Goal: Task Accomplishment & Management: Use online tool/utility

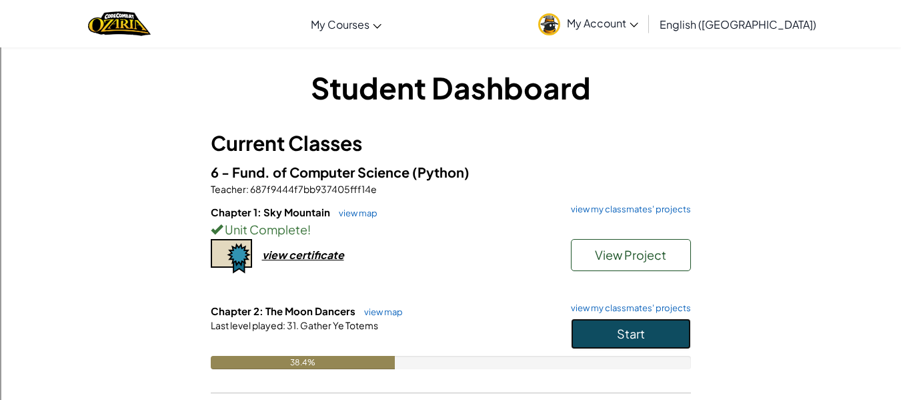
drag, startPoint x: 592, startPoint y: 323, endPoint x: 594, endPoint y: 298, distance: 24.7
click at [593, 322] on button "Start" at bounding box center [631, 333] width 120 height 31
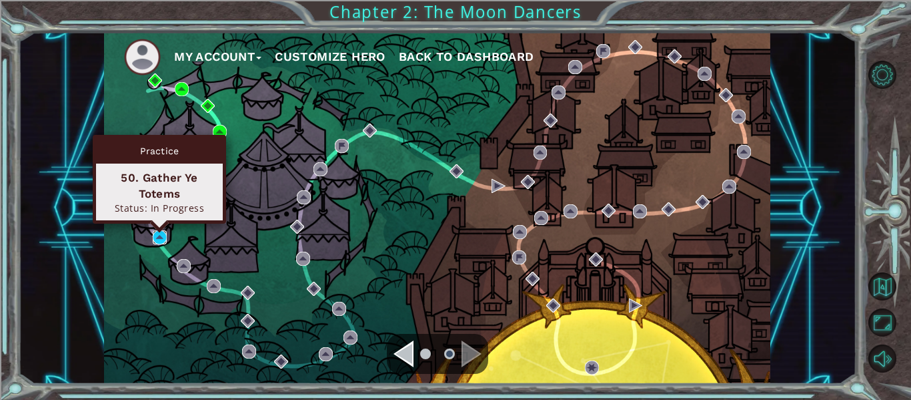
click at [155, 237] on img at bounding box center [160, 237] width 14 height 14
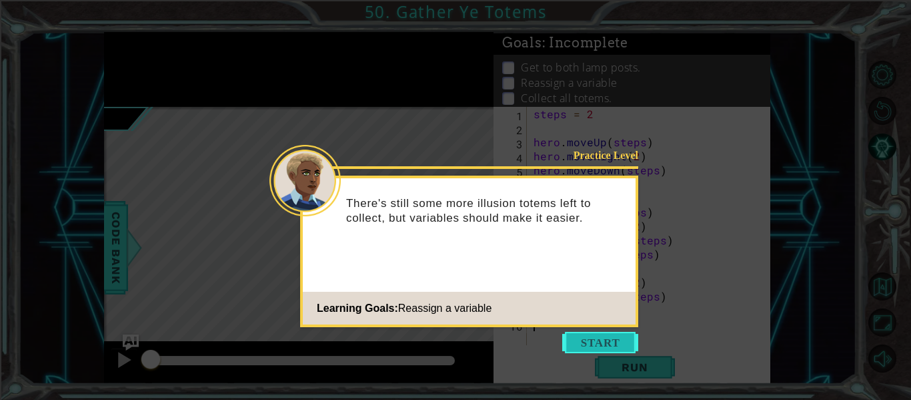
click at [618, 345] on button "Start" at bounding box center [600, 342] width 76 height 21
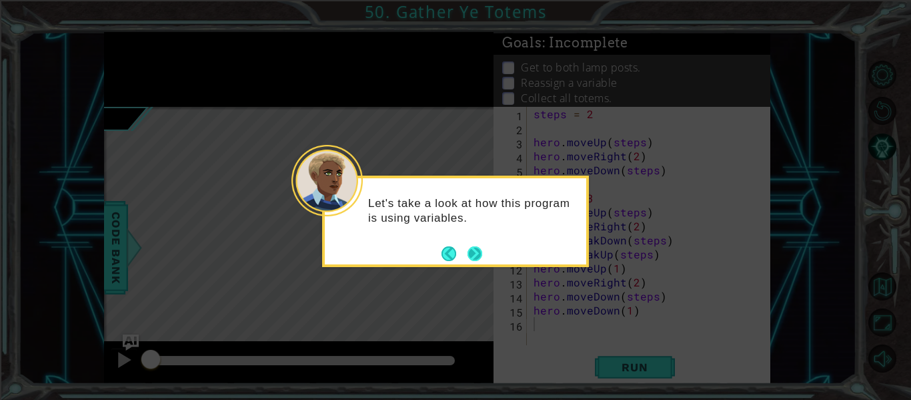
click at [476, 245] on button "Next" at bounding box center [474, 253] width 17 height 17
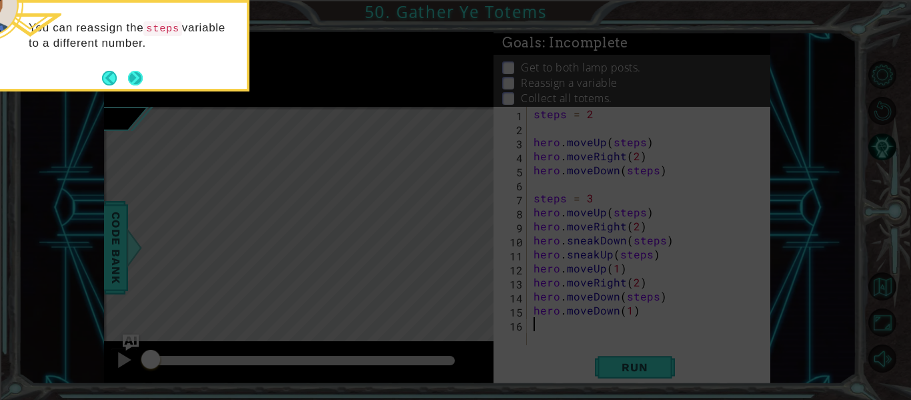
click at [141, 81] on button "Next" at bounding box center [135, 77] width 17 height 17
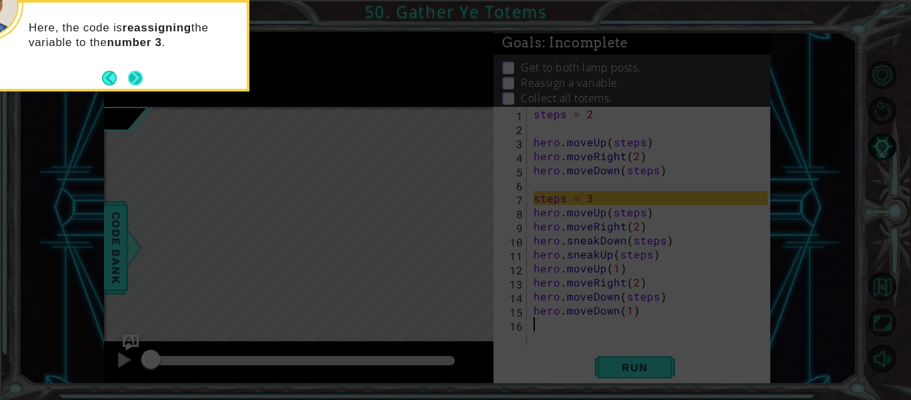
click at [135, 84] on button "Next" at bounding box center [135, 77] width 15 height 15
click at [140, 76] on button "Next" at bounding box center [135, 77] width 15 height 15
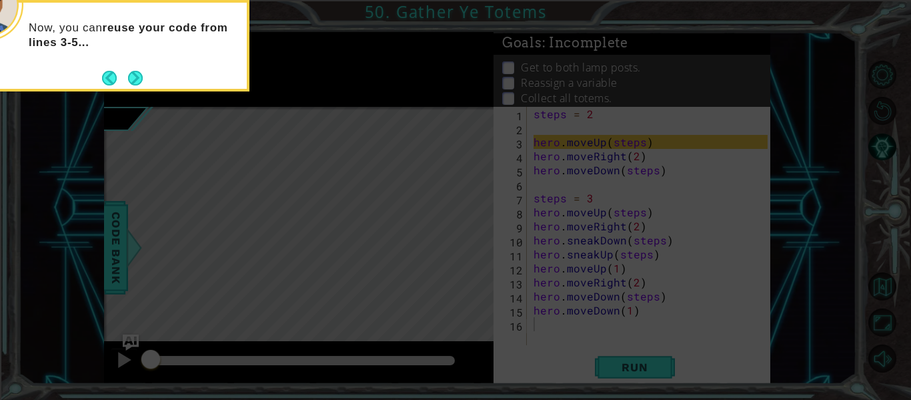
click at [138, 79] on button "Next" at bounding box center [135, 78] width 15 height 15
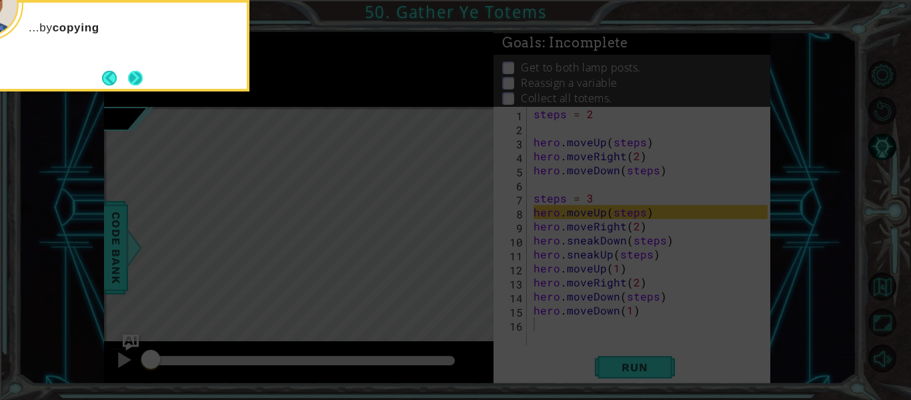
click at [139, 83] on button "Next" at bounding box center [135, 78] width 15 height 15
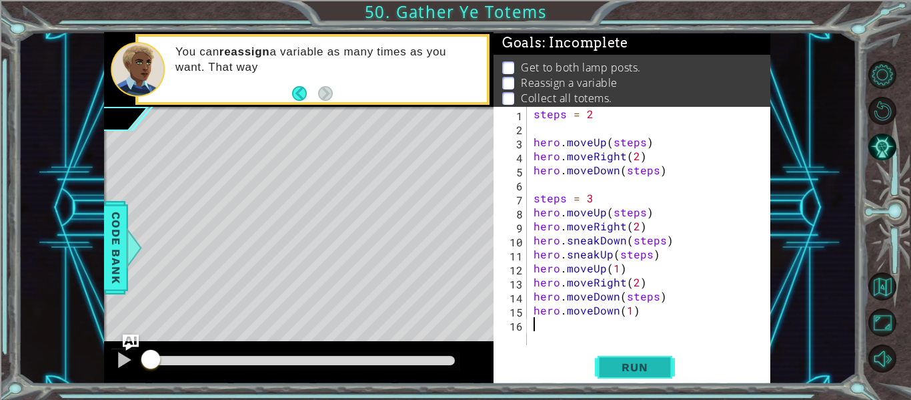
click at [622, 371] on span "Run" at bounding box center [634, 366] width 53 height 13
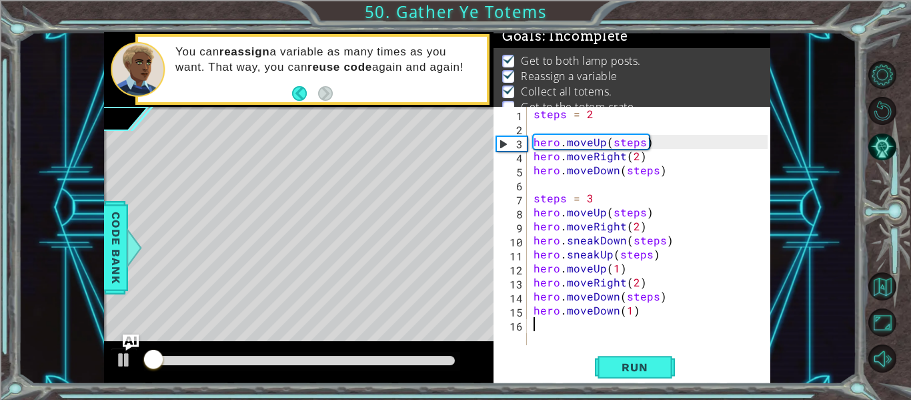
scroll to position [19, 0]
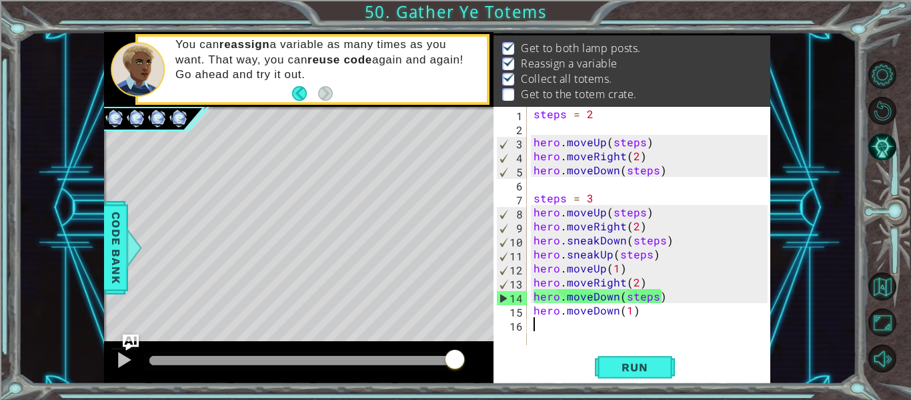
click at [638, 306] on div "steps = 2 hero . moveUp ( steps ) hero . moveRight ( 2 ) hero . moveDown ( step…" at bounding box center [652, 240] width 243 height 266
click at [656, 294] on div "steps = 2 hero . moveUp ( steps ) hero . moveRight ( 2 ) hero . moveDown ( step…" at bounding box center [652, 240] width 243 height 266
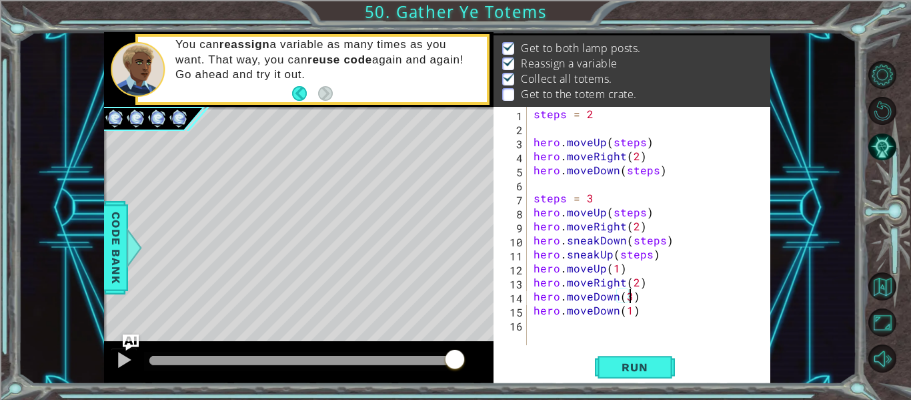
scroll to position [0, 6]
click at [636, 311] on div "steps = 2 hero . moveUp ( steps ) hero . moveRight ( 2 ) hero . moveDown ( step…" at bounding box center [652, 240] width 243 height 266
type textarea "hero.moveDown(1)"
drag, startPoint x: 636, startPoint y: 311, endPoint x: 526, endPoint y: 316, distance: 110.2
click at [526, 316] on div "hero.moveDown(1) 1 2 3 4 5 6 7 8 9 10 11 12 13 14 15 16 steps = 2 hero . moveUp…" at bounding box center [631, 226] width 274 height 238
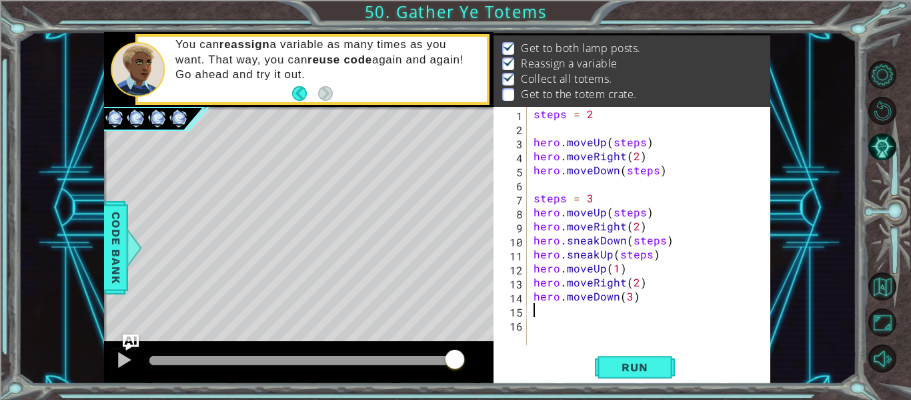
scroll to position [0, 0]
click at [618, 370] on span "Run" at bounding box center [634, 366] width 53 height 13
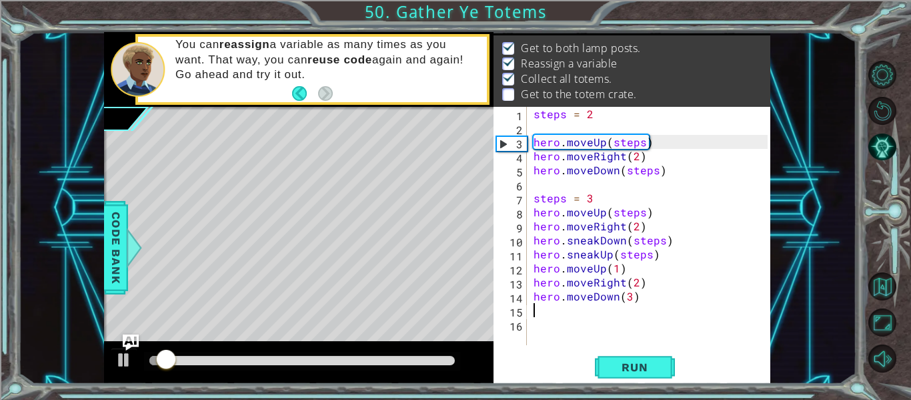
click at [416, 355] on div at bounding box center [302, 361] width 316 height 19
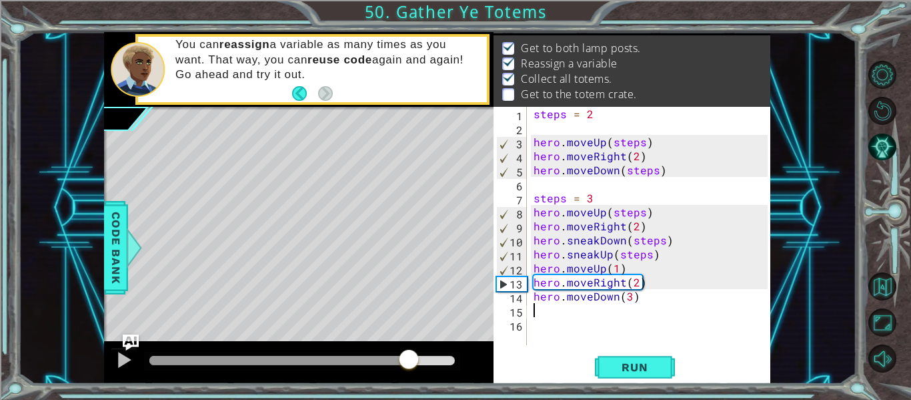
click at [409, 362] on div at bounding box center [302, 360] width 306 height 9
click at [127, 357] on div at bounding box center [123, 359] width 17 height 17
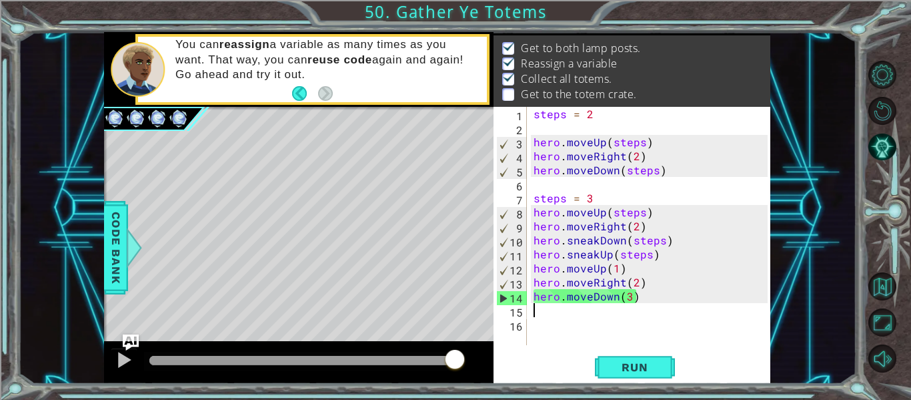
drag, startPoint x: 458, startPoint y: 362, endPoint x: 475, endPoint y: 356, distance: 17.7
click at [475, 356] on div at bounding box center [299, 362] width 390 height 43
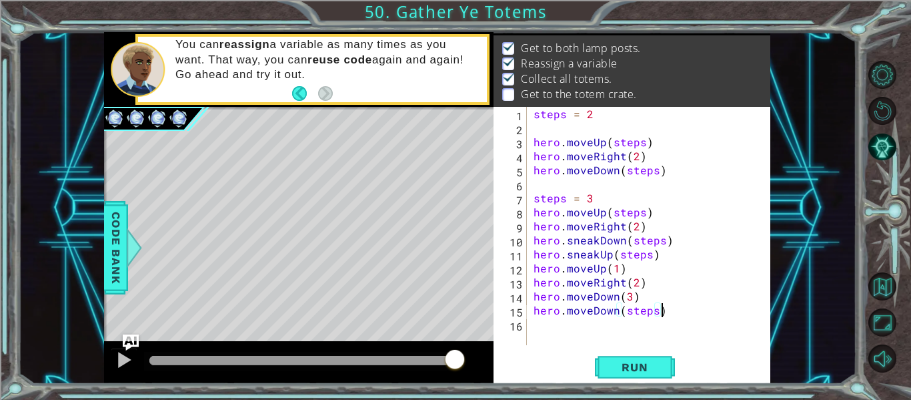
scroll to position [0, 7]
click at [600, 369] on button "Run" at bounding box center [635, 367] width 80 height 27
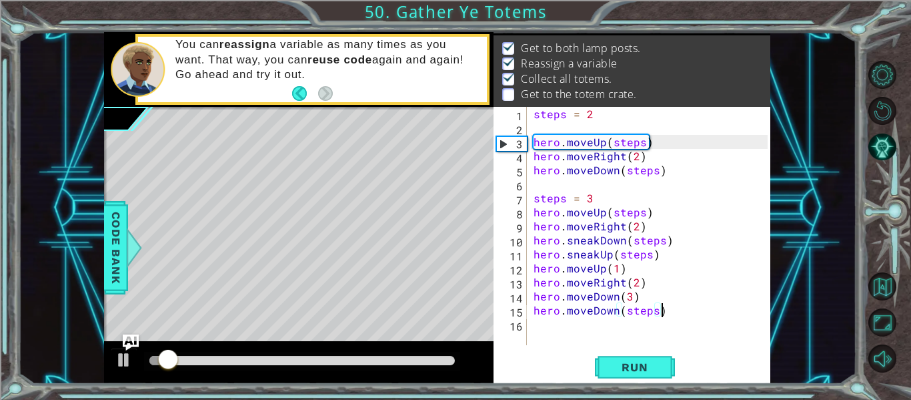
click at [404, 360] on div at bounding box center [302, 360] width 306 height 9
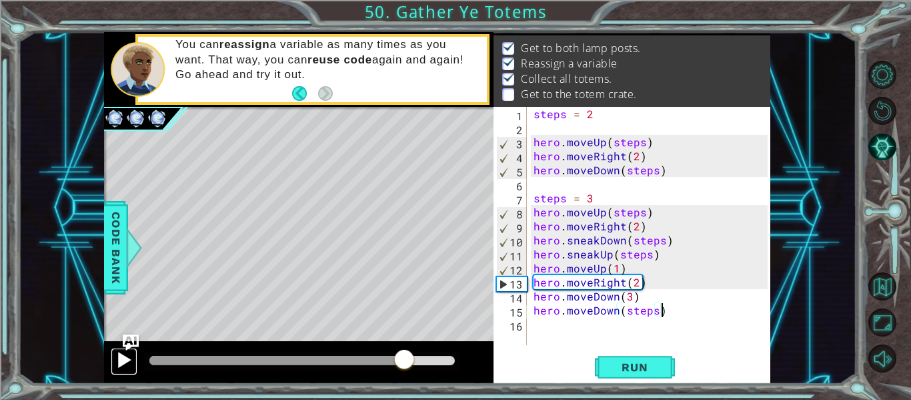
click at [127, 357] on div at bounding box center [123, 359] width 17 height 17
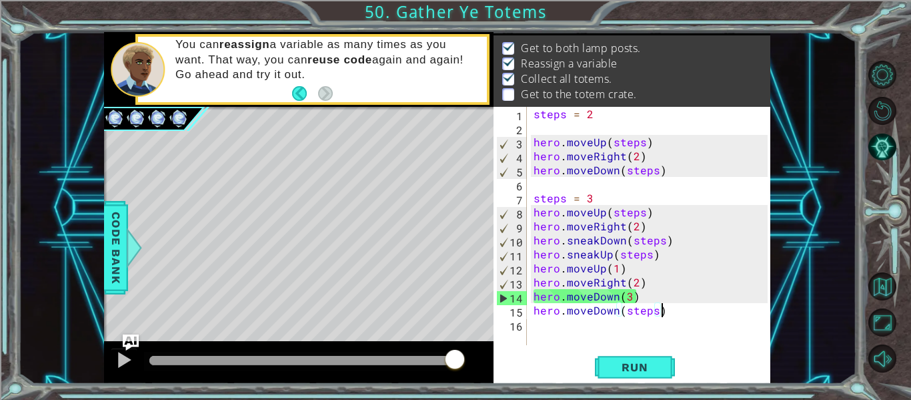
click at [501, 298] on div "14" at bounding box center [512, 298] width 30 height 14
type textarea "hero.moveDown(steps)"
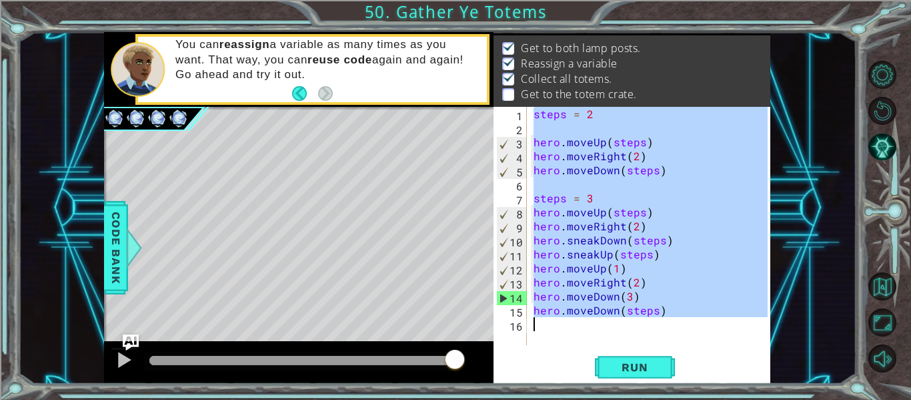
drag, startPoint x: 501, startPoint y: 298, endPoint x: 500, endPoint y: 292, distance: 6.8
click at [500, 293] on div "14" at bounding box center [512, 298] width 30 height 14
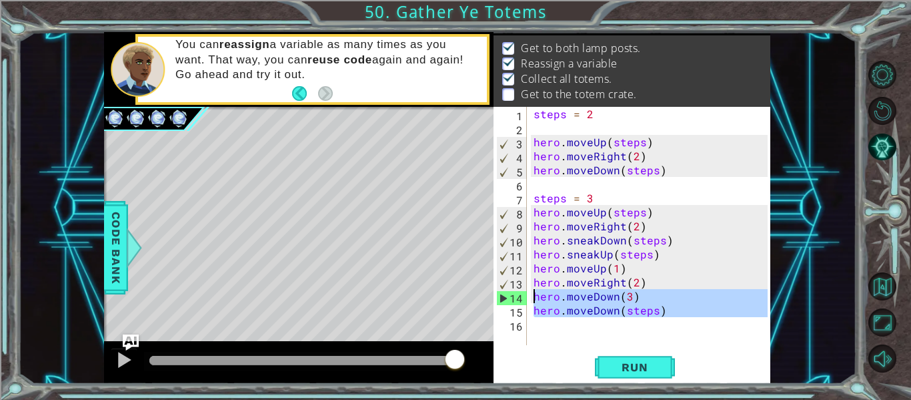
drag, startPoint x: 559, startPoint y: 330, endPoint x: 504, endPoint y: 293, distance: 66.2
click at [504, 293] on div "1 2 3 4 5 6 7 8 9 10 11 12 13 14 15 16 steps = 2 hero . moveUp ( steps ) hero .…" at bounding box center [631, 226] width 274 height 238
type textarea "hero.moveDown(3) hero.moveDown(steps)"
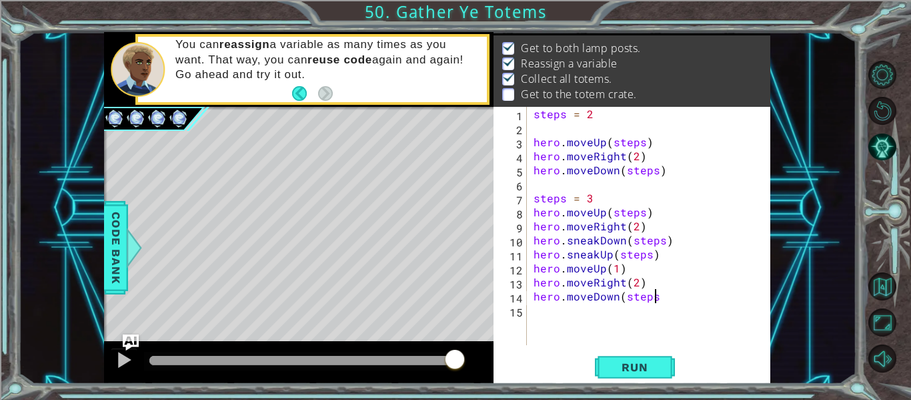
scroll to position [0, 7]
type textarea "hero.moveDown(steps)"
type textarea "hero.moveDown(1)"
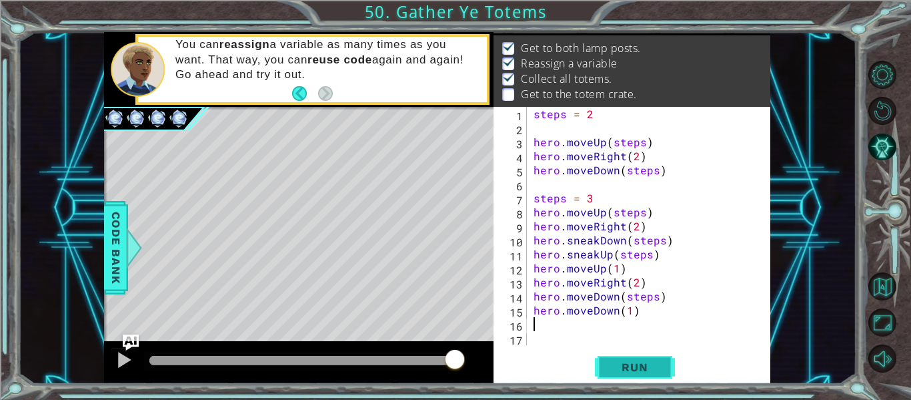
click at [651, 374] on button "Run" at bounding box center [635, 367] width 80 height 27
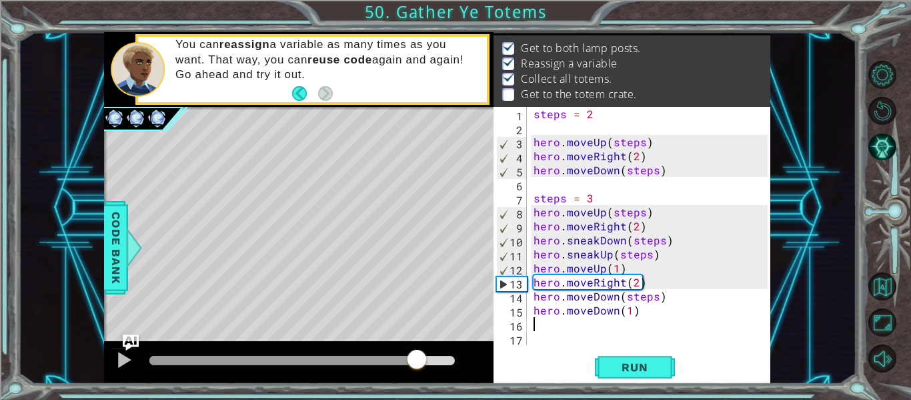
drag, startPoint x: 417, startPoint y: 362, endPoint x: 442, endPoint y: 372, distance: 26.9
click at [420, 364] on div at bounding box center [302, 360] width 306 height 9
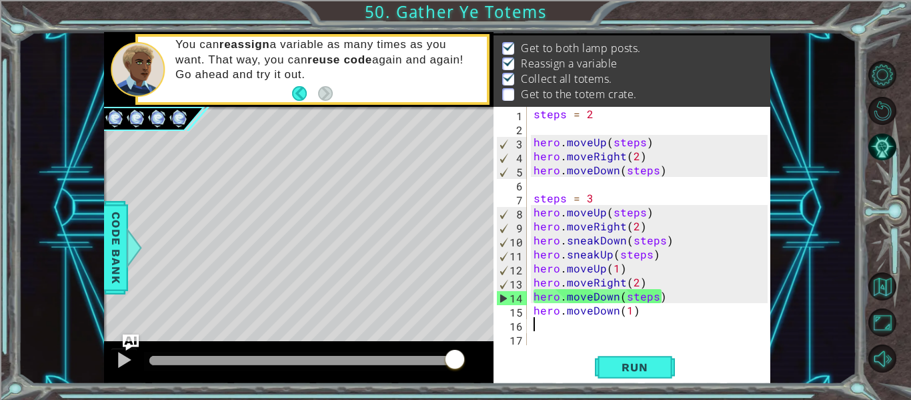
drag, startPoint x: 447, startPoint y: 364, endPoint x: 492, endPoint y: 344, distance: 49.2
click at [492, 344] on div at bounding box center [299, 362] width 390 height 43
click at [592, 203] on div "steps = 2 hero . moveUp ( steps ) hero . moveRight ( 2 ) hero . moveDown ( step…" at bounding box center [652, 240] width 243 height 266
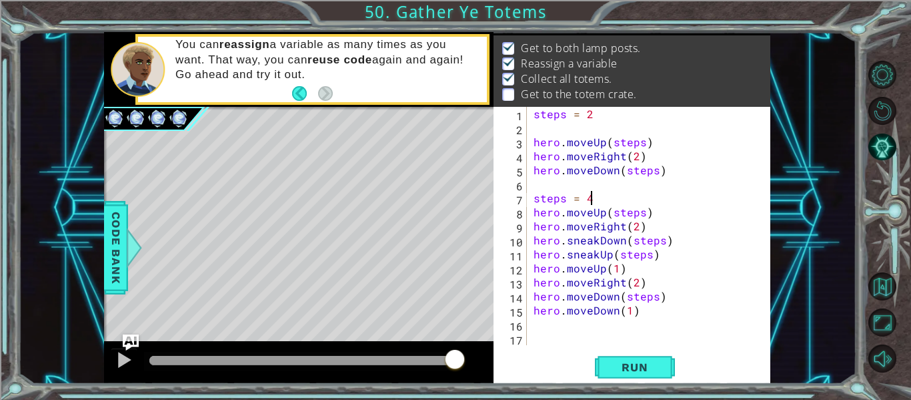
scroll to position [0, 3]
click at [631, 372] on span "Run" at bounding box center [634, 366] width 53 height 13
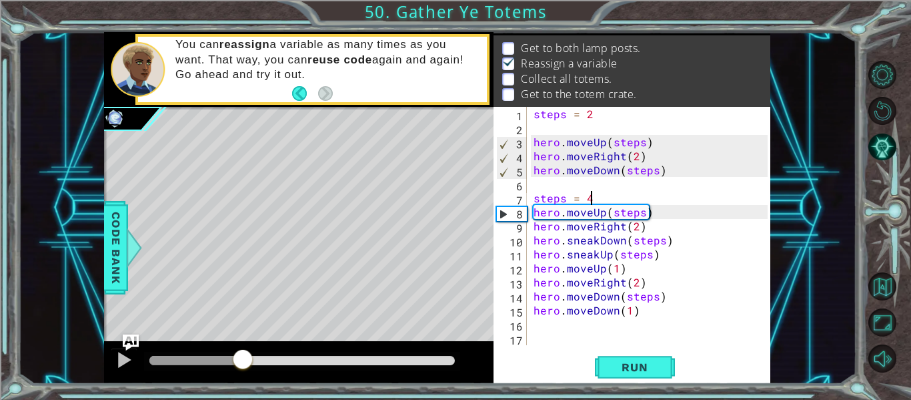
drag, startPoint x: 269, startPoint y: 356, endPoint x: 243, endPoint y: 347, distance: 27.6
click at [243, 347] on div at bounding box center [299, 362] width 390 height 43
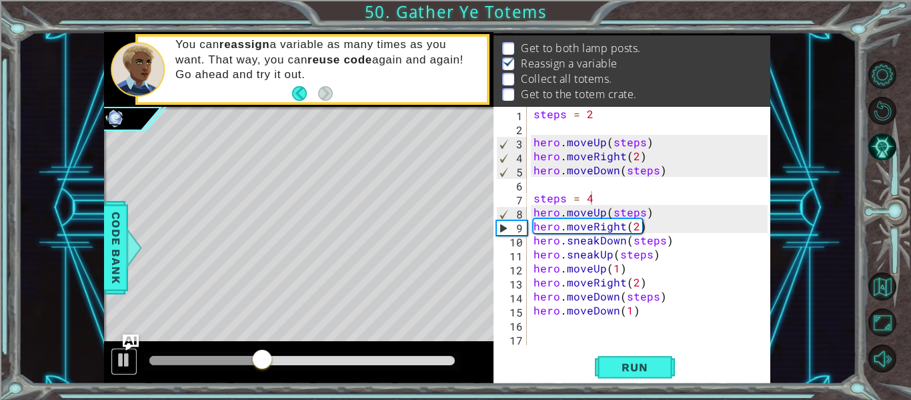
drag, startPoint x: 116, startPoint y: 356, endPoint x: 346, endPoint y: 350, distance: 229.5
click at [118, 356] on div at bounding box center [123, 359] width 17 height 17
click at [642, 211] on div "steps = 2 hero . moveUp ( steps ) hero . moveRight ( 2 ) hero . moveDown ( step…" at bounding box center [652, 240] width 243 height 266
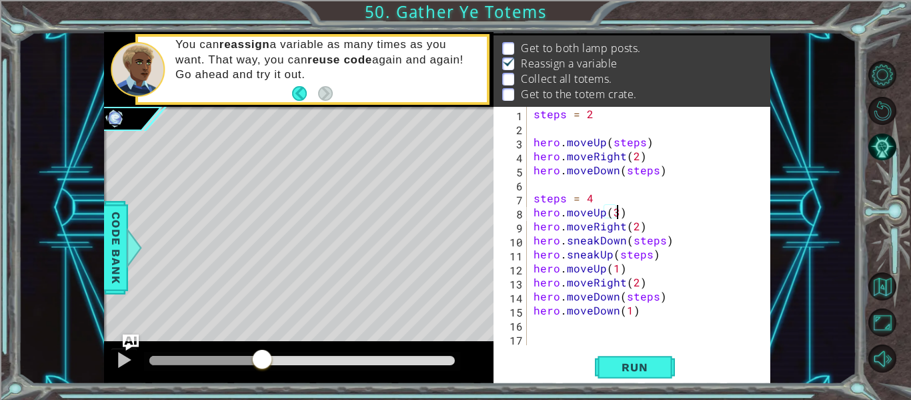
scroll to position [0, 5]
click at [642, 366] on span "Run" at bounding box center [634, 366] width 53 height 13
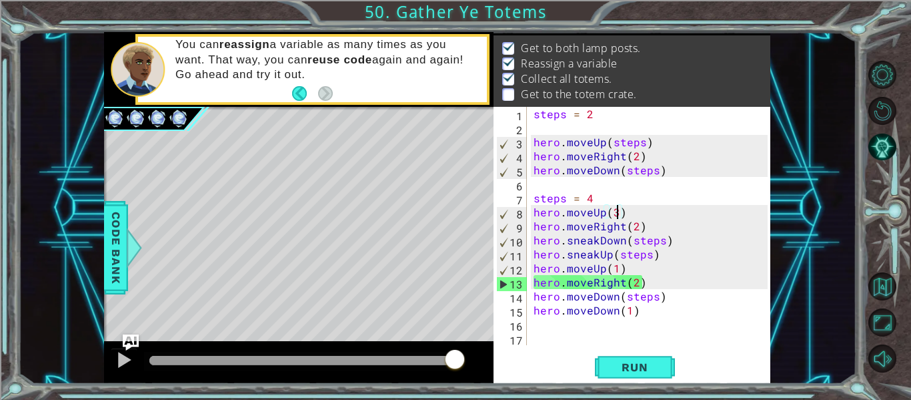
drag, startPoint x: 169, startPoint y: 352, endPoint x: 512, endPoint y: 400, distance: 345.6
click at [512, 399] on html "1 ההההההההההההההההההההההההההההההההההההההההההההההההההההההההההההההההההההההההההההה…" at bounding box center [455, 250] width 911 height 501
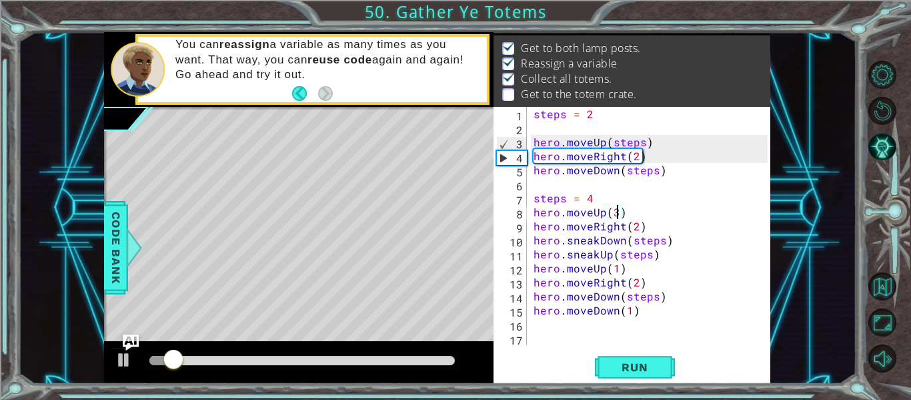
drag, startPoint x: 427, startPoint y: 353, endPoint x: 427, endPoint y: 366, distance: 12.7
click at [427, 358] on div at bounding box center [302, 361] width 316 height 19
click at [438, 358] on div at bounding box center [302, 360] width 306 height 9
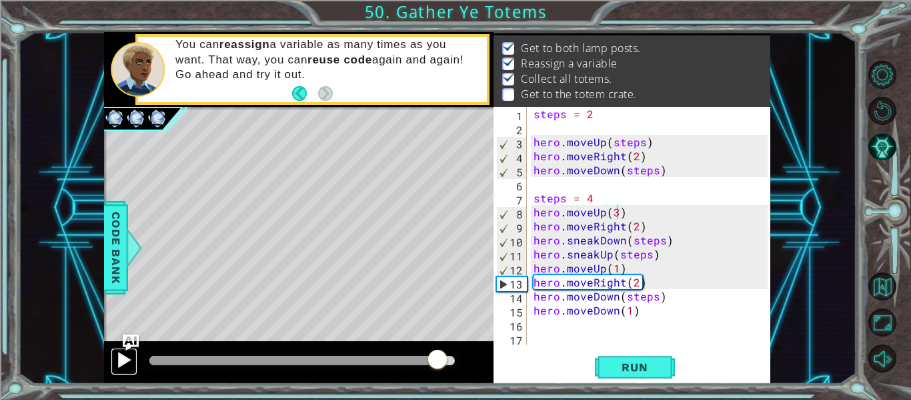
click at [133, 360] on button at bounding box center [124, 361] width 27 height 27
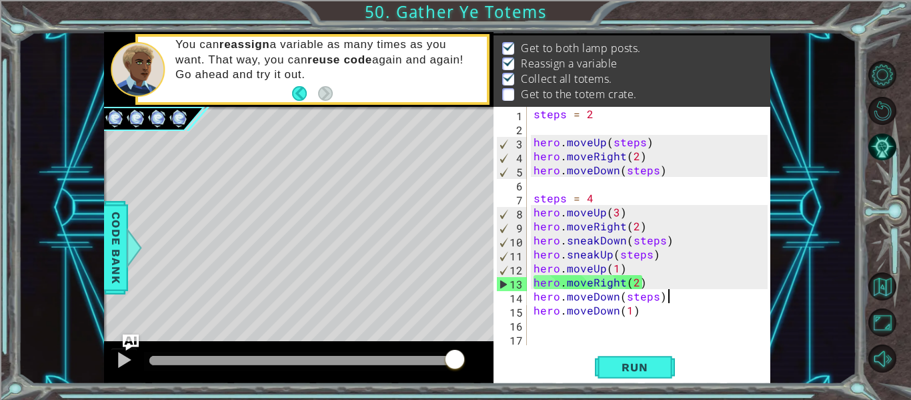
click at [666, 292] on div "steps = 2 hero . moveUp ( steps ) hero . moveRight ( 2 ) hero . moveDown ( step…" at bounding box center [652, 240] width 243 height 266
click at [597, 205] on div "steps = 2 hero . moveUp ( steps ) hero . moveRight ( 2 ) hero . moveDown ( step…" at bounding box center [652, 240] width 243 height 266
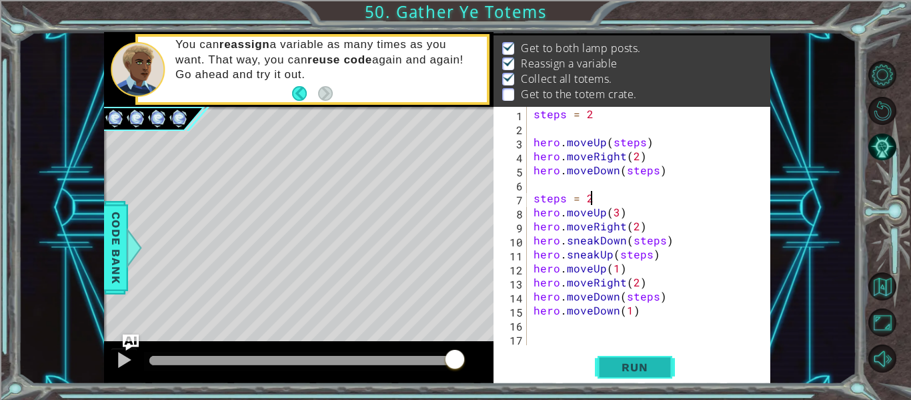
type textarea "steps = 2"
click at [668, 368] on button "Run" at bounding box center [635, 367] width 80 height 27
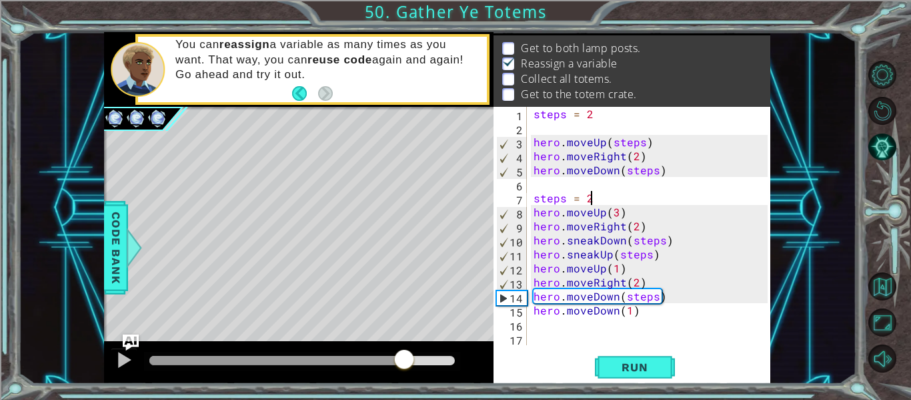
drag, startPoint x: 172, startPoint y: 361, endPoint x: 405, endPoint y: 395, distance: 235.3
click at [405, 395] on div "1 ההההההההההההההההההההההההההההההההההההההההההההההההההההההההההההההההההההההההההההה…" at bounding box center [455, 200] width 911 height 400
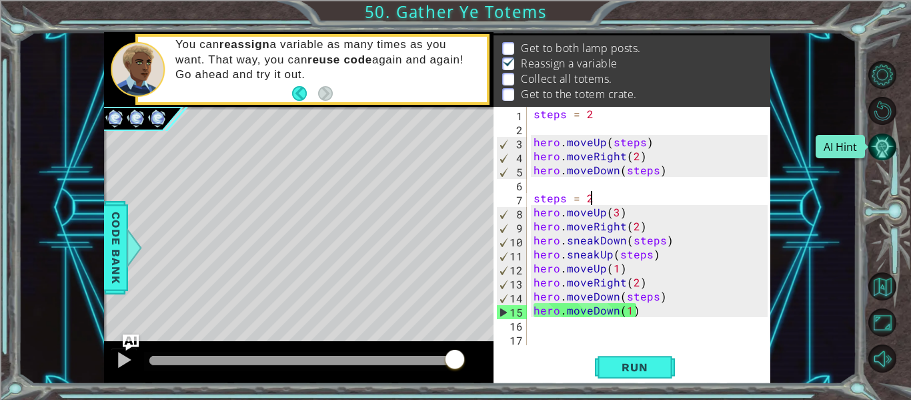
click at [893, 141] on button "AI Hint" at bounding box center [883, 147] width 28 height 28
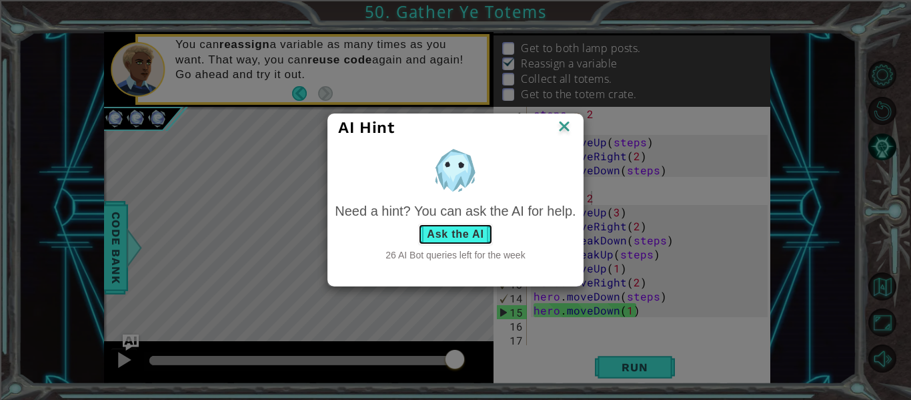
click at [430, 238] on button "Ask the AI" at bounding box center [455, 233] width 74 height 21
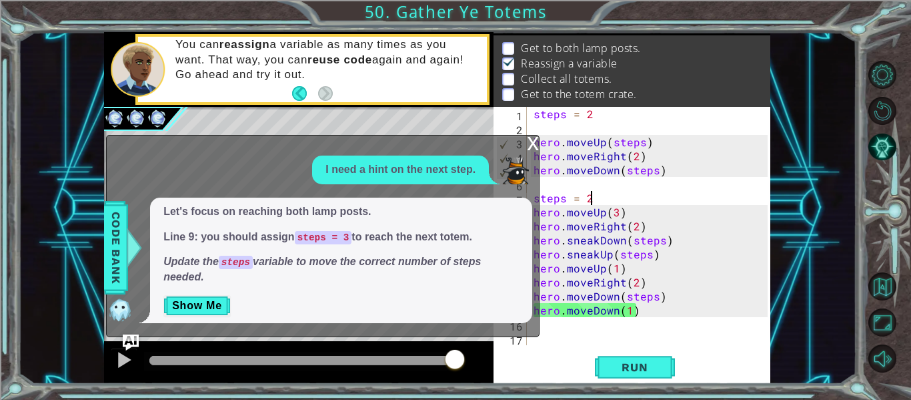
click at [604, 334] on div "steps = 2 hero . moveUp ( steps ) hero . moveRight ( 2 ) hero . moveDown ( step…" at bounding box center [652, 240] width 243 height 266
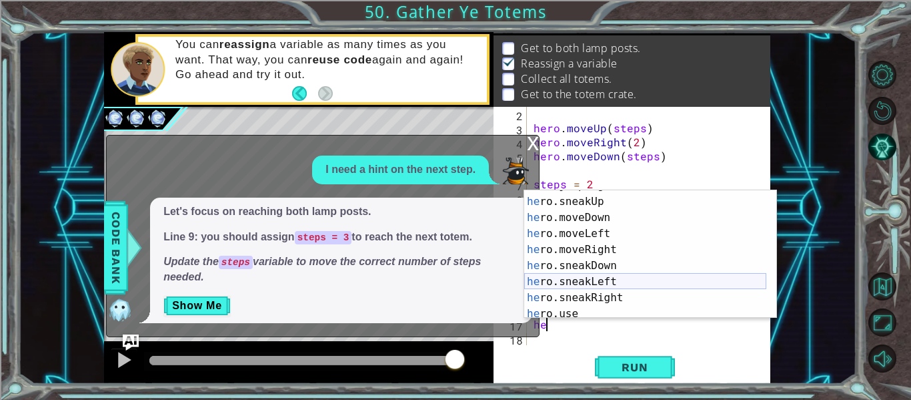
scroll to position [112, 0]
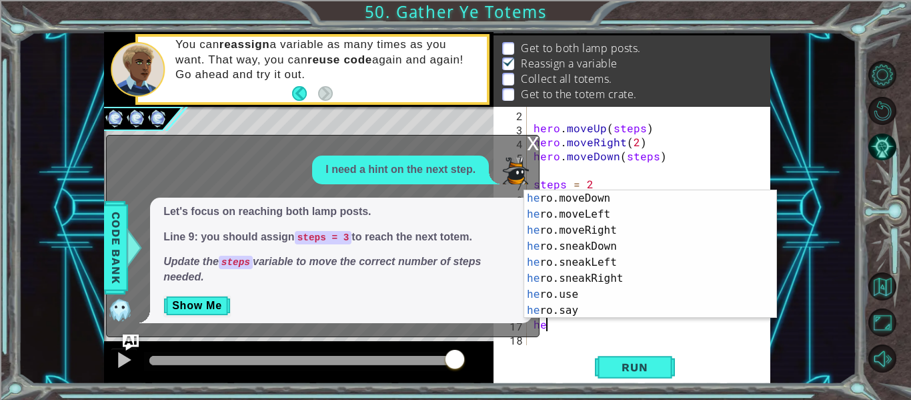
type textarea "h"
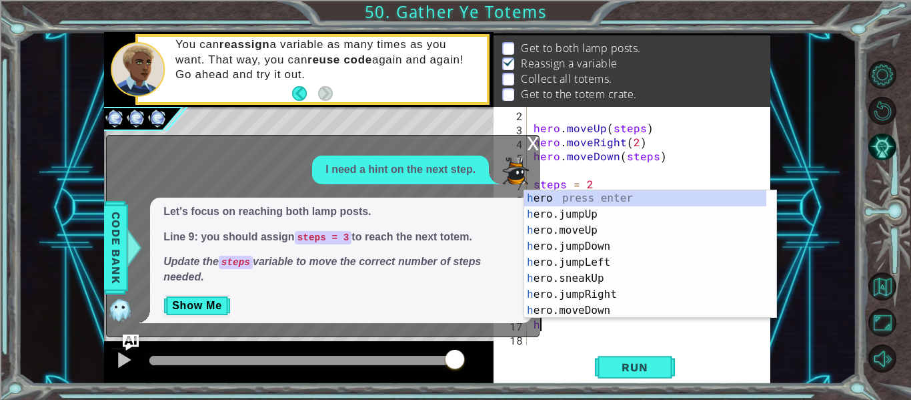
scroll to position [0, 0]
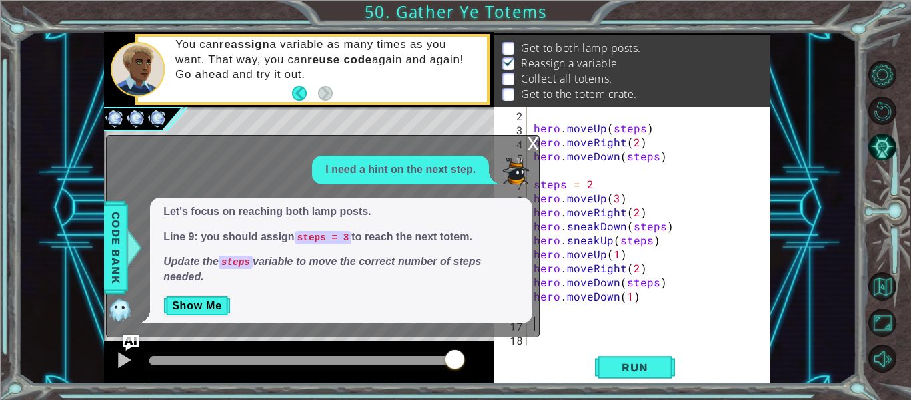
click at [595, 181] on div "hero . moveUp ( steps ) hero . moveRight ( 2 ) hero . moveDown ( steps ) steps …" at bounding box center [647, 240] width 233 height 266
type textarea "steps = 3"
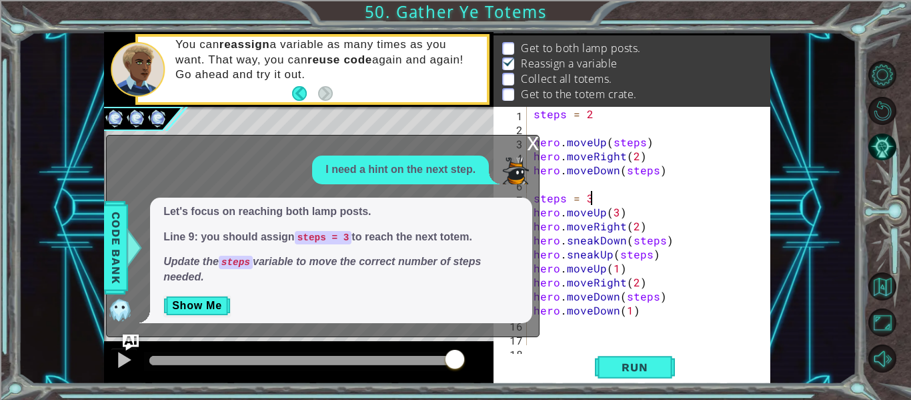
click at [595, 121] on div "steps = 2 hero . moveUp ( steps ) hero . moveRight ( 2 ) hero . moveDown ( step…" at bounding box center [647, 240] width 233 height 266
click at [596, 93] on p "Get to the totem crate." at bounding box center [579, 94] width 116 height 15
click at [597, 110] on div "steps = 2 hero . moveUp ( steps ) hero . moveRight ( 2 ) hero . moveDown ( step…" at bounding box center [647, 240] width 233 height 266
click at [217, 308] on button "Show Me" at bounding box center [196, 305] width 67 height 21
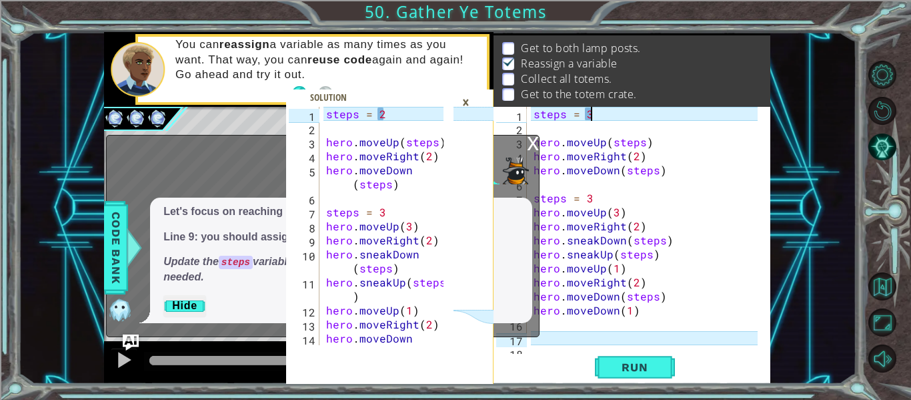
click at [598, 113] on div "steps = 3 hero . moveUp ( steps ) hero . moveRight ( 2 ) hero . moveDown ( step…" at bounding box center [647, 240] width 233 height 266
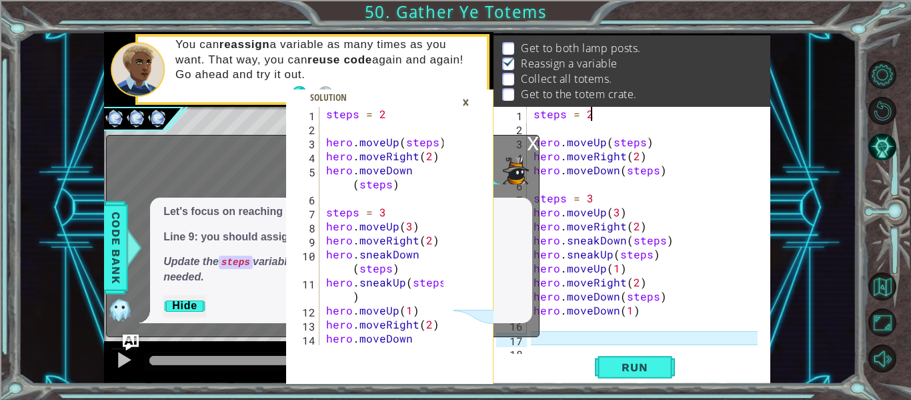
scroll to position [42, 0]
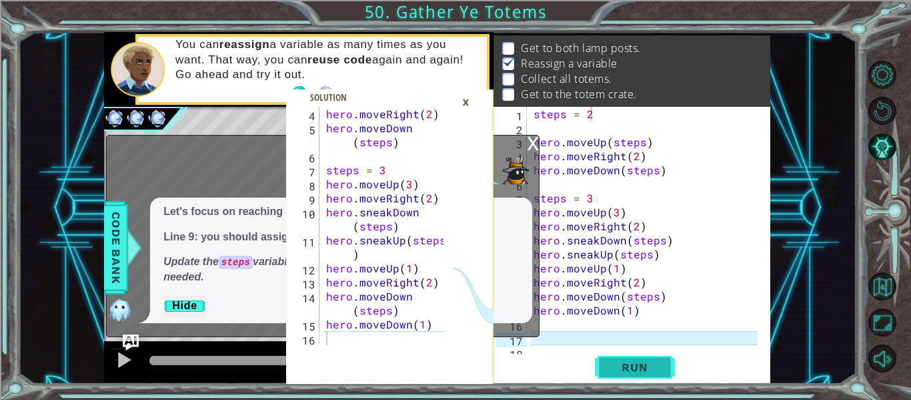
click at [631, 370] on span "Run" at bounding box center [634, 366] width 53 height 13
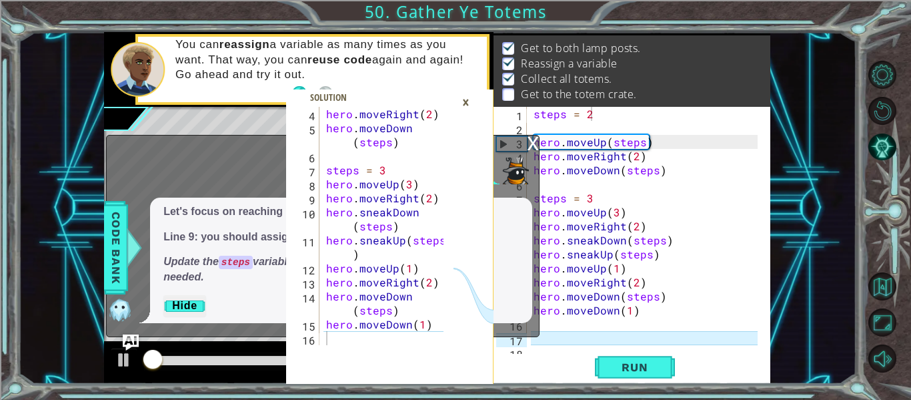
click at [534, 143] on div "x" at bounding box center [533, 141] width 12 height 13
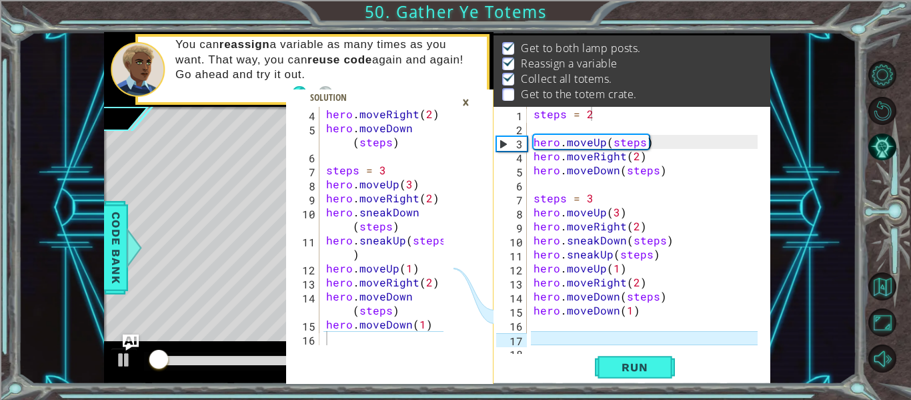
click at [468, 108] on div "×" at bounding box center [466, 102] width 21 height 23
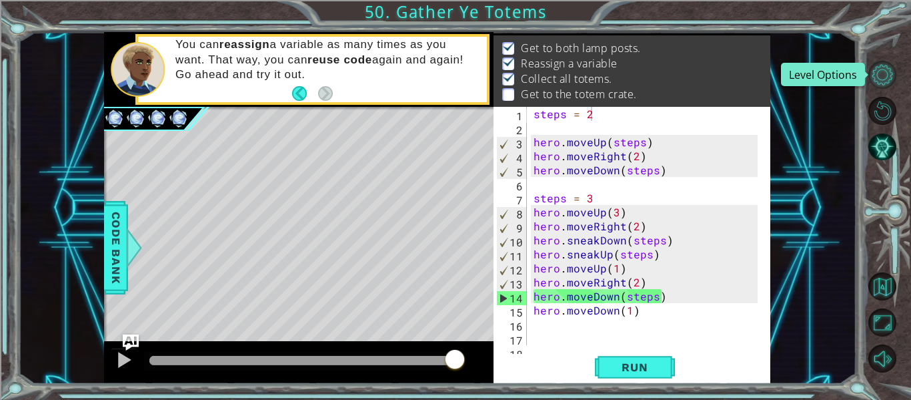
click at [886, 72] on button "Level Options" at bounding box center [883, 75] width 28 height 28
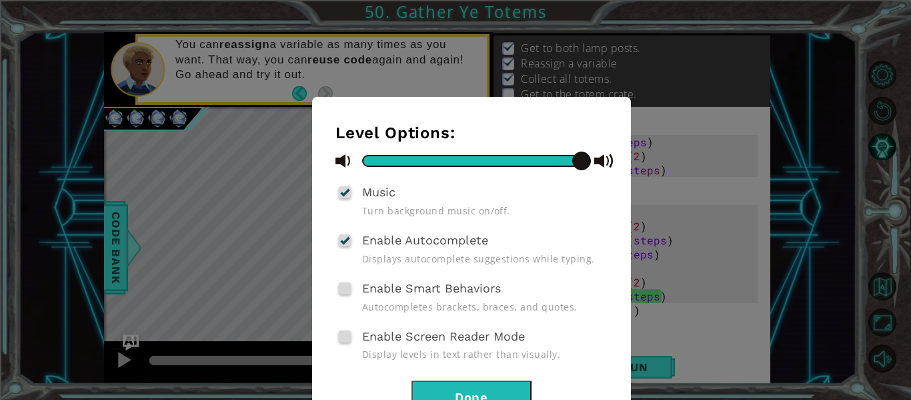
scroll to position [54, 0]
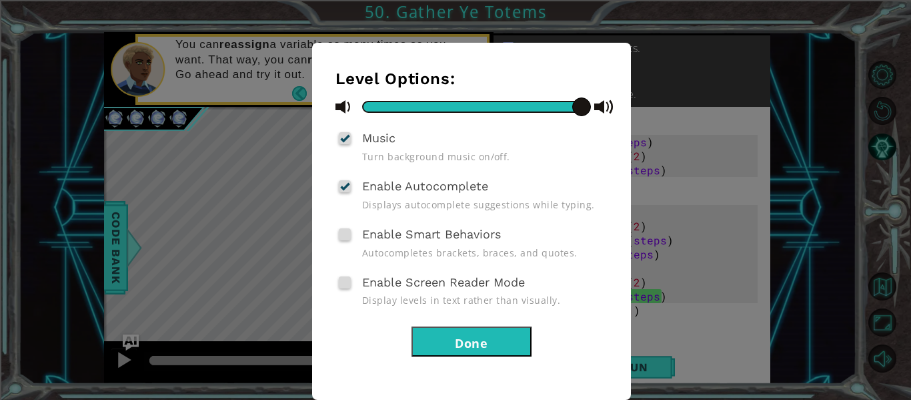
click at [711, 276] on div "Level Options: Music Turn background music on/off. Enable Autocomplete Displays…" at bounding box center [455, 200] width 911 height 400
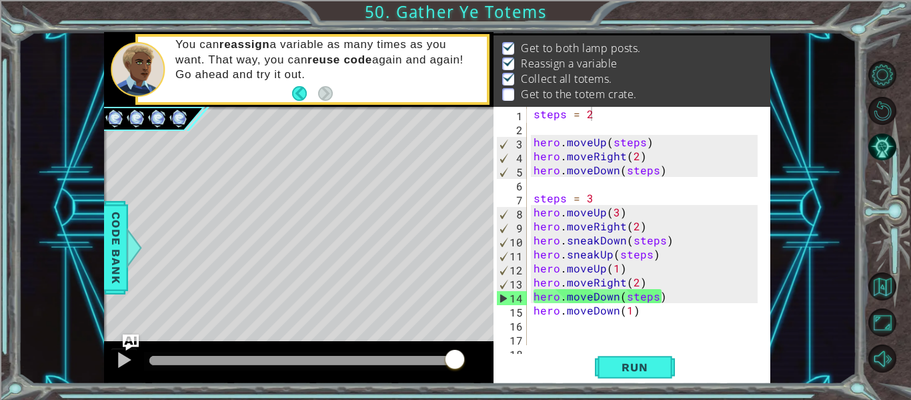
click at [901, 216] on div at bounding box center [891, 217] width 41 height 104
click at [876, 141] on button "AI Hint" at bounding box center [883, 147] width 28 height 28
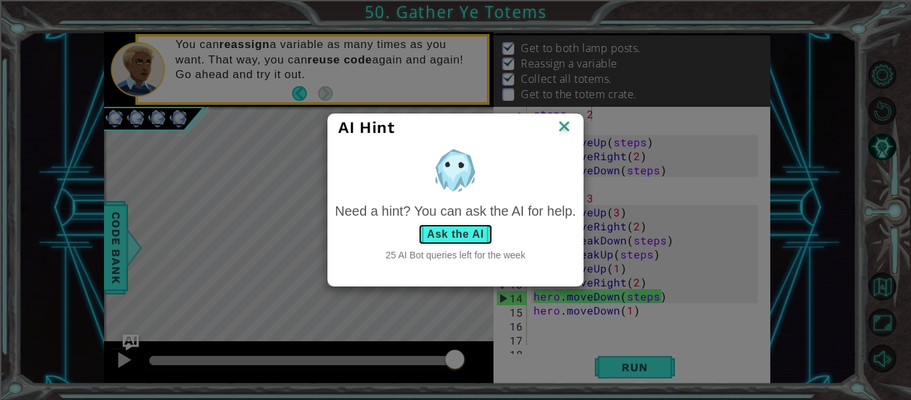
click at [454, 232] on button "Ask the AI" at bounding box center [455, 233] width 74 height 21
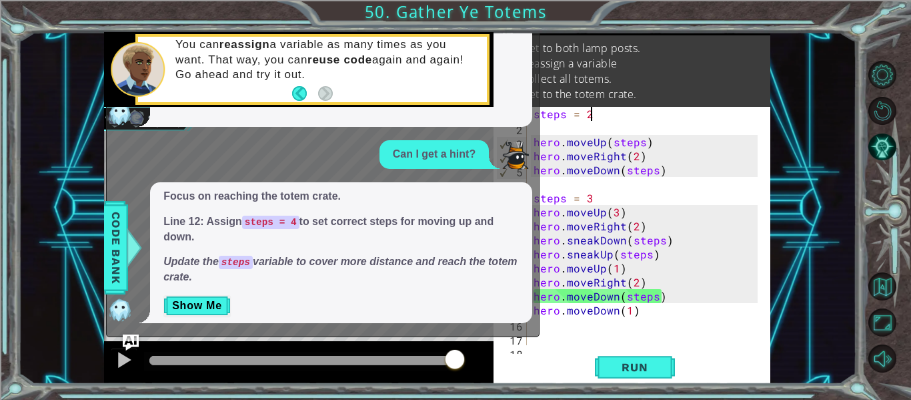
click at [653, 286] on div "steps = 2 hero . moveUp ( steps ) hero . moveRight ( 2 ) hero . moveDown ( step…" at bounding box center [647, 240] width 233 height 266
type textarea "hero.moveRight(2)"
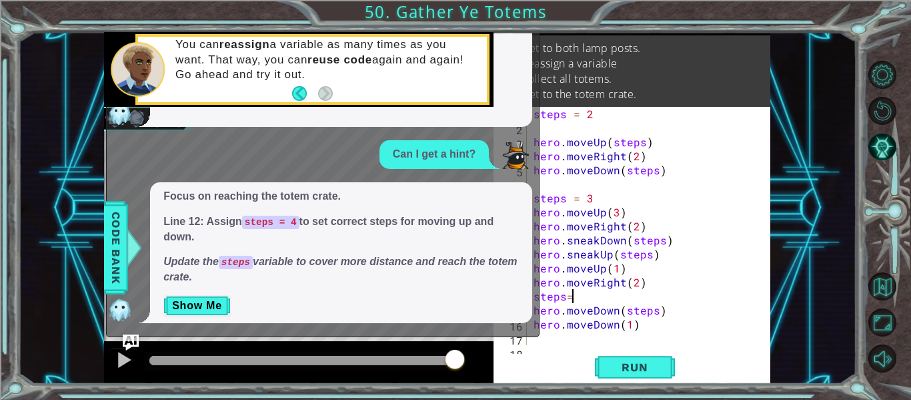
scroll to position [0, 2]
click at [189, 304] on button "Show Me" at bounding box center [196, 305] width 67 height 21
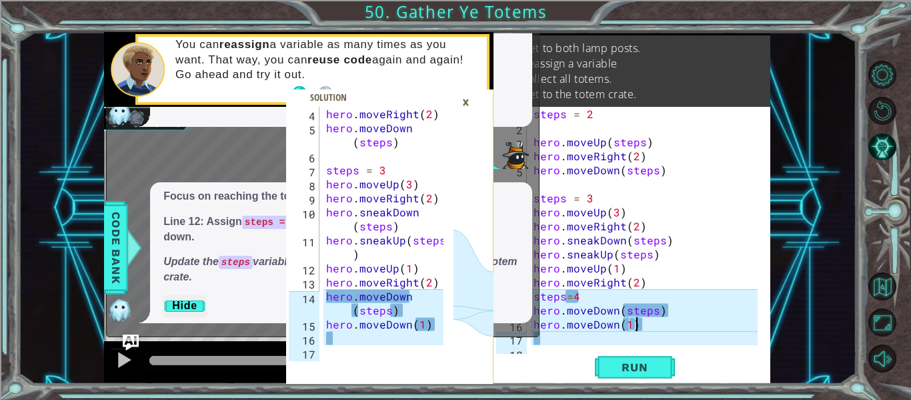
click at [639, 326] on div "steps = 2 hero . moveUp ( steps ) hero . moveRight ( 2 ) hero . moveDown ( step…" at bounding box center [647, 240] width 233 height 266
click at [642, 326] on div "steps = 2 hero . moveUp ( steps ) hero . moveRight ( 2 ) hero . moveDown ( step…" at bounding box center [647, 240] width 233 height 266
type textarea "hero.moveDown(1)"
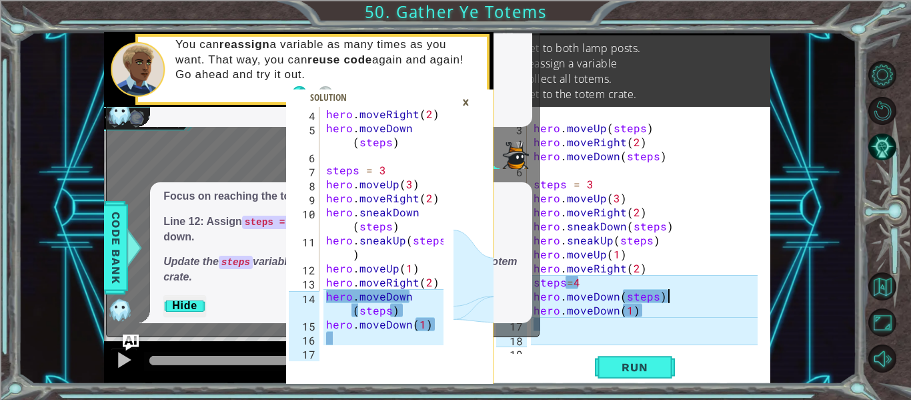
click at [674, 296] on div "hero . moveUp ( steps ) hero . moveRight ( 2 ) hero . moveDown ( steps ) steps …" at bounding box center [647, 240] width 233 height 266
click at [602, 362] on button "Run" at bounding box center [635, 367] width 80 height 27
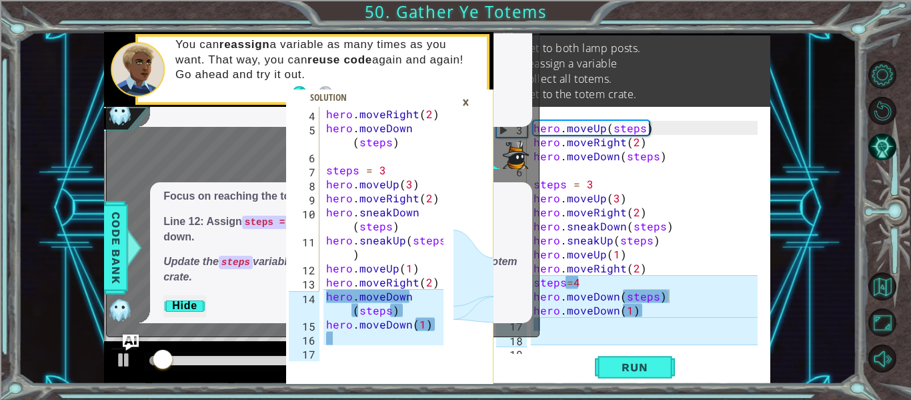
click at [462, 101] on div "×" at bounding box center [466, 102] width 21 height 23
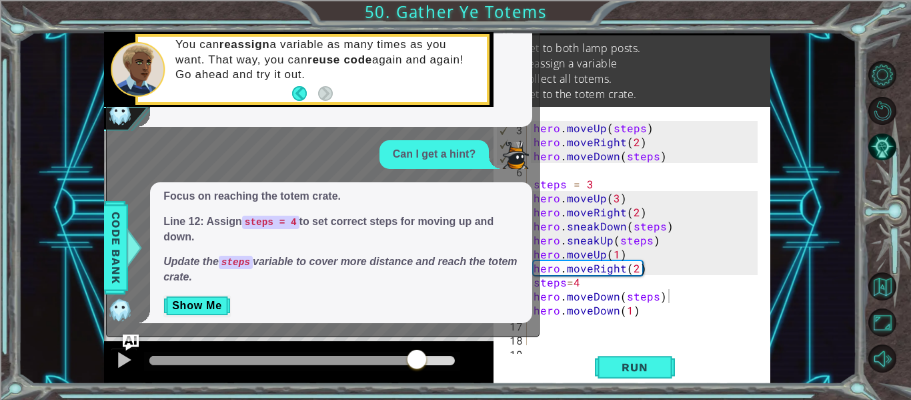
click at [417, 360] on div at bounding box center [302, 360] width 306 height 9
click at [112, 361] on button at bounding box center [124, 361] width 27 height 27
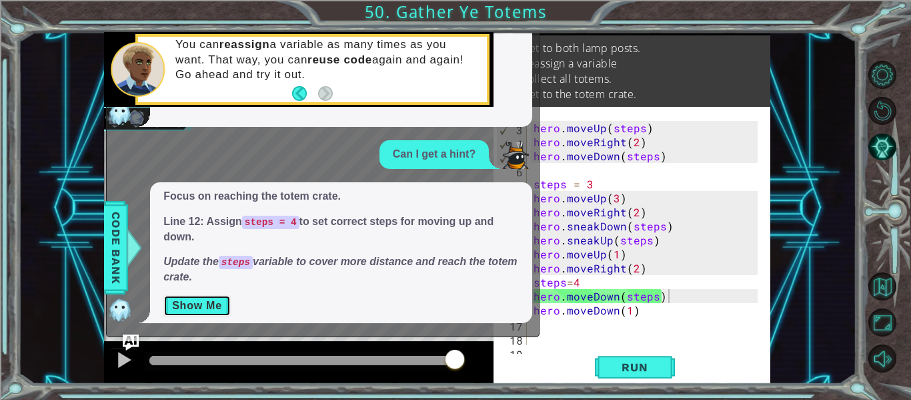
click at [194, 307] on button "Show Me" at bounding box center [196, 305] width 67 height 21
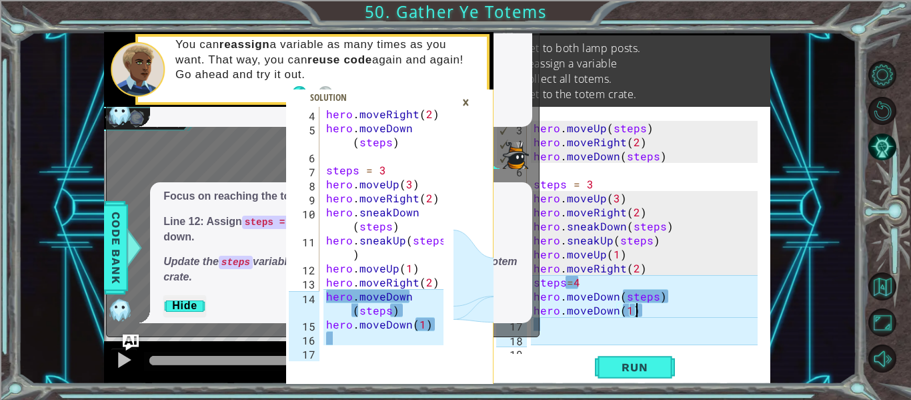
click at [651, 308] on div "hero . moveUp ( steps ) hero . moveRight ( 2 ) hero . moveDown ( steps ) steps …" at bounding box center [647, 240] width 233 height 266
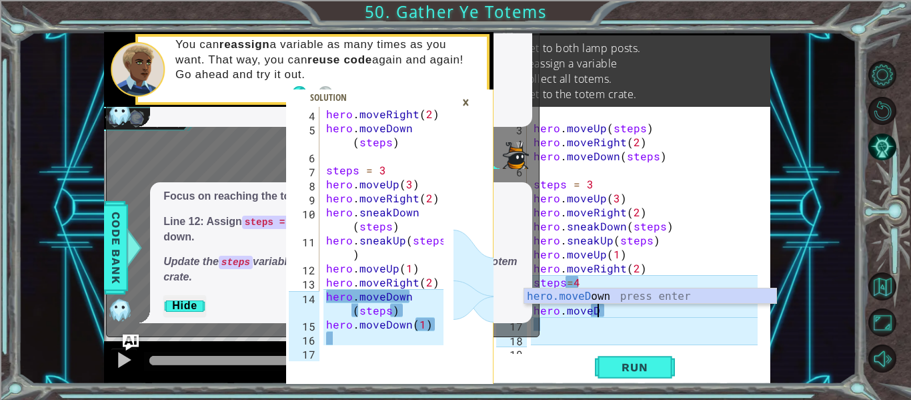
scroll to position [0, 1]
type textarea "h"
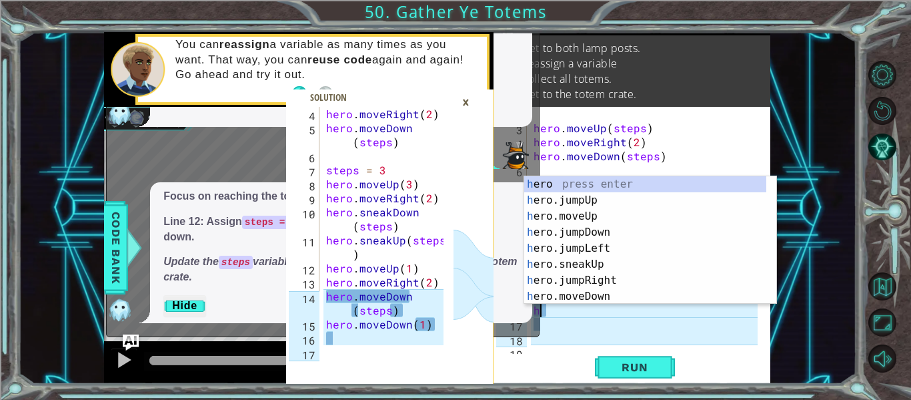
scroll to position [0, 0]
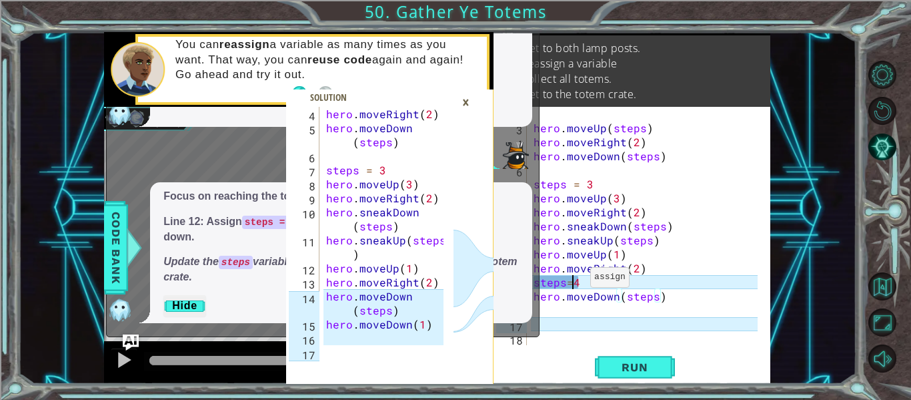
click at [574, 280] on div "hero . moveUp ( steps ) hero . moveRight ( 2 ) hero . moveDown ( steps ) steps …" at bounding box center [647, 240] width 233 height 266
click at [566, 285] on div "hero . moveUp ( steps ) hero . moveRight ( 2 ) hero . moveDown ( steps ) steps …" at bounding box center [647, 240] width 233 height 266
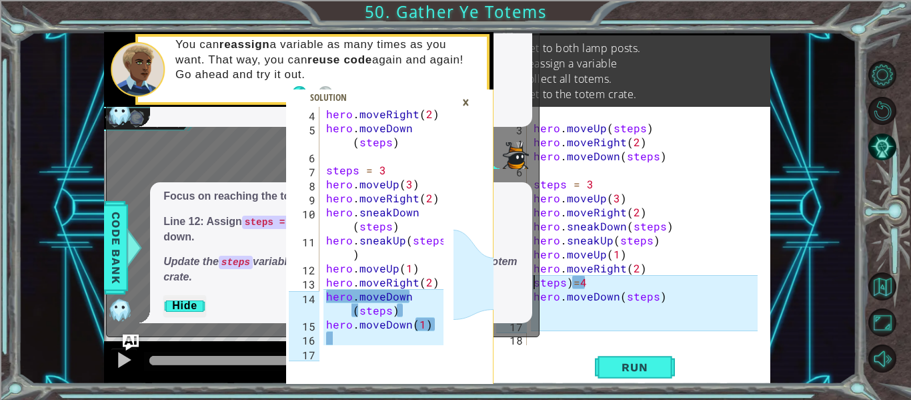
scroll to position [0, 1]
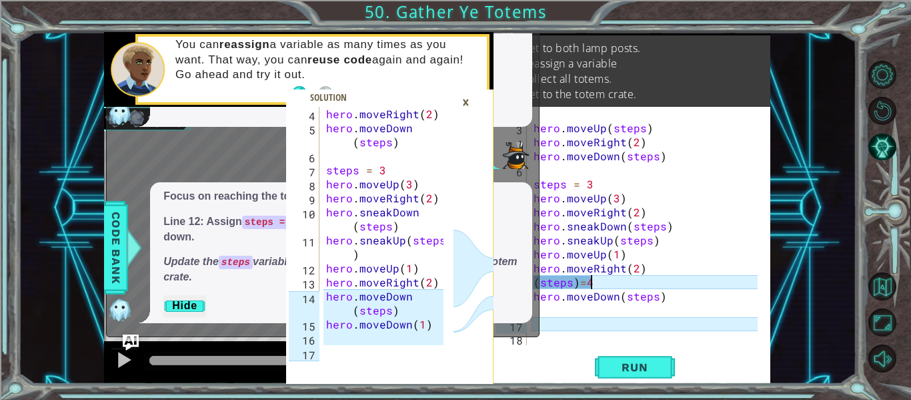
click at [598, 284] on div "hero . moveUp ( steps ) hero . moveRight ( 2 ) hero . moveDown ( steps ) steps …" at bounding box center [647, 240] width 233 height 266
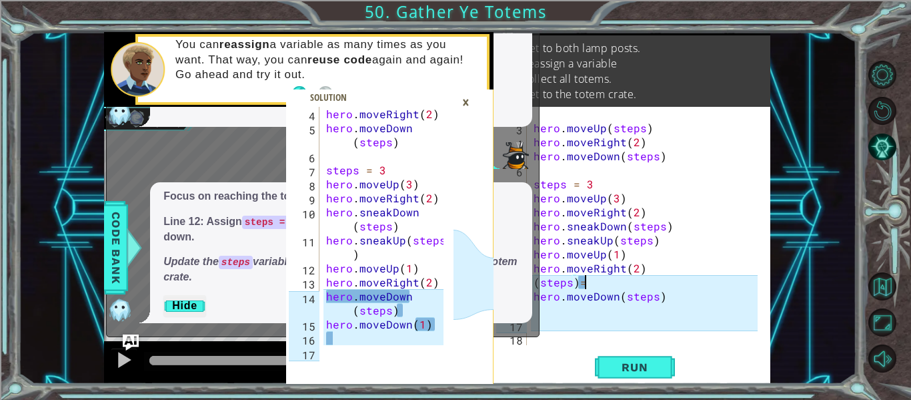
scroll to position [0, 3]
type textarea "(steps)"
click at [550, 308] on div "hero . moveUp ( steps ) hero . moveRight ( 2 ) hero . moveDown ( steps ) steps …" at bounding box center [647, 240] width 233 height 266
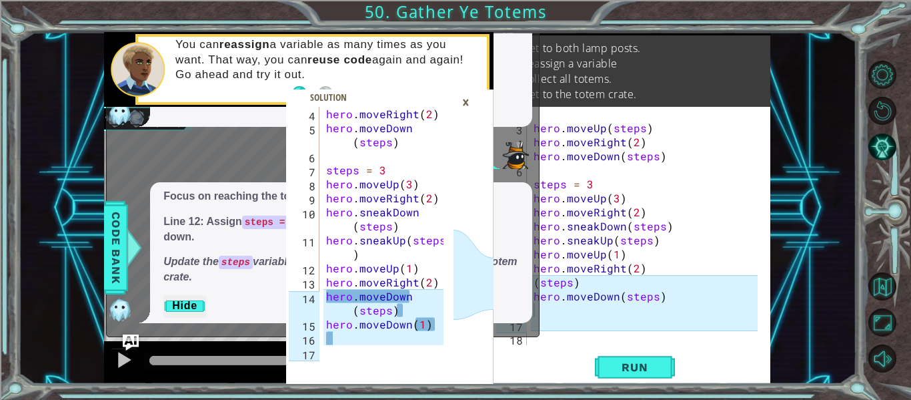
click at [538, 285] on div "x I need a hint on the next step. Let's focus on reaching both lamp posts. Line…" at bounding box center [323, 148] width 434 height 377
click at [544, 286] on div "hero . moveUp ( steps ) hero . moveRight ( 2 ) hero . moveDown ( steps ) steps …" at bounding box center [647, 240] width 233 height 266
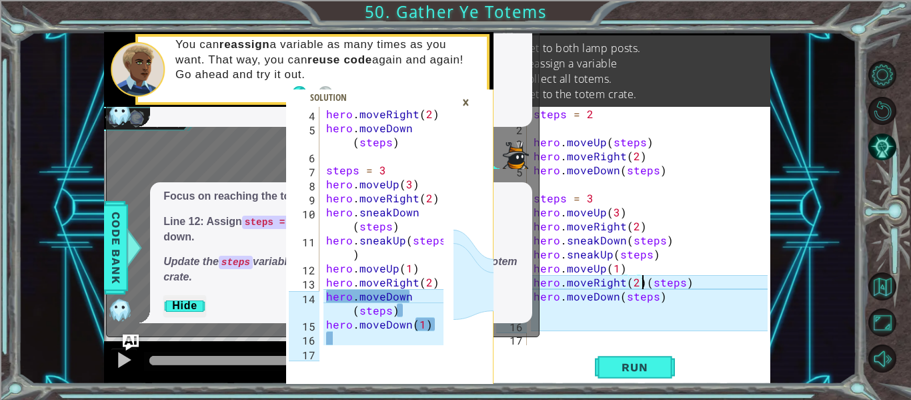
type textarea "(steps)"
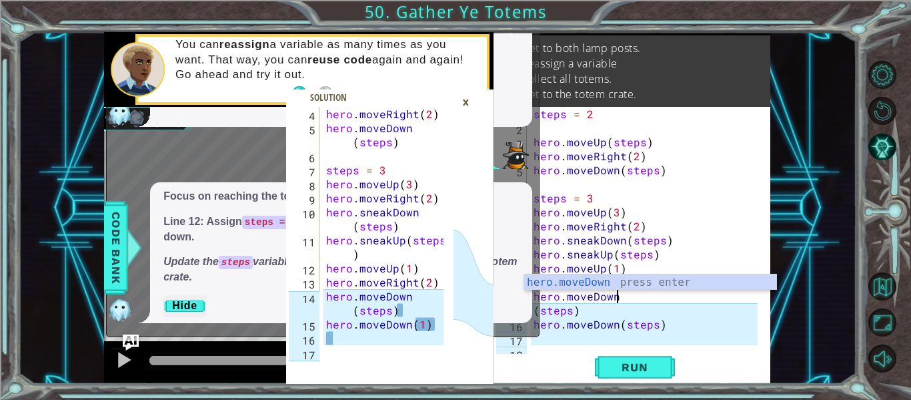
scroll to position [0, 5]
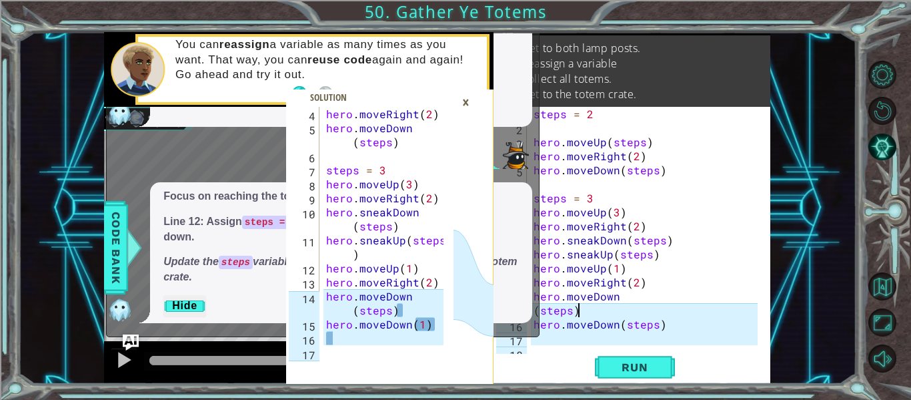
click at [591, 313] on div "steps = 2 hero . moveUp ( steps ) hero . moveRight ( 2 ) hero . moveDown ( step…" at bounding box center [647, 240] width 233 height 266
click at [636, 360] on span "Run" at bounding box center [634, 366] width 53 height 13
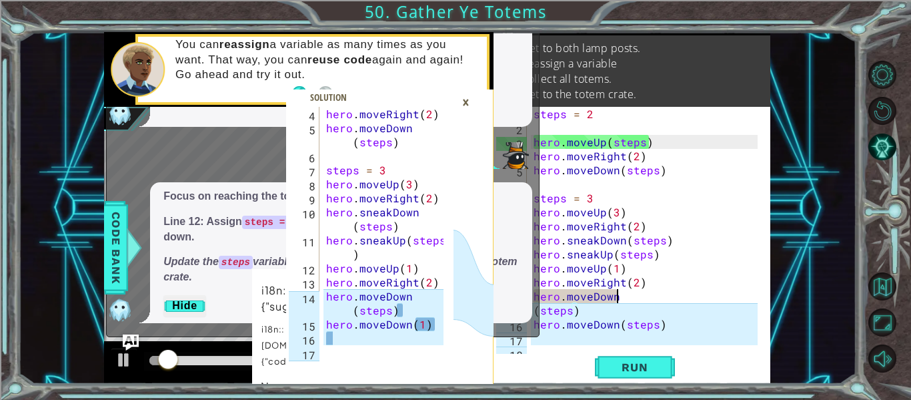
click at [642, 296] on div "steps = 2 hero . moveUp ( steps ) hero . moveRight ( 2 ) hero . moveDown ( step…" at bounding box center [647, 240] width 233 height 266
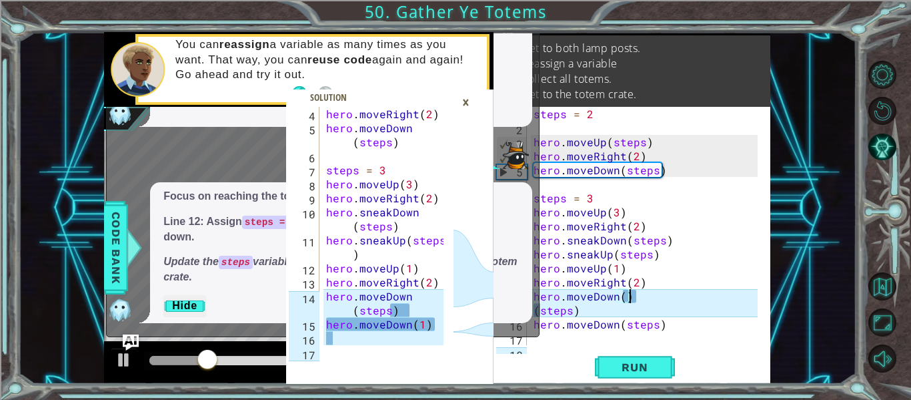
scroll to position [0, 5]
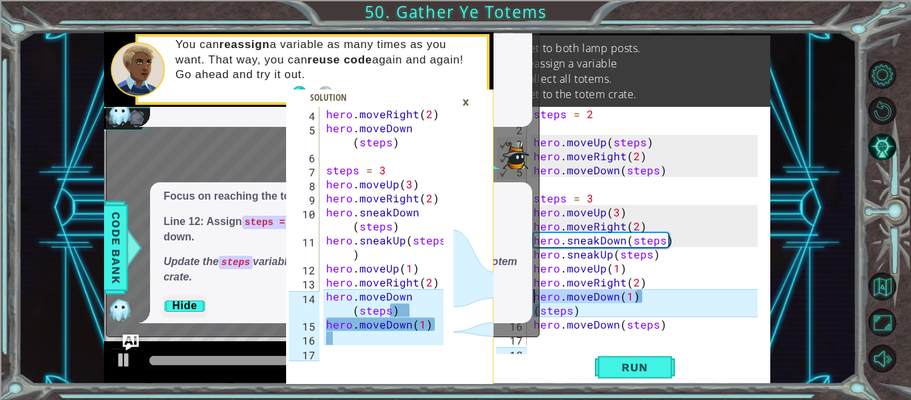
drag, startPoint x: 654, startPoint y: 303, endPoint x: 518, endPoint y: 292, distance: 136.5
click at [518, 292] on div "4 5 6 7 8 9 10 11 12 13 14 15 16 17 hero . moveRight ( 2 ) hero . moveDown ( st…" at bounding box center [437, 208] width 666 height 352
click at [656, 325] on div "steps = 2 hero . moveUp ( steps ) hero . moveRight ( 2 ) hero . moveDown ( step…" at bounding box center [647, 240] width 233 height 266
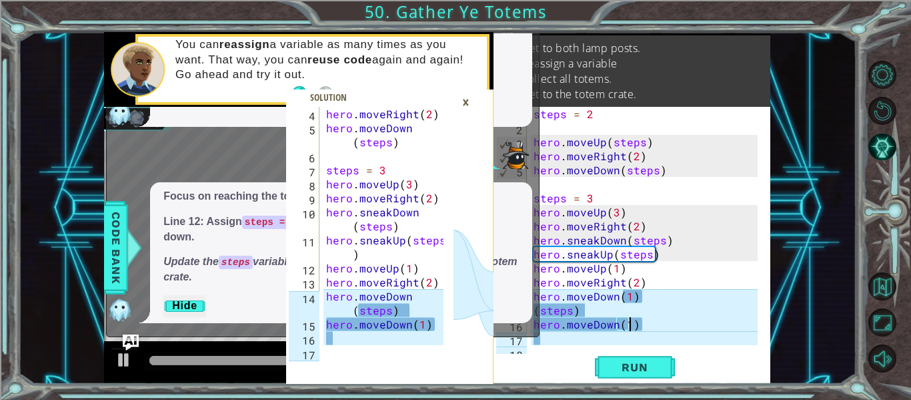
scroll to position [0, 6]
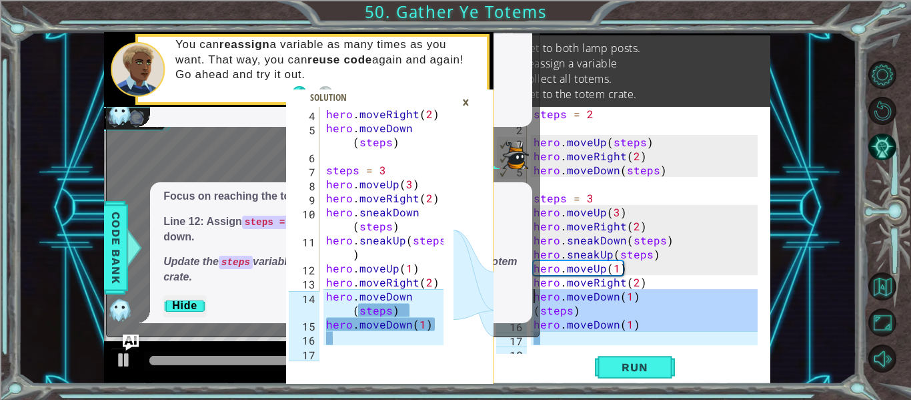
drag, startPoint x: 662, startPoint y: 336, endPoint x: 524, endPoint y: 294, distance: 144.3
click at [524, 294] on div "4 5 6 7 8 9 10 11 12 13 14 15 16 17 hero . moveRight ( 2 ) hero . moveDown ( st…" at bounding box center [437, 208] width 666 height 352
type textarea "hero.moveDown(1) (steps)"
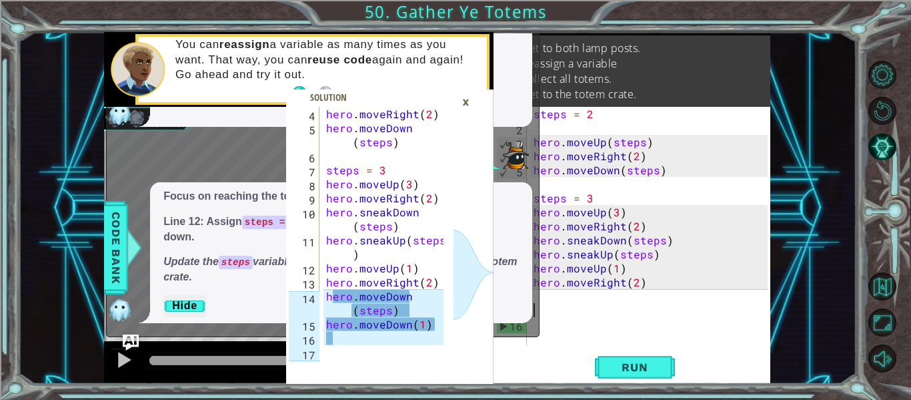
click at [624, 311] on div "steps = 2 hero . moveUp ( steps ) hero . moveRight ( 2 ) hero . moveDown ( step…" at bounding box center [652, 240] width 243 height 266
click at [625, 301] on div "steps = 2 hero . moveUp ( steps ) hero . moveRight ( 2 ) hero . moveDown ( step…" at bounding box center [652, 240] width 243 height 266
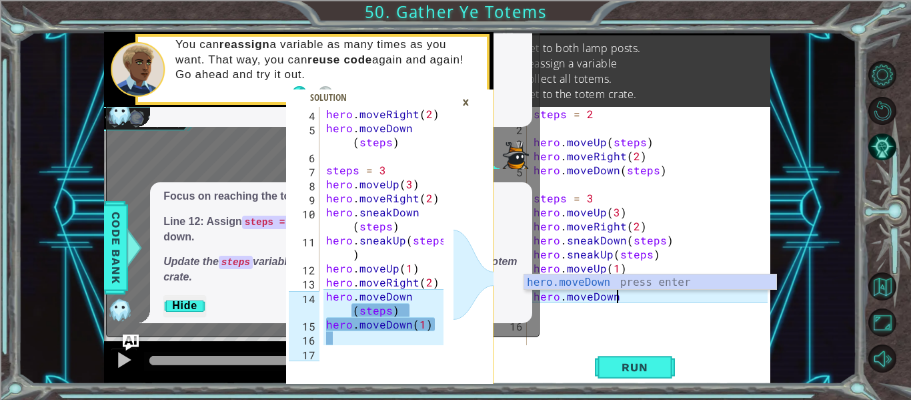
scroll to position [0, 5]
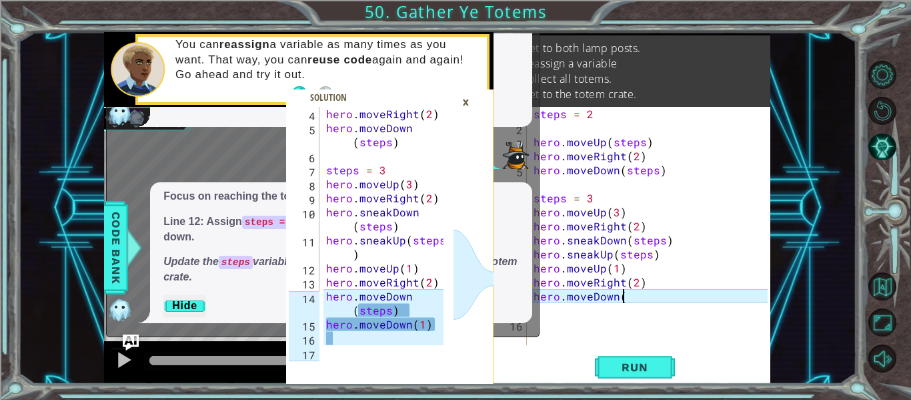
type textarea "hero.moveDown()"
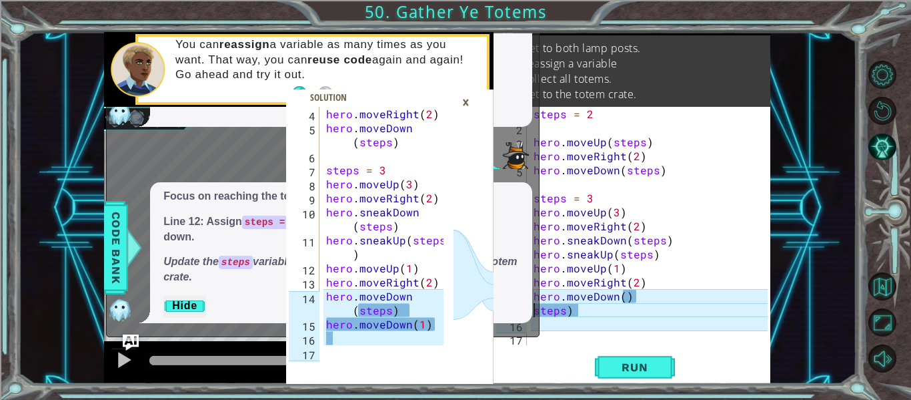
scroll to position [0, 1]
type textarea "(steps)"
click at [590, 316] on div "steps = 2 hero . moveUp ( steps ) hero . moveRight ( 2 ) hero . moveDown ( step…" at bounding box center [652, 240] width 243 height 266
click at [596, 316] on div "steps = 2 hero . moveUp ( steps ) hero . moveRight ( 2 ) hero . moveDown ( step…" at bounding box center [652, 240] width 243 height 266
drag, startPoint x: 594, startPoint y: 316, endPoint x: 526, endPoint y: 306, distance: 69.4
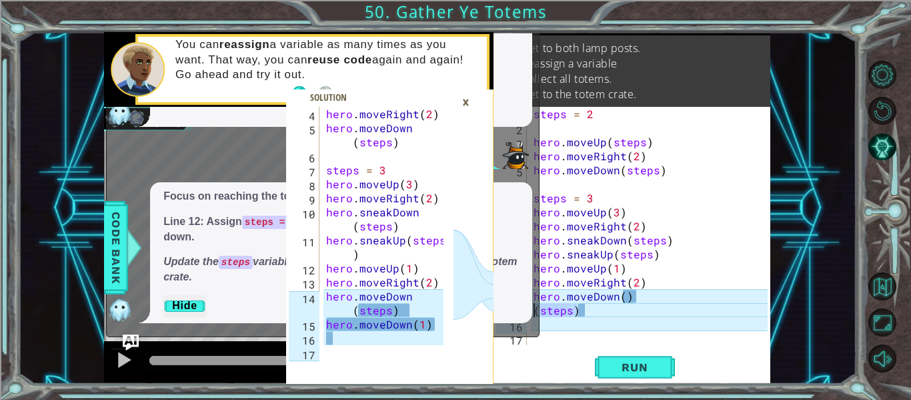
click at [526, 306] on div "4 5 6 7 8 9 10 11 12 13 14 15 16 17 hero . moveRight ( 2 ) hero . moveDown ( st…" at bounding box center [437, 208] width 666 height 352
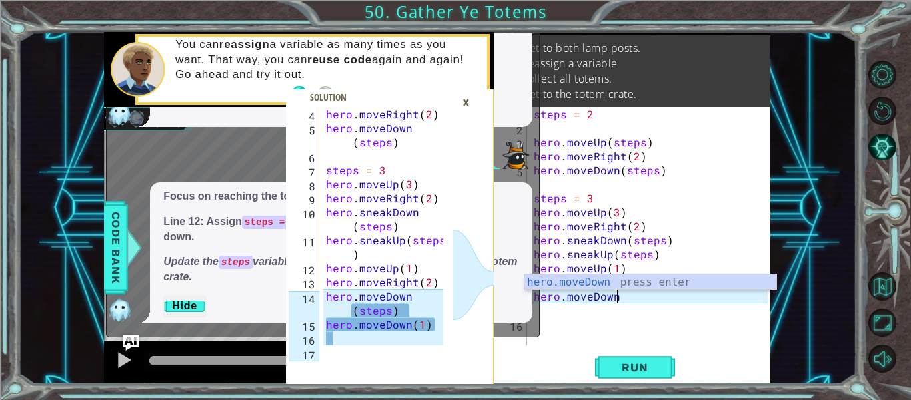
type textarea "hero.moveDown("
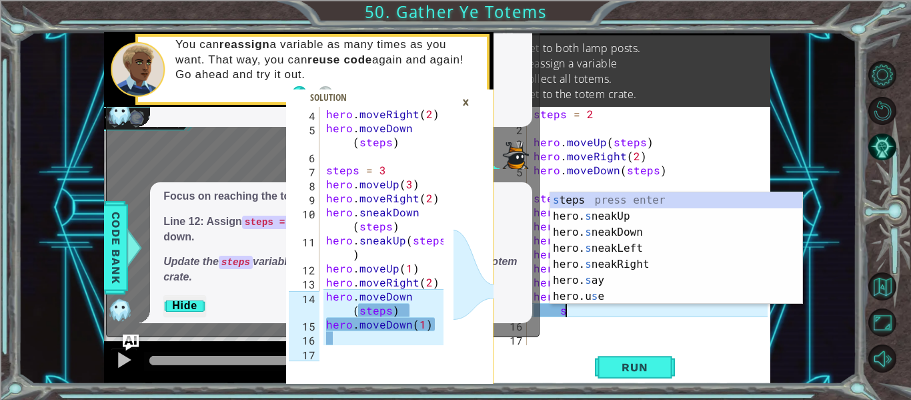
scroll to position [0, 1]
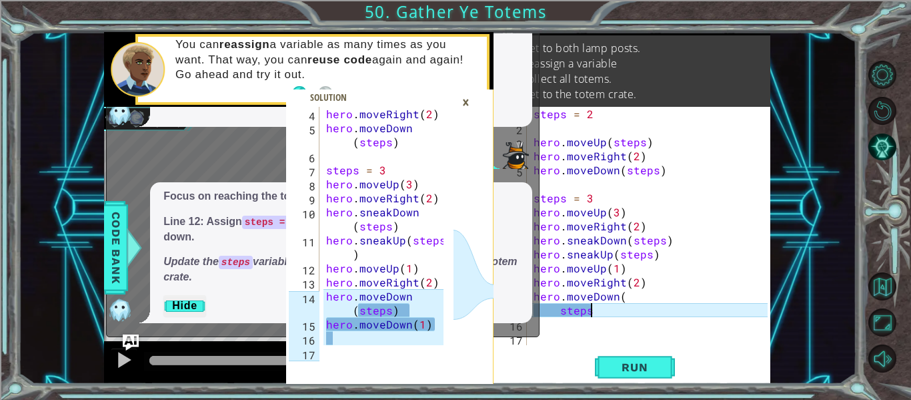
type textarea "steps)"
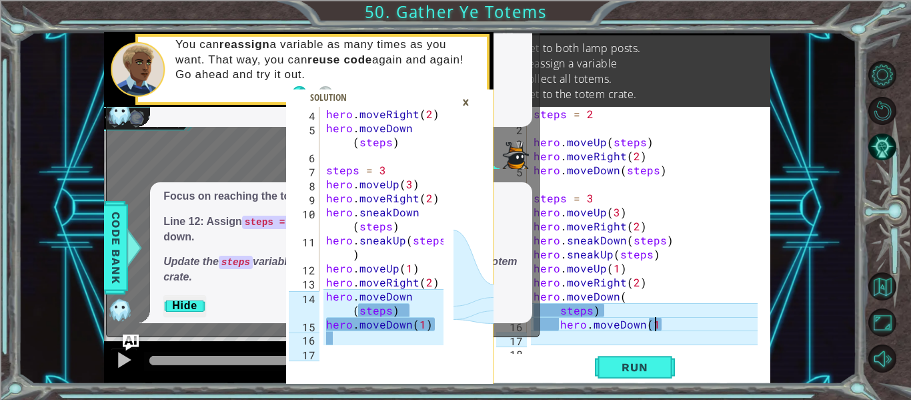
type textarea "hero.moveDown(1)"
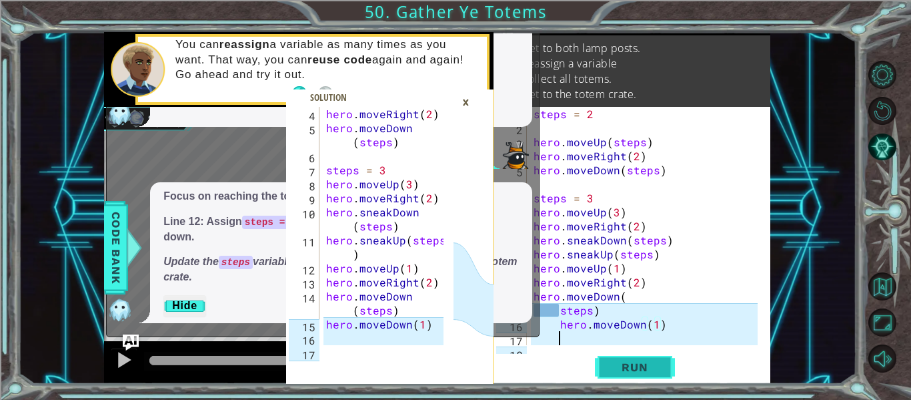
scroll to position [0, 1]
click at [614, 366] on span "Run" at bounding box center [634, 366] width 53 height 13
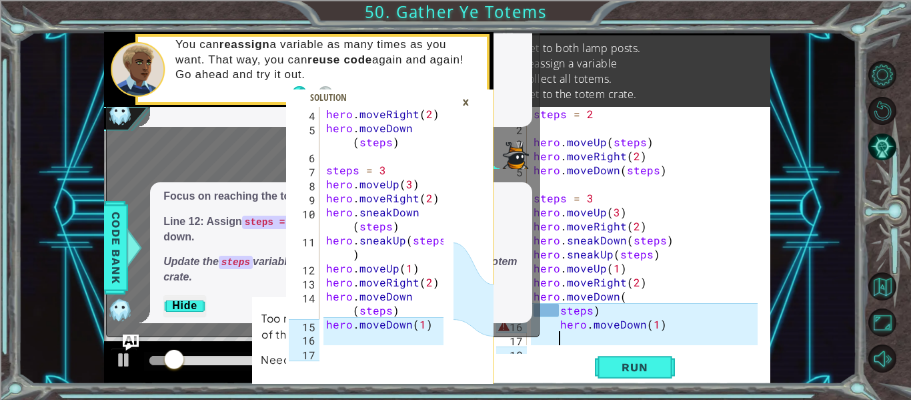
click at [468, 101] on div "×" at bounding box center [466, 102] width 21 height 23
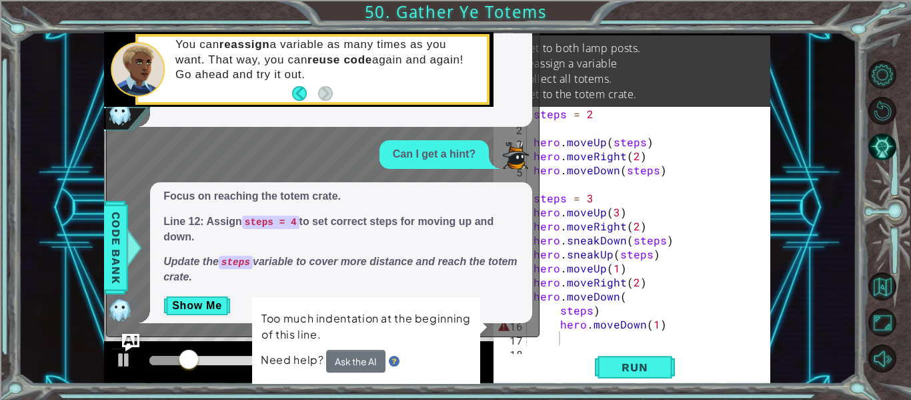
click at [133, 338] on img "Ask AI" at bounding box center [130, 342] width 17 height 17
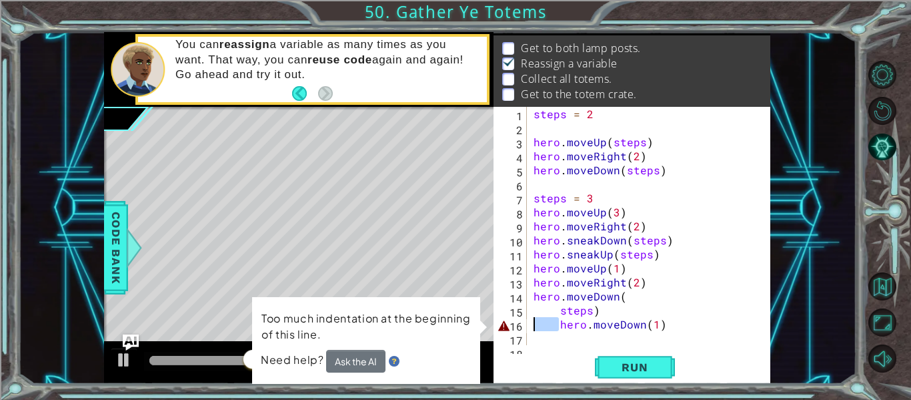
drag, startPoint x: 559, startPoint y: 327, endPoint x: 536, endPoint y: 328, distance: 22.7
click at [536, 328] on div "steps = 2 hero . moveUp ( steps ) hero . moveRight ( 2 ) hero . moveDown ( step…" at bounding box center [647, 240] width 233 height 266
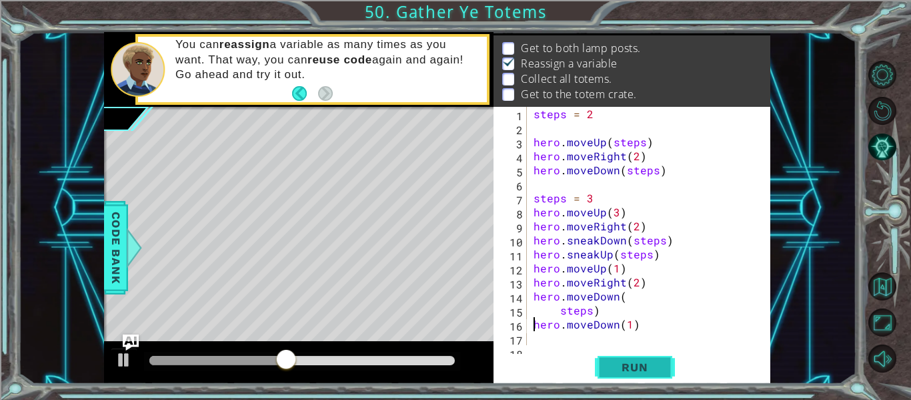
click at [618, 362] on span "Run" at bounding box center [634, 366] width 53 height 13
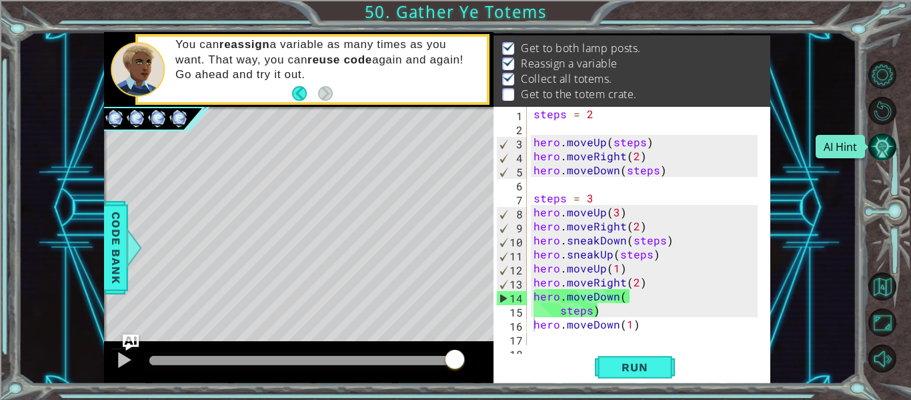
click at [884, 139] on button "AI Hint" at bounding box center [883, 147] width 28 height 28
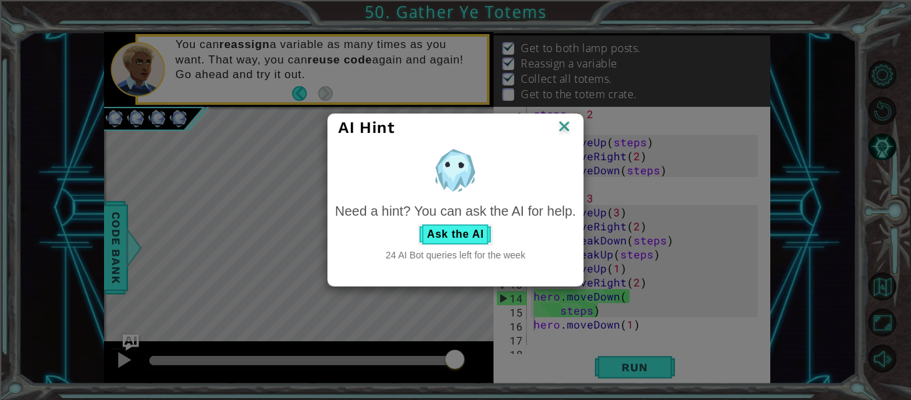
click at [458, 222] on div "Need a hint? You can ask the AI for help. Ask the AI 24 AI Bot queries left for…" at bounding box center [455, 231] width 241 height 61
click at [458, 232] on button "Ask the AI" at bounding box center [455, 233] width 74 height 21
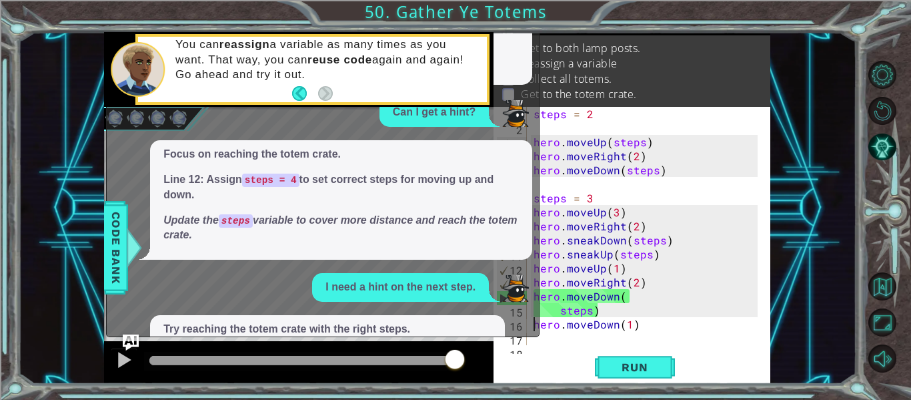
scroll to position [121, 0]
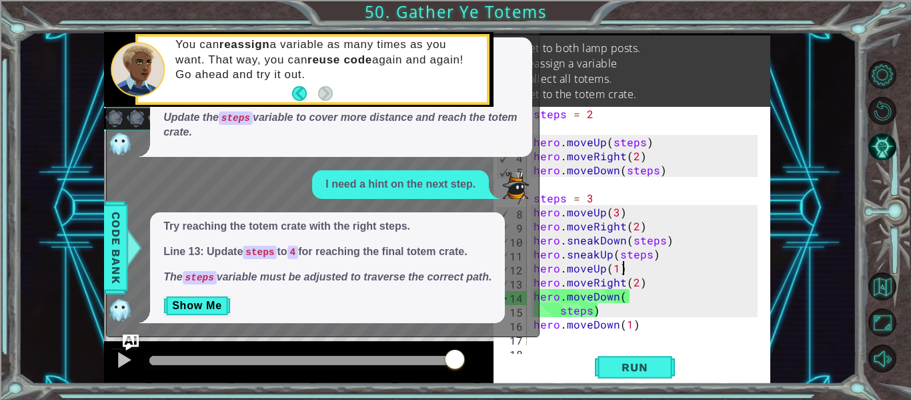
click at [631, 273] on div "steps = 2 hero . moveUp ( steps ) hero . moveRight ( 2 ) hero . moveDown ( step…" at bounding box center [647, 240] width 233 height 266
type textarea "hero.moveUp(1)"
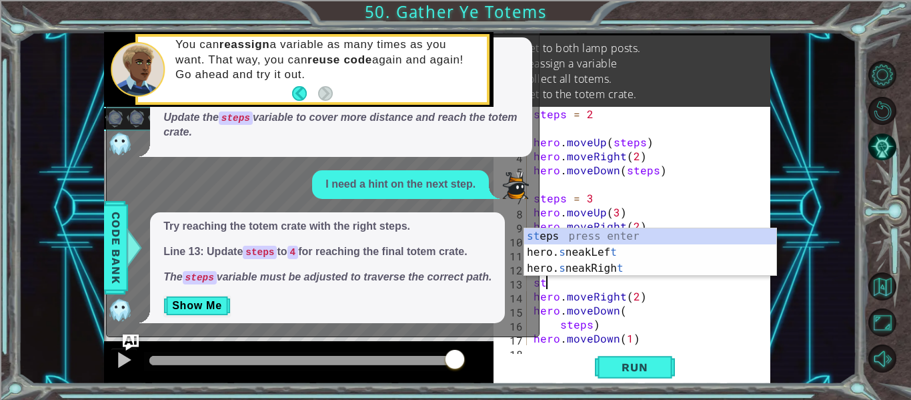
scroll to position [0, 1]
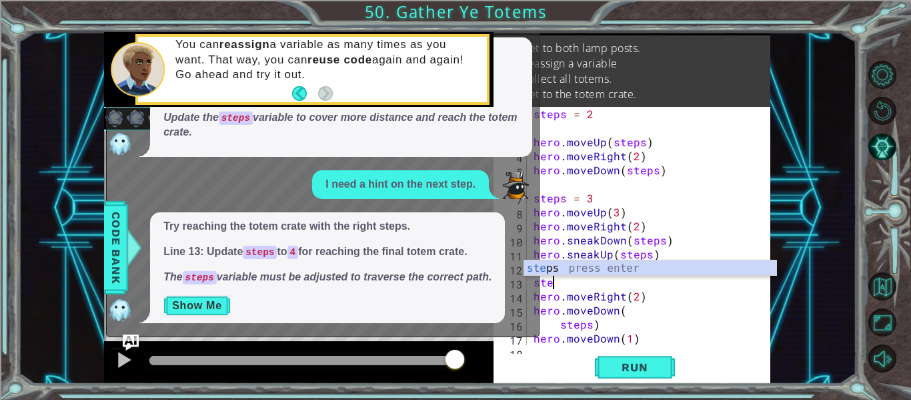
type textarea "ste"
click at [195, 309] on button "Show Me" at bounding box center [196, 305] width 67 height 21
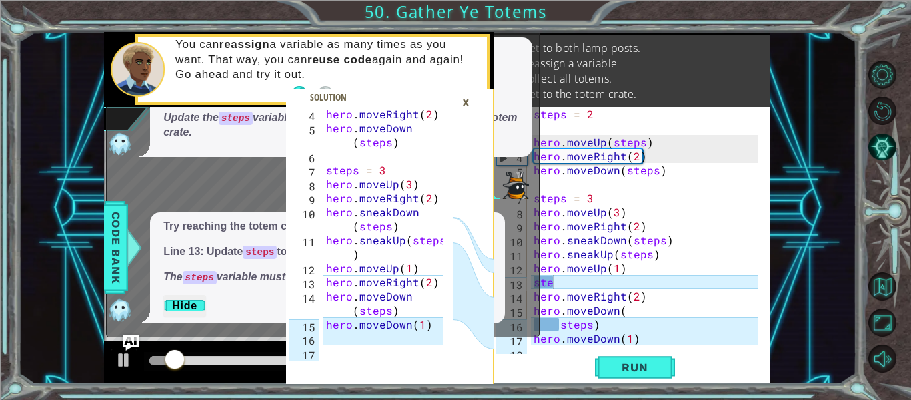
click at [561, 290] on div "steps = 2 hero . moveUp ( steps ) hero . moveRight ( 2 ) hero . moveDown ( step…" at bounding box center [647, 240] width 233 height 266
click at [566, 273] on div "steps = 2 hero . moveUp ( steps ) hero . moveRight ( 2 ) hero . moveDown ( step…" at bounding box center [647, 240] width 233 height 266
click at [564, 284] on div "steps = 2 hero . moveUp ( steps ) hero . moveRight ( 2 ) hero . moveDown ( step…" at bounding box center [647, 240] width 233 height 266
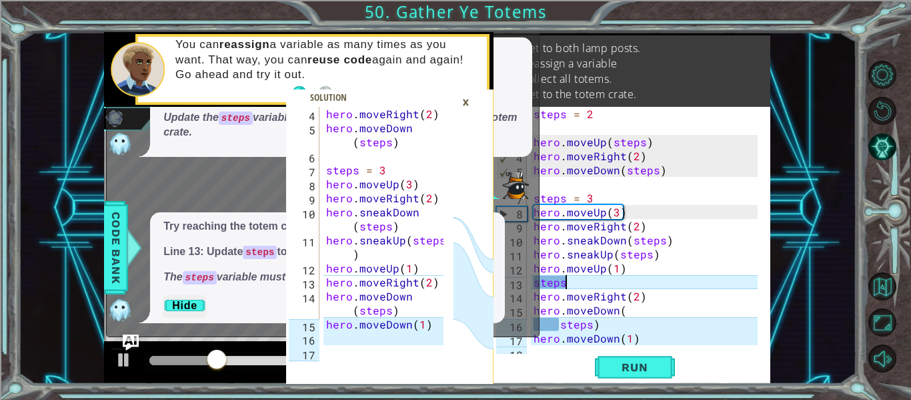
scroll to position [0, 2]
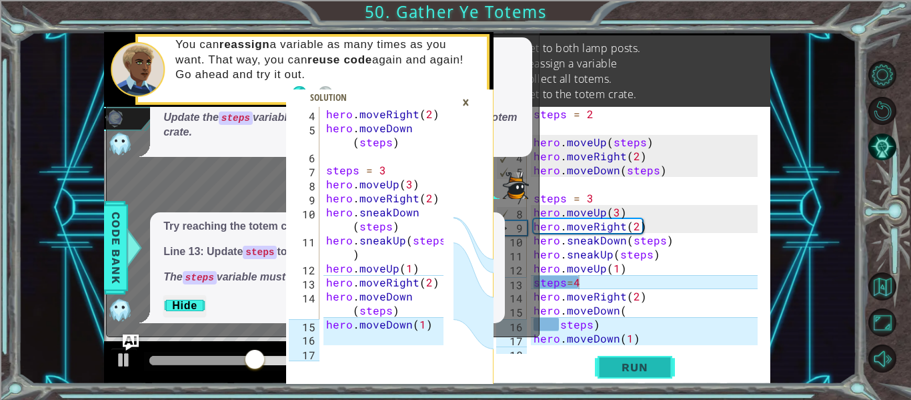
click at [610, 361] on span "Run" at bounding box center [634, 366] width 53 height 13
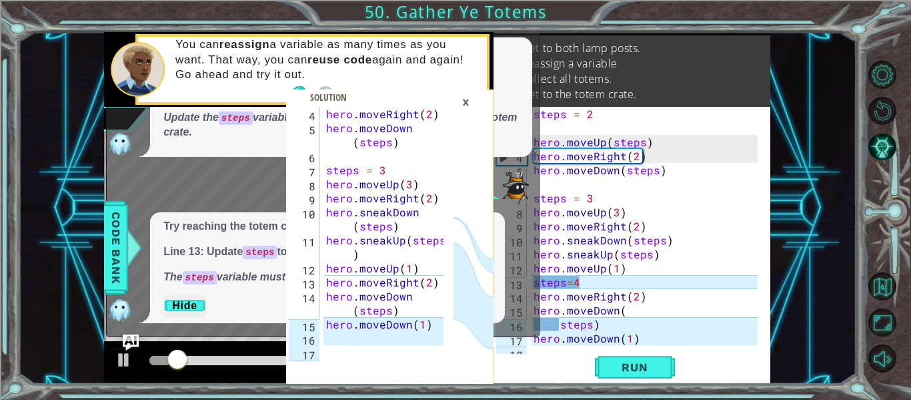
click at [467, 111] on div "×" at bounding box center [466, 102] width 21 height 23
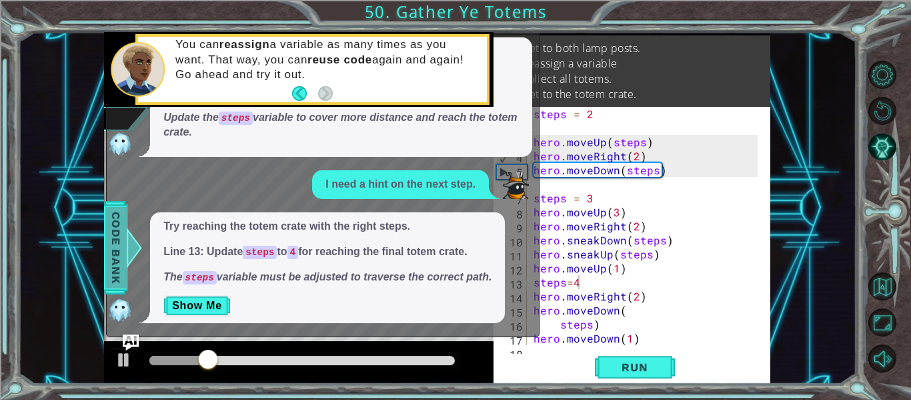
click at [111, 275] on span "Code Bank" at bounding box center [115, 247] width 21 height 81
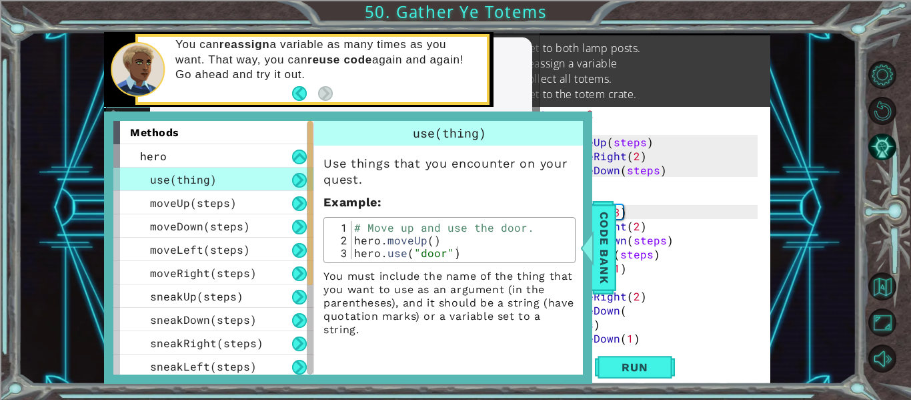
click at [84, 275] on div "4 5 6 7 8 9 10 11 12 13 14 15 16 17 hero . moveRight ( 2 ) hero . moveDown ( st…" at bounding box center [437, 208] width 839 height 352
click at [611, 257] on span "Code Bank" at bounding box center [604, 247] width 21 height 81
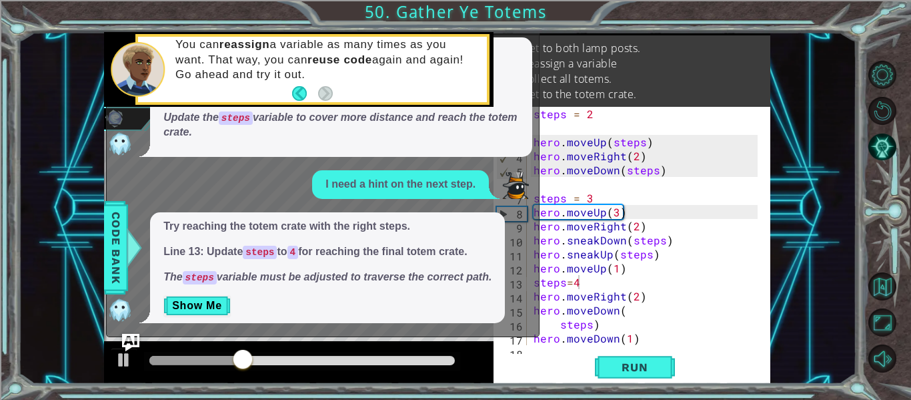
click at [132, 343] on img "Ask AI" at bounding box center [130, 342] width 17 height 17
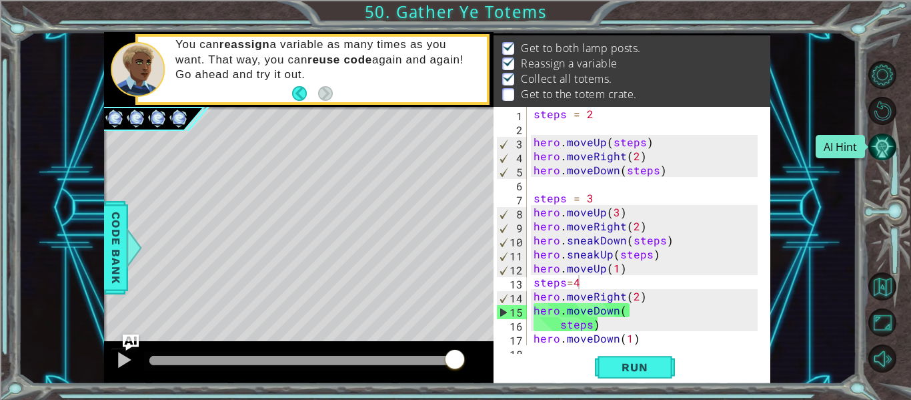
click at [883, 155] on button "AI Hint" at bounding box center [883, 147] width 28 height 28
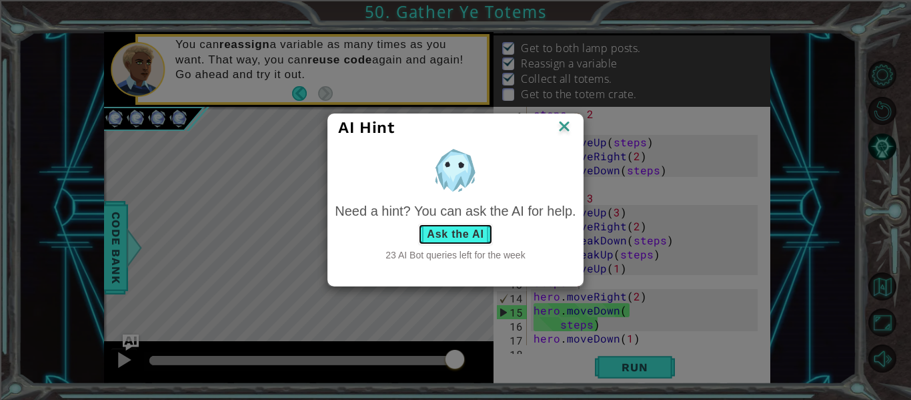
click at [458, 236] on button "Ask the AI" at bounding box center [455, 233] width 74 height 21
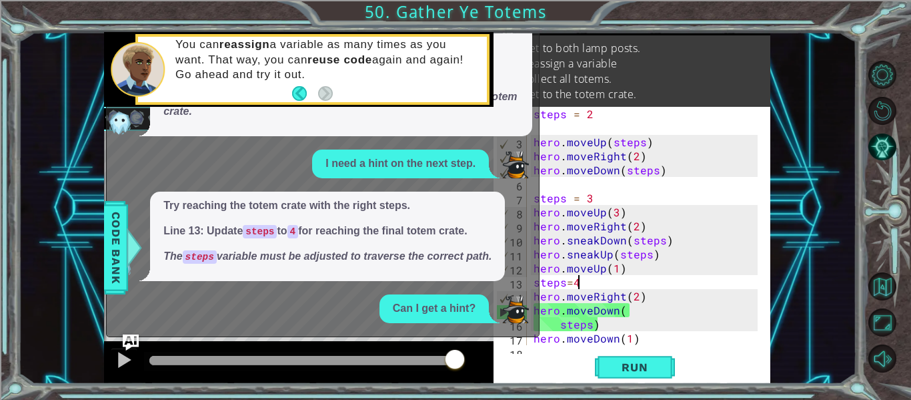
scroll to position [281, 0]
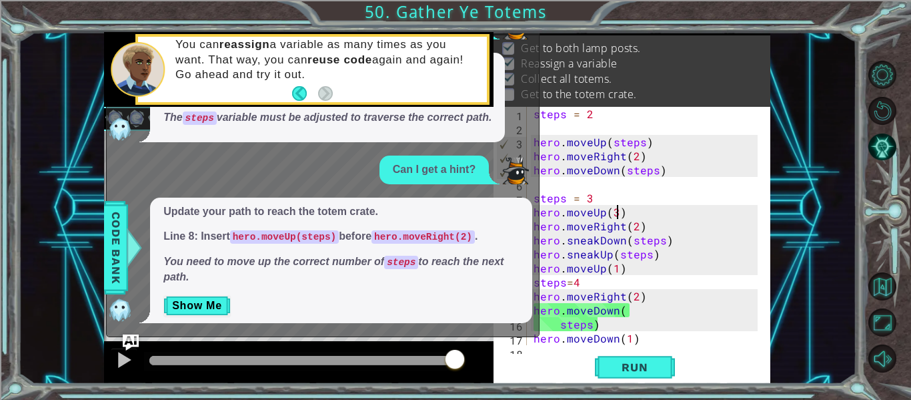
click at [617, 215] on div "steps = 2 hero . moveUp ( steps ) hero . moveRight ( 2 ) hero . moveDown ( step…" at bounding box center [647, 240] width 233 height 266
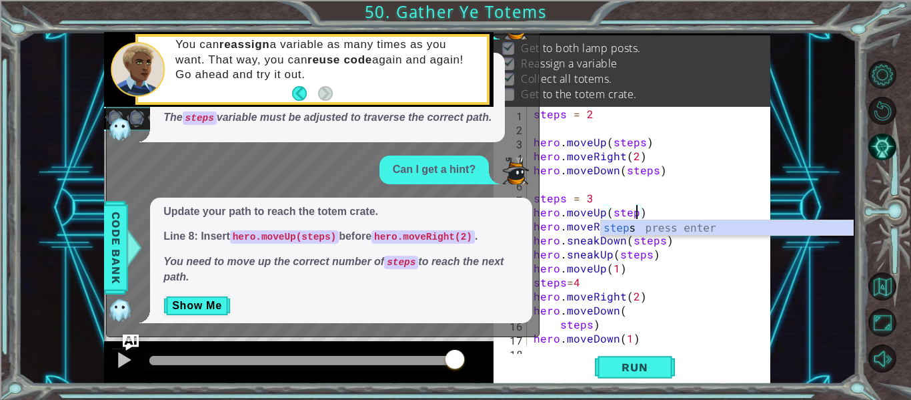
scroll to position [0, 7]
click at [632, 225] on div "steps press enter" at bounding box center [727, 244] width 252 height 48
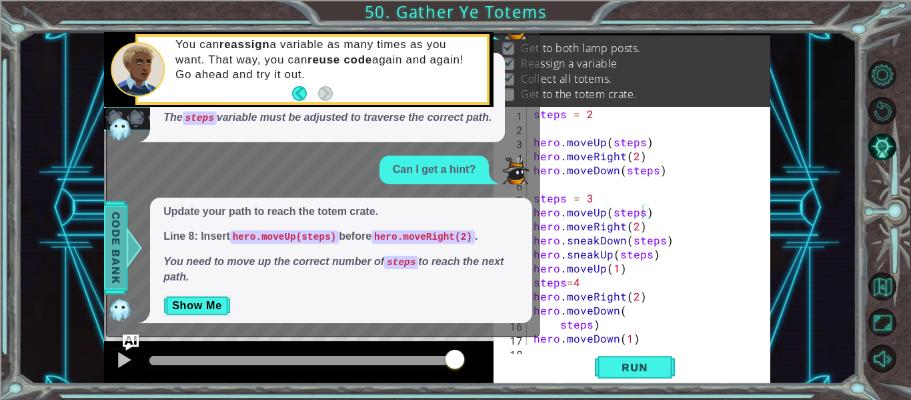
click at [111, 247] on span "Code Bank" at bounding box center [115, 247] width 21 height 81
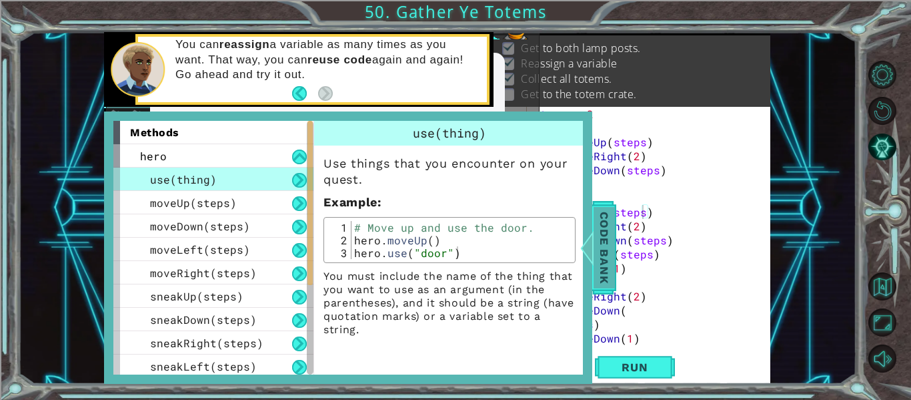
click at [607, 260] on span "Code Bank" at bounding box center [604, 247] width 21 height 81
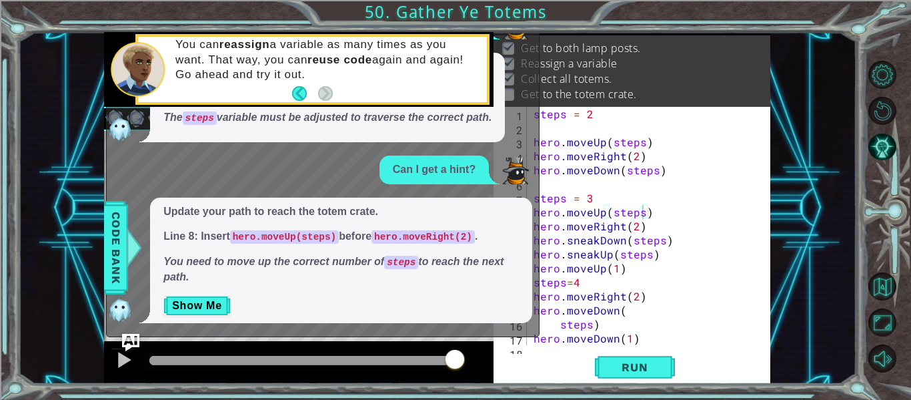
click at [137, 340] on img "Ask AI" at bounding box center [130, 342] width 17 height 17
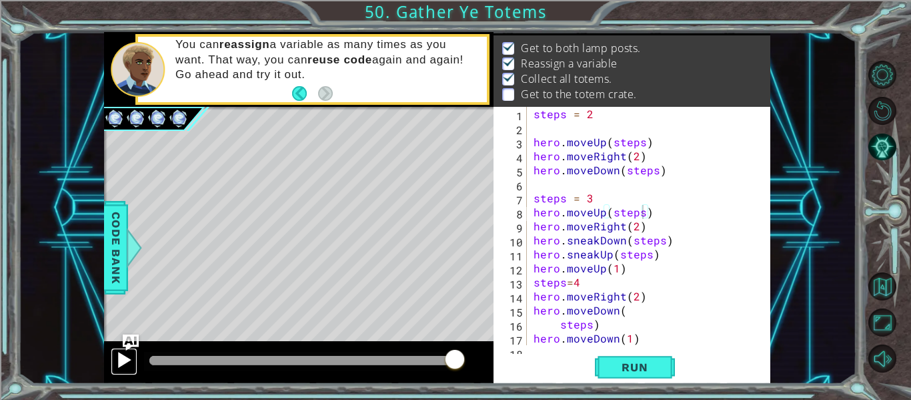
click at [122, 358] on div at bounding box center [123, 359] width 17 height 17
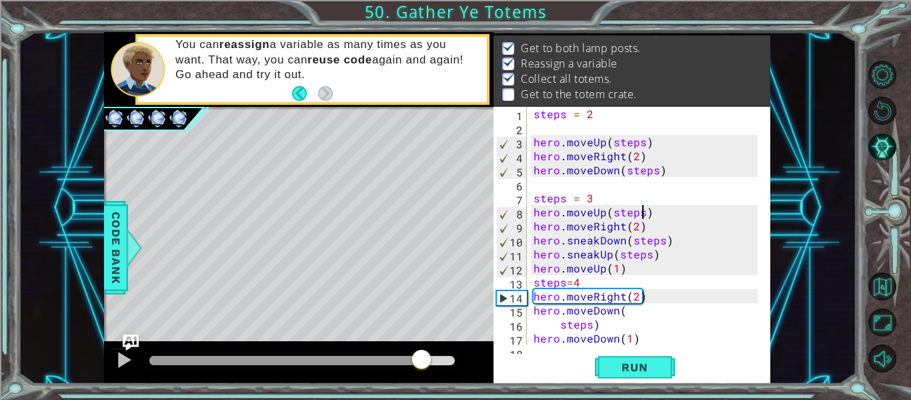
drag, startPoint x: 456, startPoint y: 363, endPoint x: 421, endPoint y: 376, distance: 36.9
click at [421, 376] on div at bounding box center [299, 362] width 390 height 43
click at [578, 283] on div "steps = 2 hero . moveUp ( steps ) hero . moveRight ( 2 ) hero . moveDown ( step…" at bounding box center [647, 240] width 233 height 266
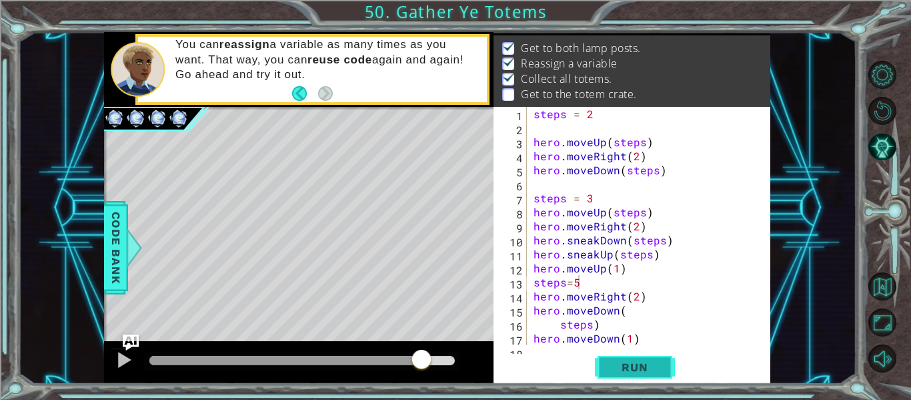
click at [623, 363] on span "Run" at bounding box center [634, 366] width 53 height 13
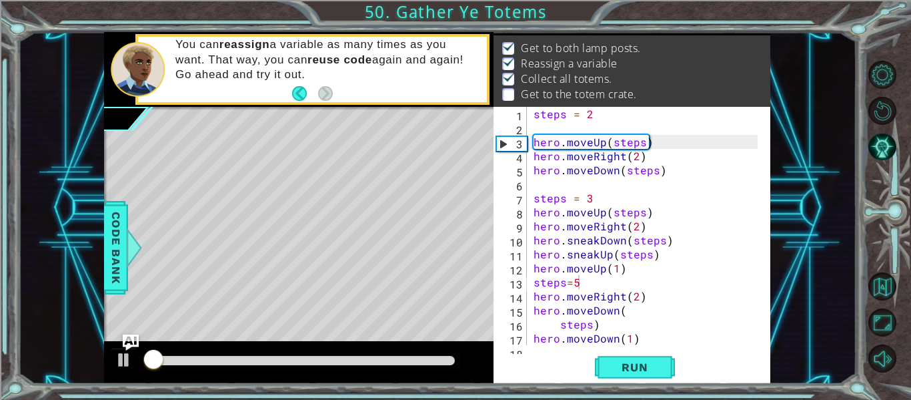
click at [418, 352] on div at bounding box center [302, 361] width 316 height 19
click at [413, 360] on div at bounding box center [302, 360] width 306 height 9
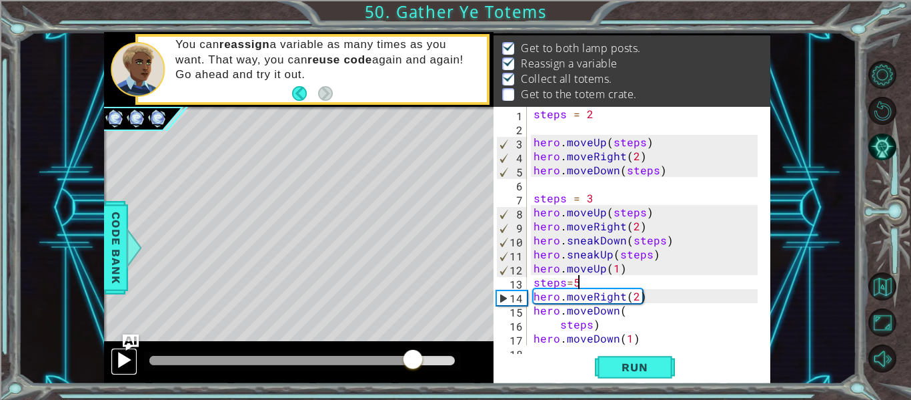
click at [125, 368] on div at bounding box center [123, 359] width 17 height 17
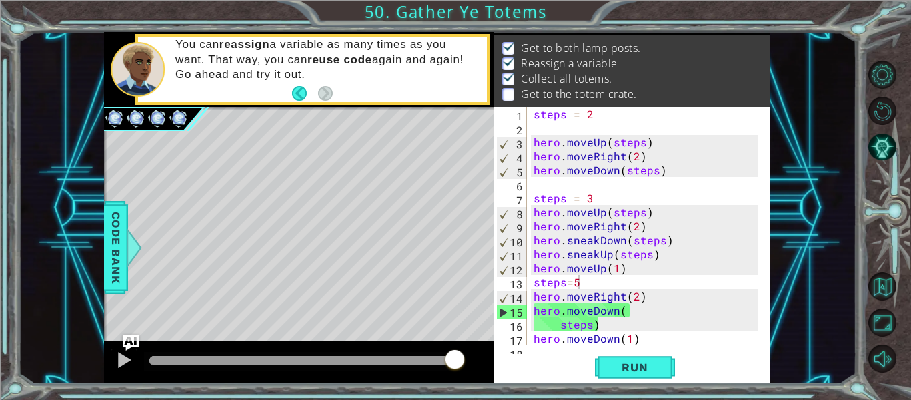
drag, startPoint x: 444, startPoint y: 257, endPoint x: 453, endPoint y: 308, distance: 52.1
click at [453, 308] on div "Level Map" at bounding box center [412, 303] width 616 height 393
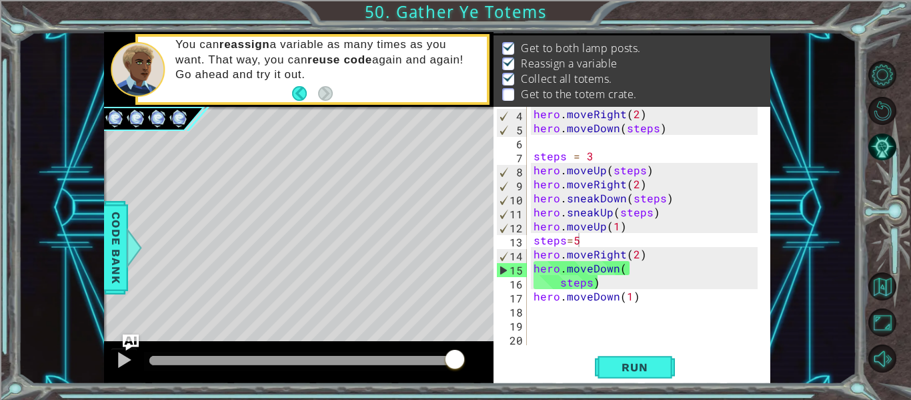
scroll to position [42, 0]
click at [873, 155] on button "AI Hint" at bounding box center [883, 147] width 28 height 28
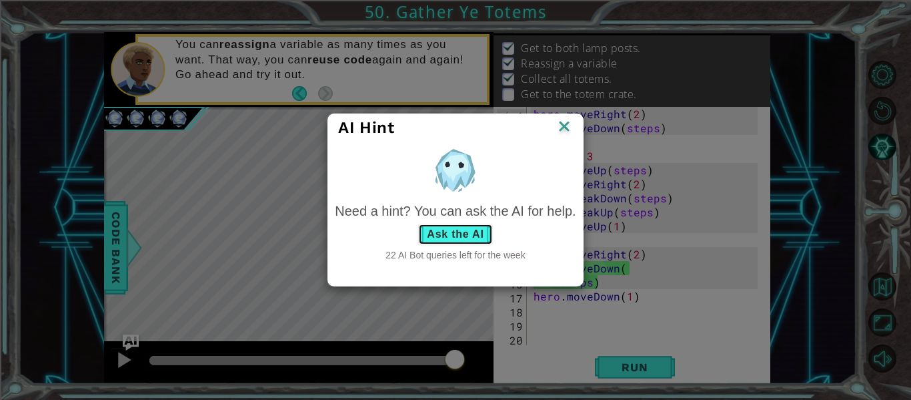
click at [440, 238] on button "Ask the AI" at bounding box center [455, 233] width 74 height 21
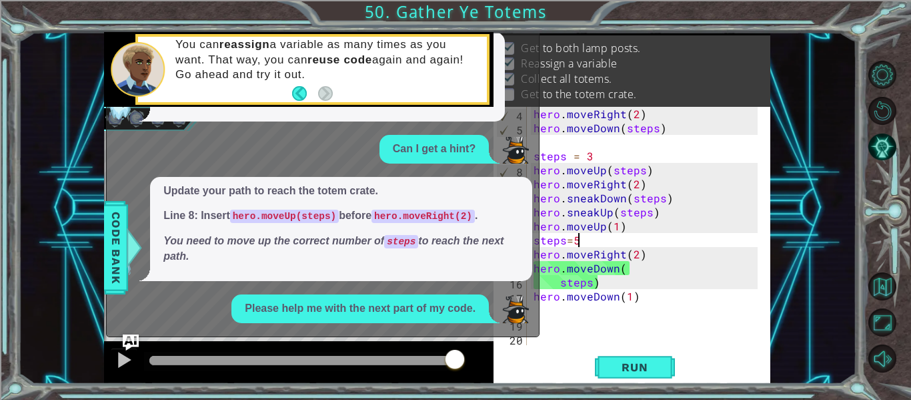
scroll to position [440, 0]
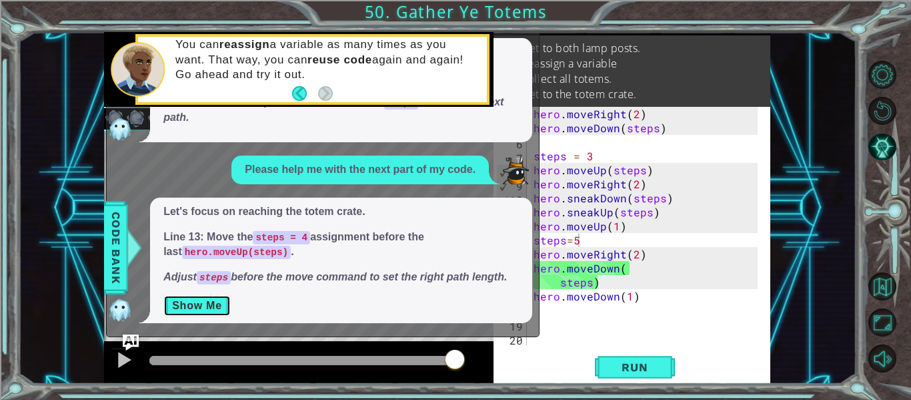
click at [197, 308] on button "Show Me" at bounding box center [196, 305] width 67 height 21
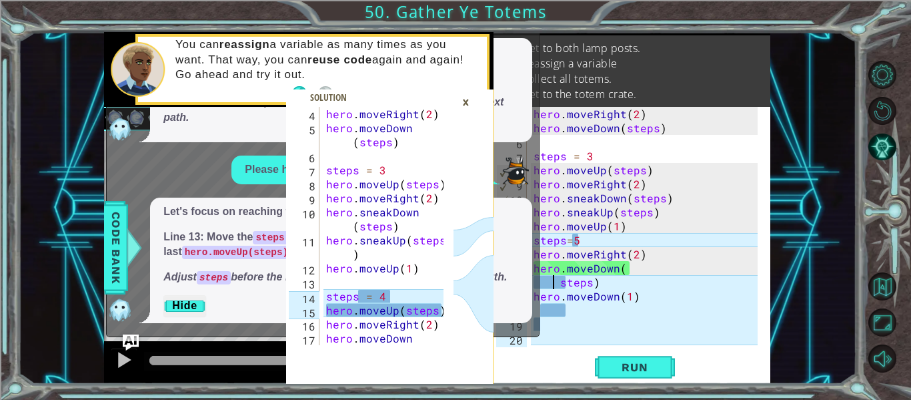
click at [554, 284] on div "hero . moveRight ( 2 ) hero . moveDown ( steps ) steps = 3 hero . moveUp ( step…" at bounding box center [647, 240] width 233 height 266
click at [558, 288] on div "hero . moveRight ( 2 ) hero . moveDown ( steps ) steps = 3 hero . moveUp ( step…" at bounding box center [647, 240] width 233 height 266
click at [581, 239] on div "hero . moveRight ( 2 ) hero . moveDown ( steps ) steps = 3 hero . moveUp ( step…" at bounding box center [647, 240] width 233 height 266
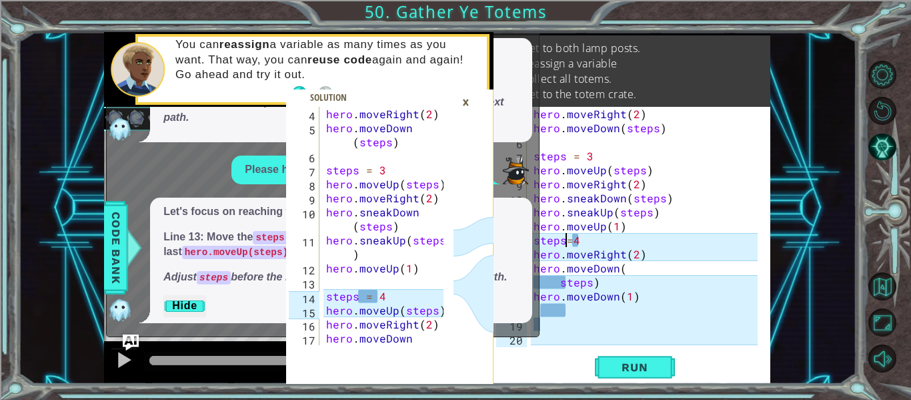
click at [566, 244] on div "hero . moveRight ( 2 ) hero . moveDown ( steps ) steps = 3 hero . moveUp ( step…" at bounding box center [647, 240] width 233 height 266
click at [576, 241] on div "hero . moveRight ( 2 ) hero . moveDown ( steps ) steps = 3 hero . moveUp ( step…" at bounding box center [647, 240] width 233 height 266
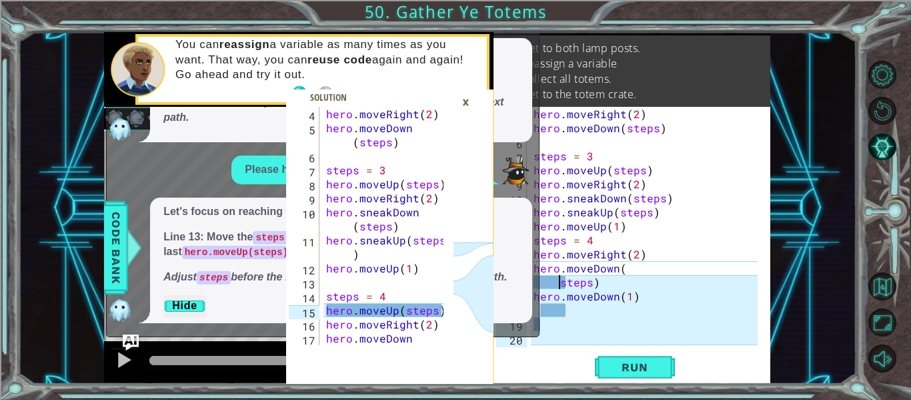
click at [558, 288] on div "hero . moveRight ( 2 ) hero . moveDown ( steps ) steps = 3 hero . moveUp ( step…" at bounding box center [647, 240] width 233 height 266
click at [633, 267] on div "hero . moveRight ( 2 ) hero . moveDown ( steps ) steps = 3 hero . moveUp ( step…" at bounding box center [647, 240] width 233 height 266
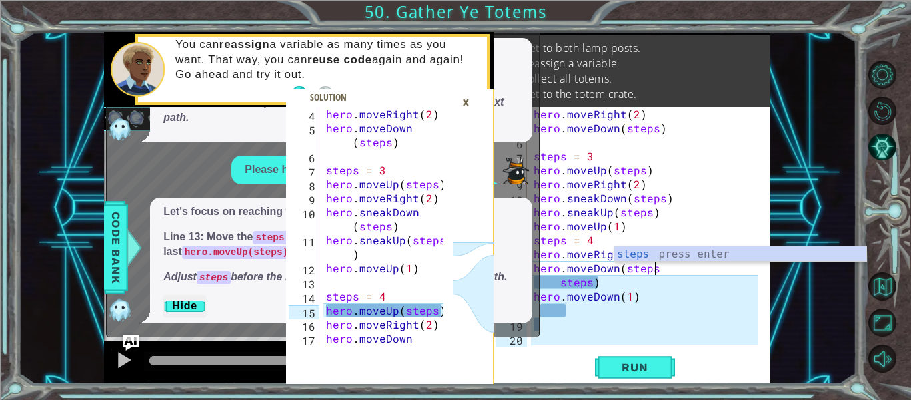
scroll to position [0, 7]
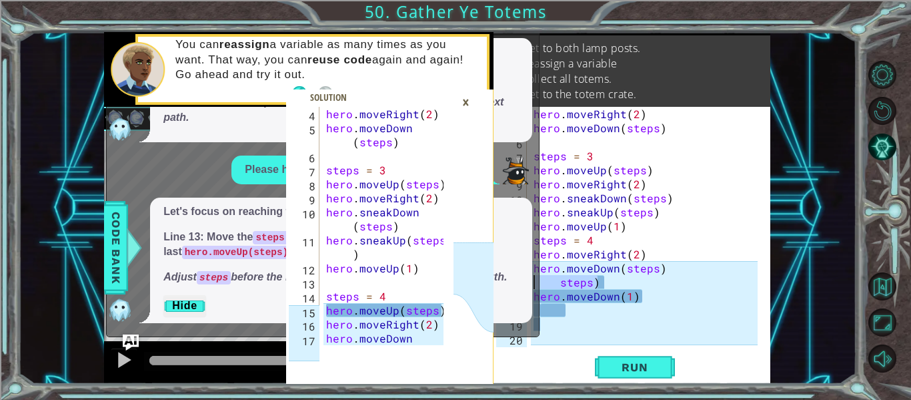
drag, startPoint x: 619, startPoint y: 285, endPoint x: 507, endPoint y: 279, distance: 112.2
click at [507, 279] on div "4 5 6 7 8 9 10 11 12 13 14 15 16 17 hero . moveRight ( 2 ) hero . moveDown ( st…" at bounding box center [437, 208] width 666 height 352
type textarea "steps)"
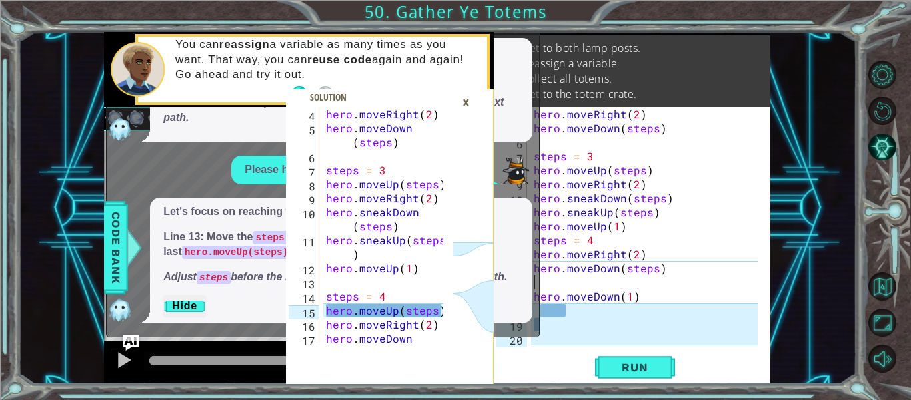
type textarea "hero.moveDown(steps)"
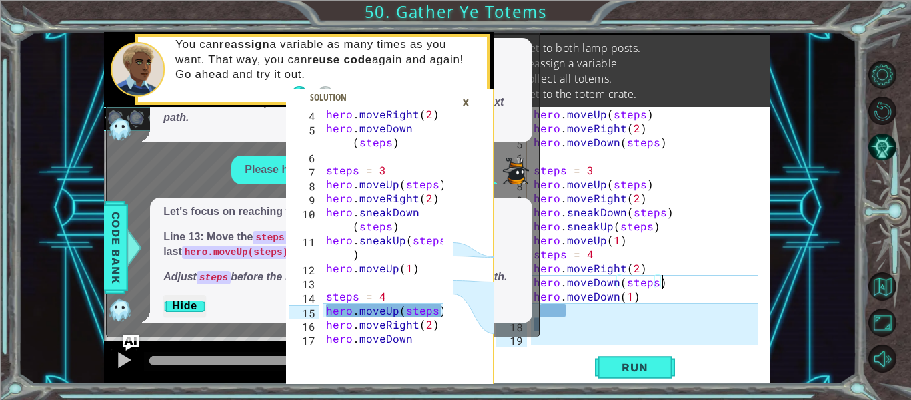
scroll to position [28, 0]
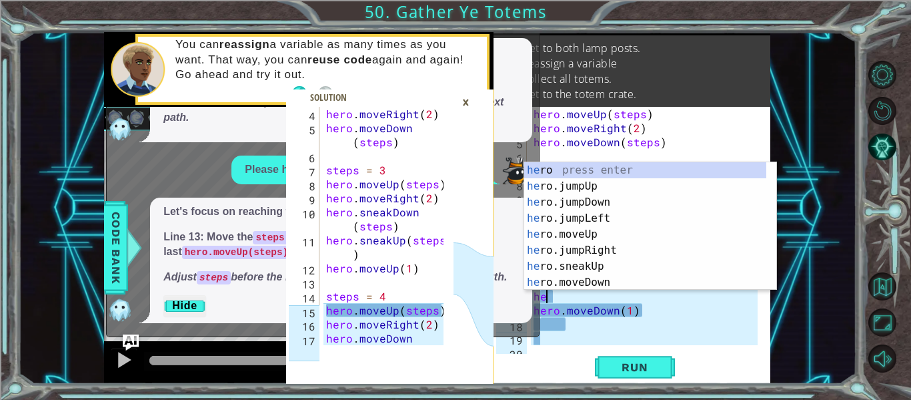
type textarea "h"
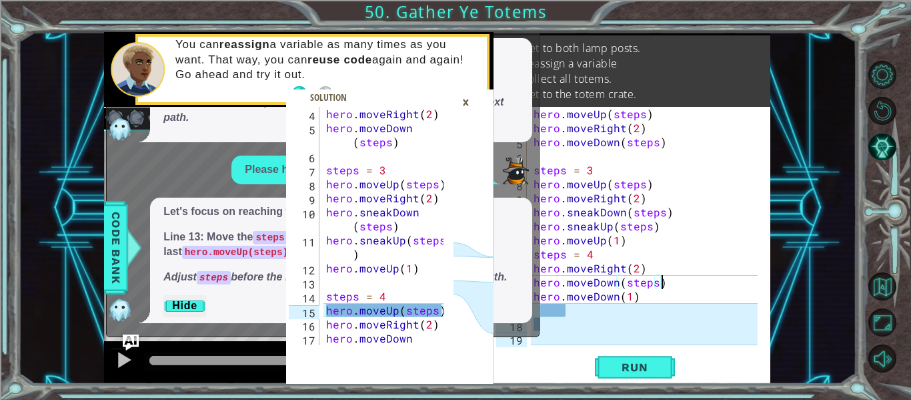
type textarea "hero.moveRight(2)"
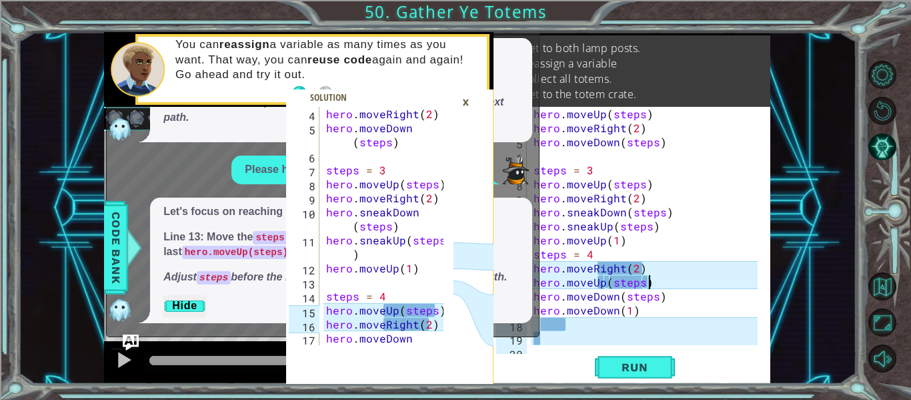
scroll to position [0, 7]
drag, startPoint x: 592, startPoint y: 300, endPoint x: 617, endPoint y: 297, distance: 24.8
click at [617, 297] on div "hero . moveUp ( steps ) hero . moveRight ( 2 ) hero . moveDown ( steps ) steps …" at bounding box center [647, 240] width 233 height 266
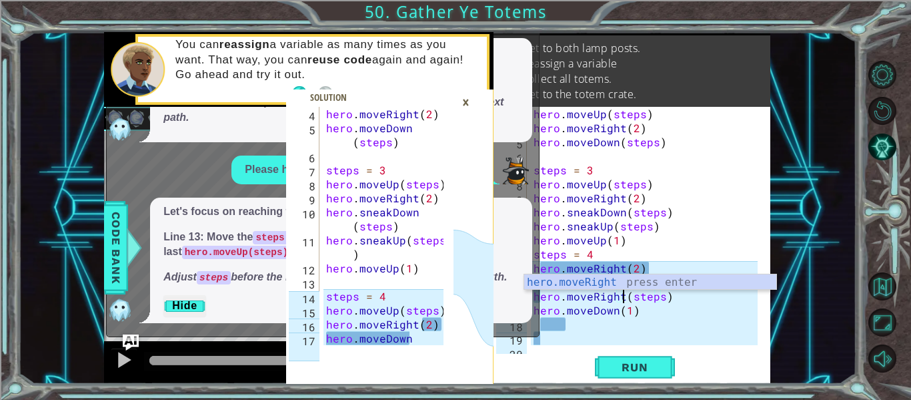
scroll to position [0, 6]
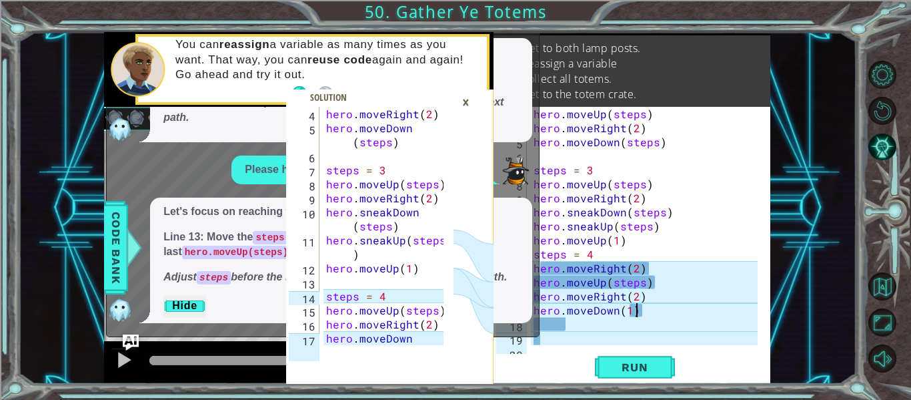
click at [643, 313] on div "hero . moveUp ( steps ) hero . moveRight ( 2 ) hero . moveDown ( steps ) steps …" at bounding box center [647, 240] width 233 height 266
type textarea "hero.moveDown(1)"
click at [648, 313] on div "hero . moveUp ( steps ) hero . moveRight ( 2 ) hero . moveDown ( steps ) steps …" at bounding box center [647, 240] width 233 height 266
click at [586, 330] on div "hero . moveUp ( steps ) hero . moveRight ( 2 ) hero . moveDown ( steps ) steps …" at bounding box center [647, 240] width 233 height 266
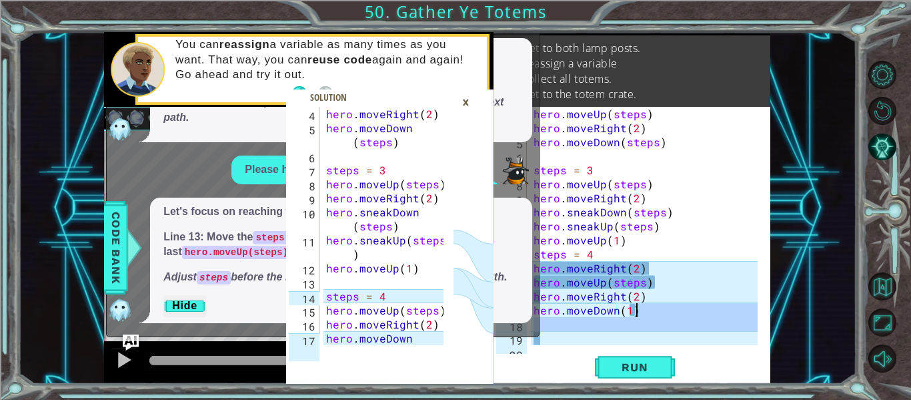
drag, startPoint x: 569, startPoint y: 343, endPoint x: 648, endPoint y: 312, distance: 85.3
click at [648, 312] on div "hero . moveUp ( steps ) hero . moveRight ( 2 ) hero . moveDown ( steps ) steps …" at bounding box center [647, 240] width 233 height 266
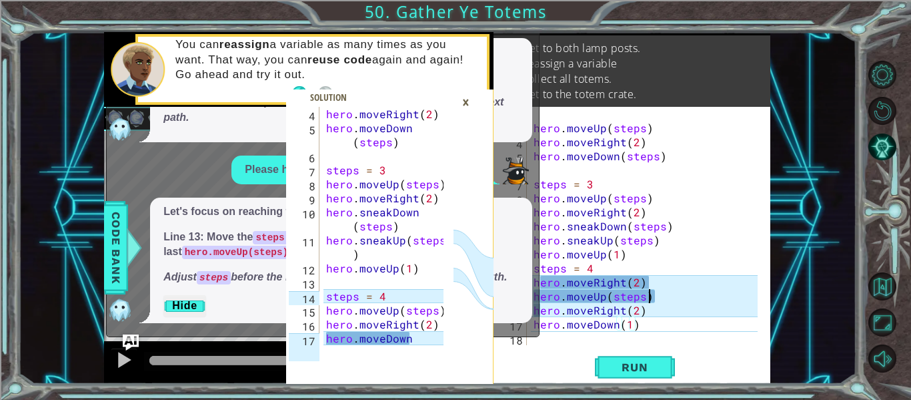
click at [674, 294] on div "hero . moveUp ( steps ) hero . moveRight ( 2 ) hero . moveDown ( steps ) steps …" at bounding box center [647, 240] width 233 height 266
drag, startPoint x: 618, startPoint y: 327, endPoint x: 654, endPoint y: 331, distance: 36.9
click at [654, 331] on div "hero . moveUp ( steps ) hero . moveRight ( 2 ) hero . moveDown ( steps ) steps …" at bounding box center [647, 240] width 233 height 266
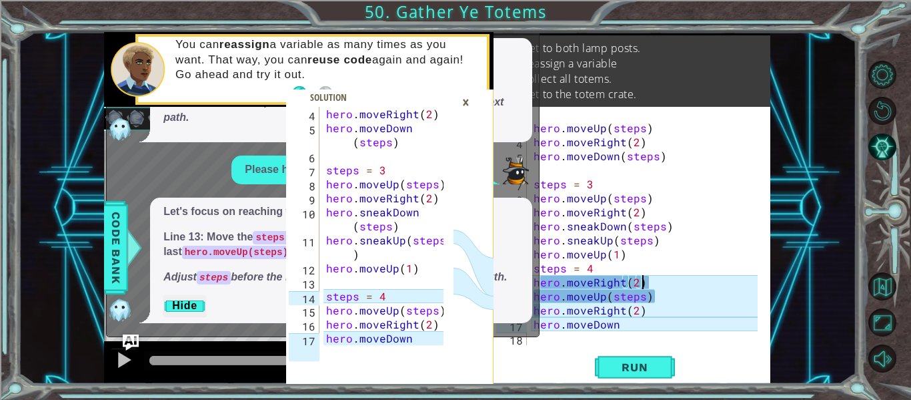
click at [698, 277] on div "hero . moveUp ( steps ) hero . moveRight ( 2 ) hero . moveDown ( steps ) steps …" at bounding box center [647, 240] width 233 height 266
click at [676, 303] on div "hero . moveUp ( steps ) hero . moveRight ( 2 ) hero . moveDown ( steps ) steps …" at bounding box center [647, 240] width 233 height 266
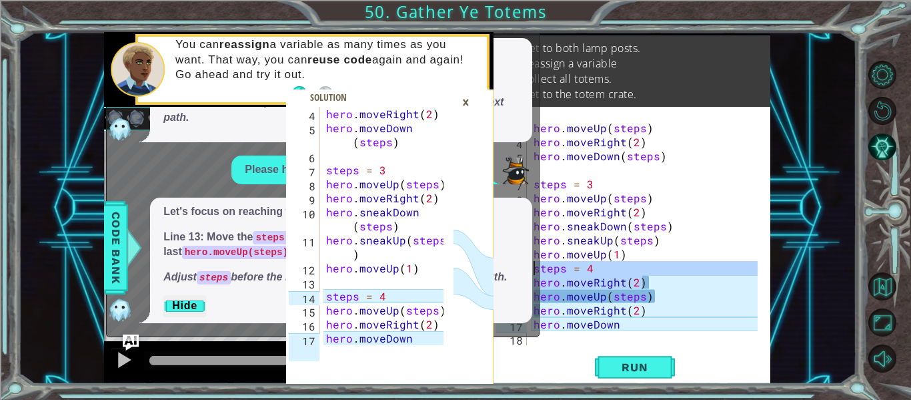
drag, startPoint x: 658, startPoint y: 280, endPoint x: 514, endPoint y: 275, distance: 143.5
click at [514, 275] on div "4 5 6 7 8 9 10 11 12 13 14 15 16 17 hero . moveRight ( 2 ) hero . moveDown ( st…" at bounding box center [437, 208] width 666 height 352
type textarea "steps = 4 hero.moveRight(2)"
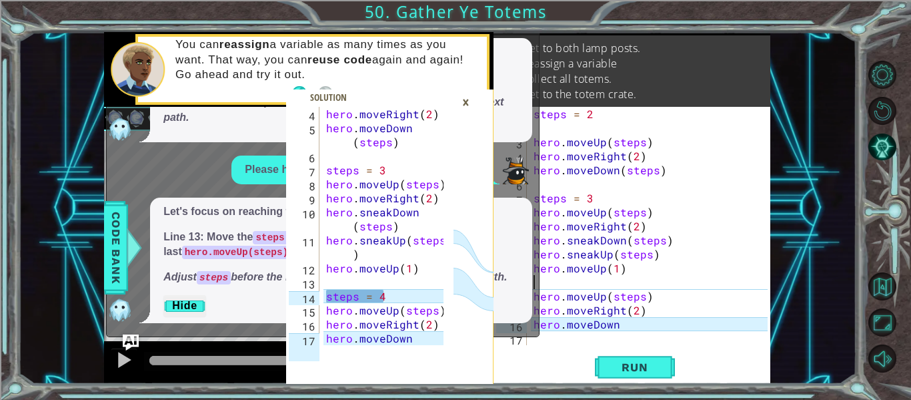
type textarea "hero.moveUp(steps)"
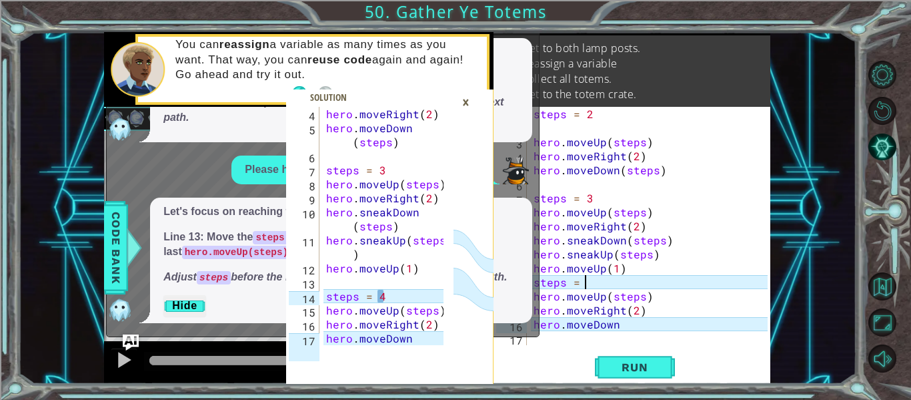
scroll to position [0, 3]
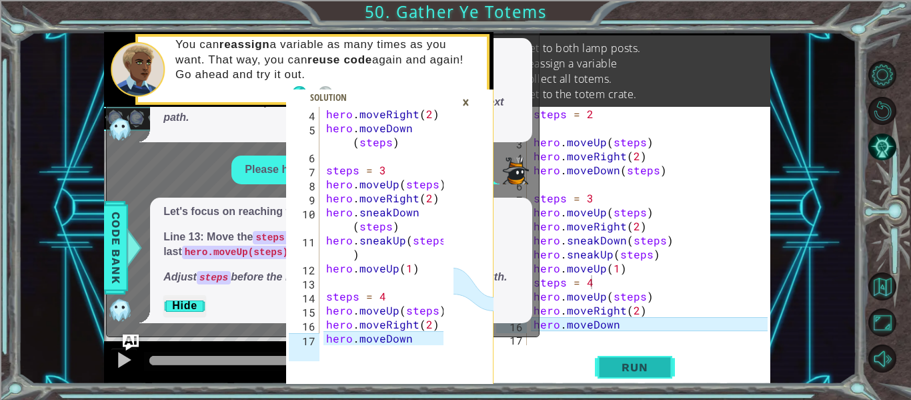
click at [648, 362] on span "Run" at bounding box center [634, 366] width 53 height 13
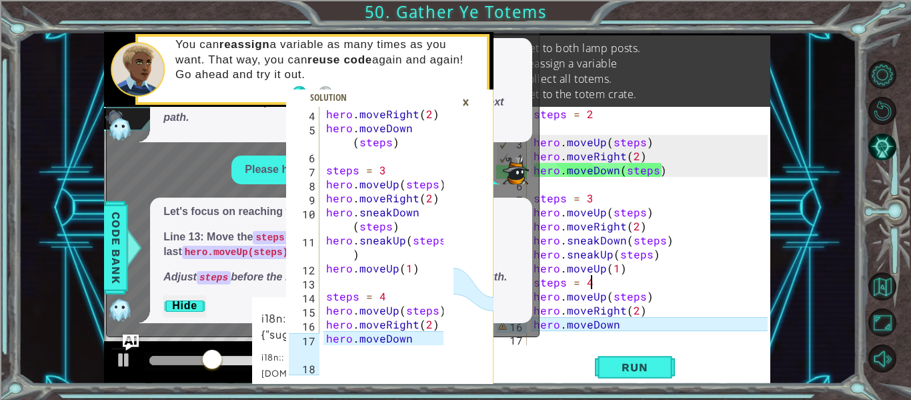
scroll to position [84, 0]
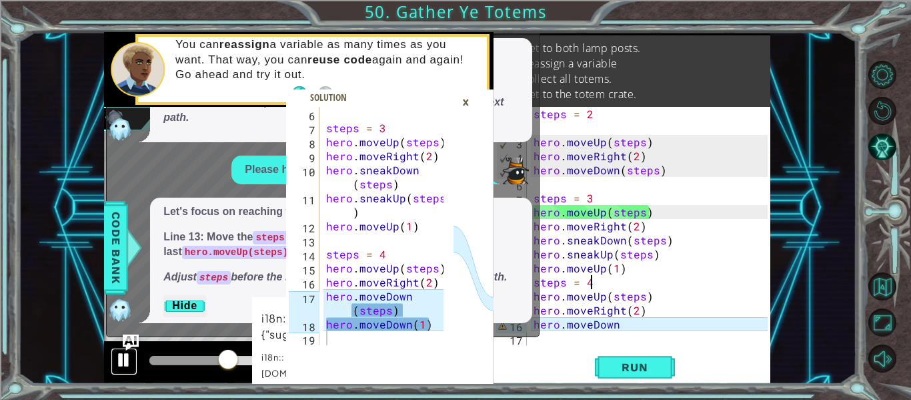
click at [121, 356] on div at bounding box center [123, 359] width 17 height 17
click at [630, 324] on div "steps = 2 hero . moveUp ( steps ) hero . moveRight ( 2 ) hero . moveDown ( step…" at bounding box center [652, 240] width 243 height 266
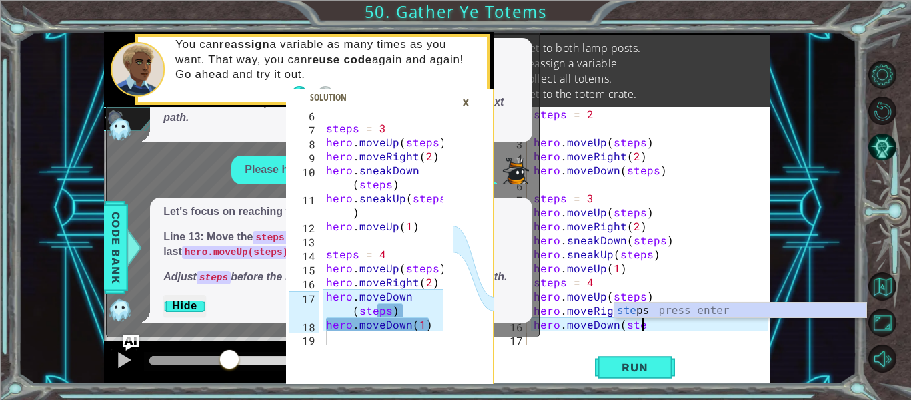
scroll to position [0, 7]
type textarea "hero.moveDown(steps)"
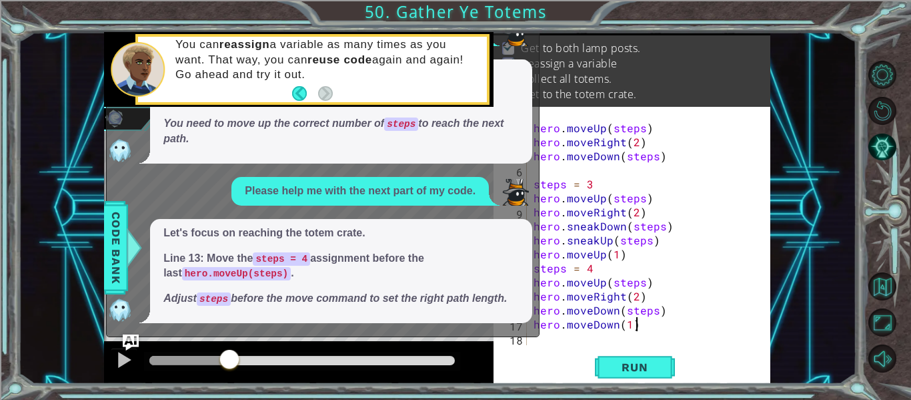
scroll to position [419, 0]
click at [618, 363] on span "Run" at bounding box center [634, 366] width 53 height 13
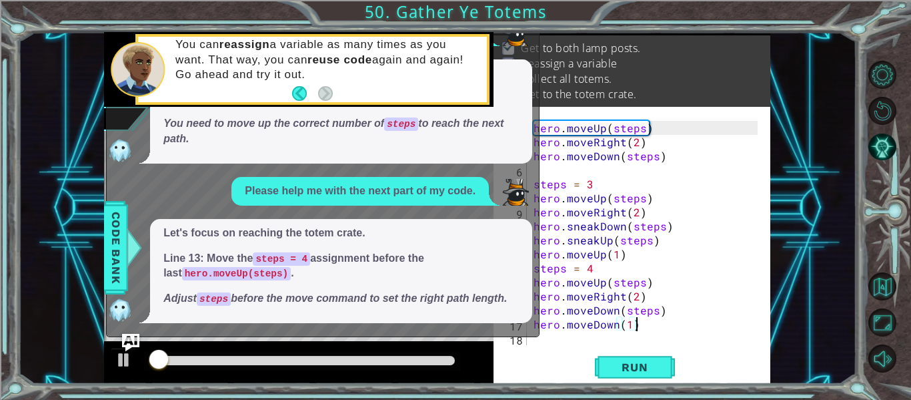
click at [130, 337] on img "Ask AI" at bounding box center [130, 342] width 17 height 17
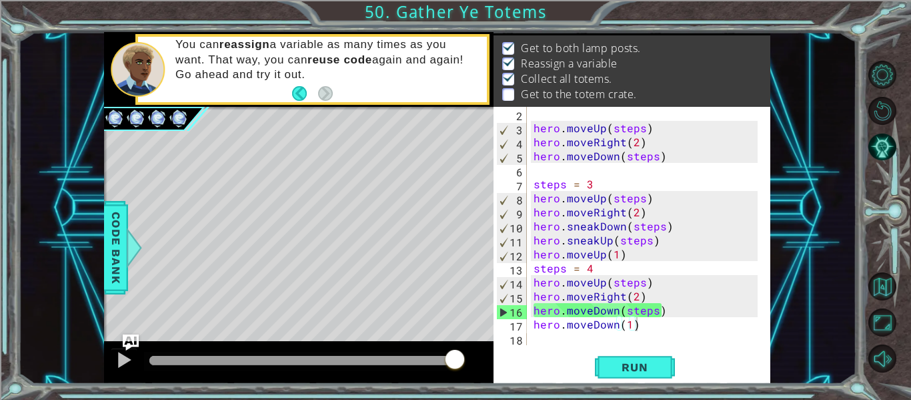
drag, startPoint x: 454, startPoint y: 356, endPoint x: 488, endPoint y: 349, distance: 35.3
click at [488, 349] on div at bounding box center [299, 362] width 390 height 43
click at [602, 363] on button "Run" at bounding box center [635, 367] width 80 height 27
drag, startPoint x: 257, startPoint y: 358, endPoint x: 539, endPoint y: 388, distance: 283.1
click at [539, 388] on div "6 7 8 9 10 11 12 13 14 15 16 17 18 19 steps = 3 hero . moveUp ( steps ) hero . …" at bounding box center [455, 200] width 911 height 400
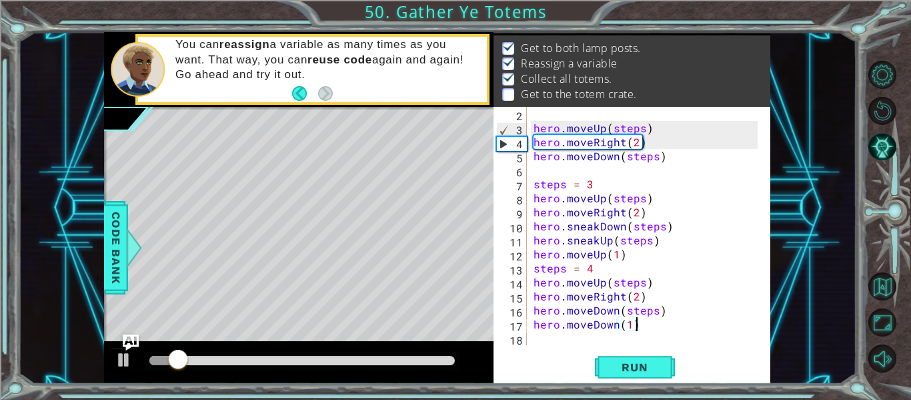
click at [633, 326] on div "hero . moveUp ( steps ) hero . moveRight ( 2 ) hero . moveDown ( steps ) steps …" at bounding box center [647, 240] width 233 height 266
click at [628, 322] on div "hero . moveUp ( steps ) hero . moveRight ( 2 ) hero . moveDown ( steps ) steps …" at bounding box center [647, 240] width 233 height 266
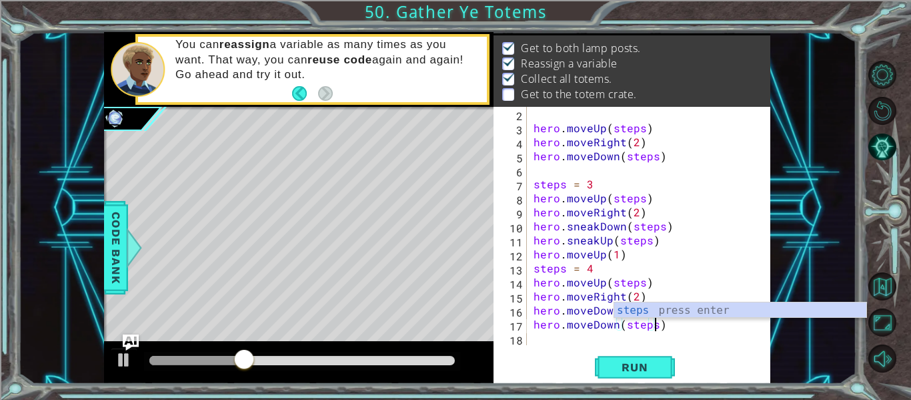
scroll to position [0, 7]
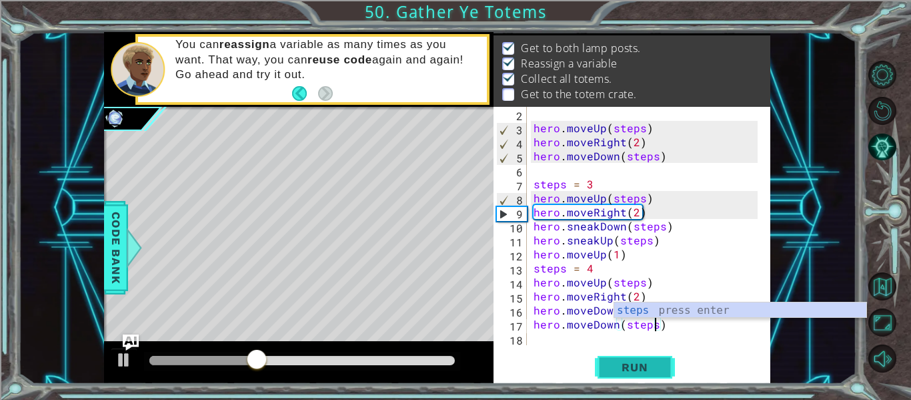
click at [640, 364] on span "Run" at bounding box center [634, 366] width 53 height 13
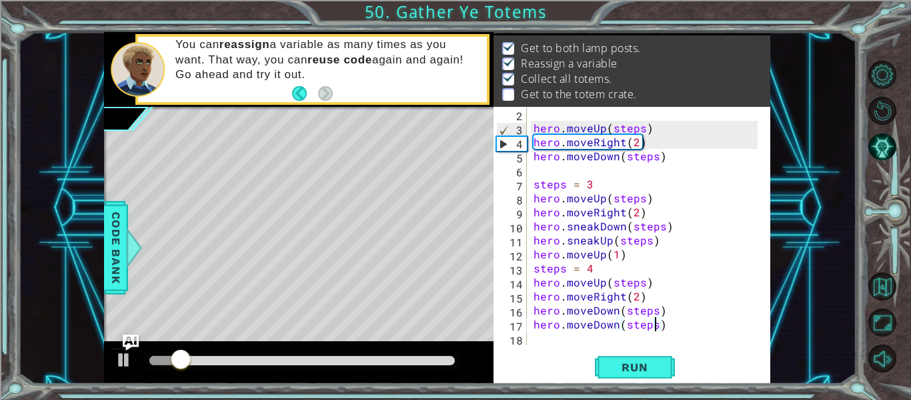
click at [407, 360] on div at bounding box center [302, 360] width 306 height 9
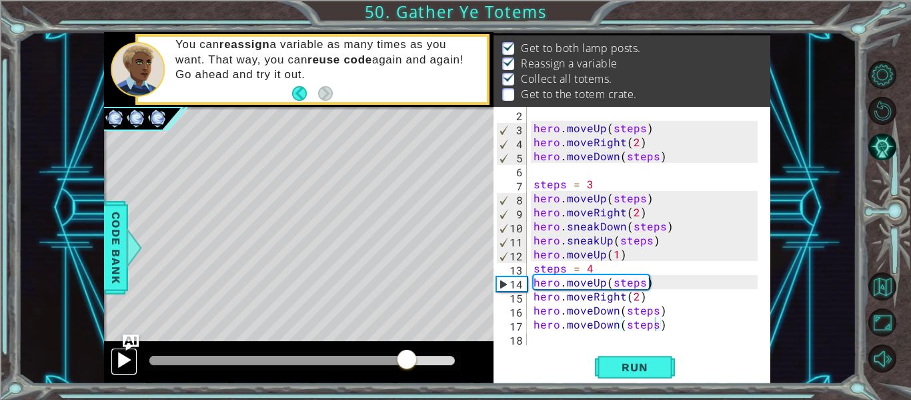
click at [125, 361] on div at bounding box center [123, 359] width 17 height 17
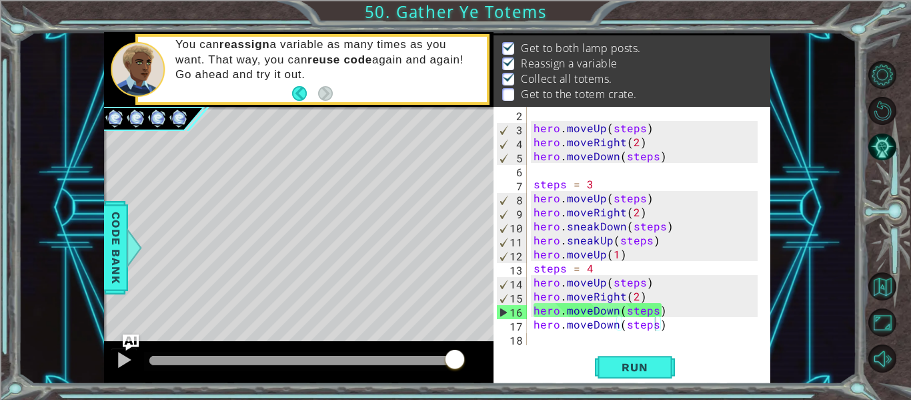
click at [158, 330] on div "Level Map" at bounding box center [412, 303] width 616 height 393
click at [656, 326] on div "hero . moveUp ( steps ) hero . moveRight ( 2 ) hero . moveDown ( steps ) steps …" at bounding box center [647, 240] width 233 height 266
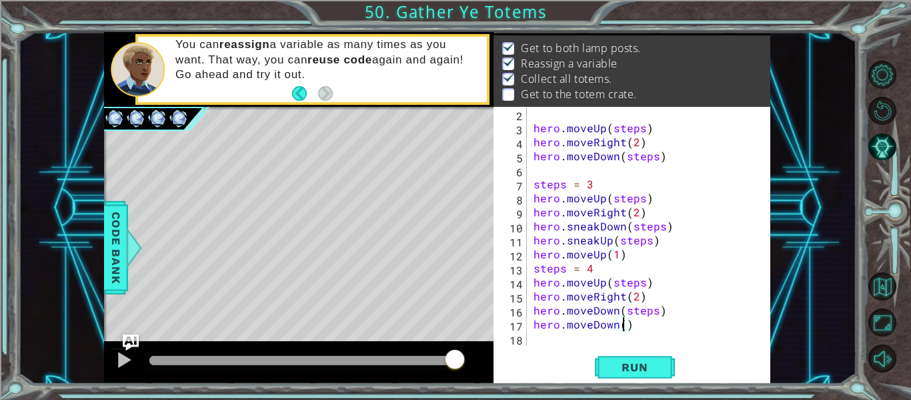
scroll to position [0, 6]
drag, startPoint x: 567, startPoint y: 241, endPoint x: 596, endPoint y: 241, distance: 29.4
click at [596, 241] on div "hero . moveUp ( steps ) hero . moveRight ( 2 ) hero . moveDown ( steps ) steps …" at bounding box center [647, 240] width 233 height 266
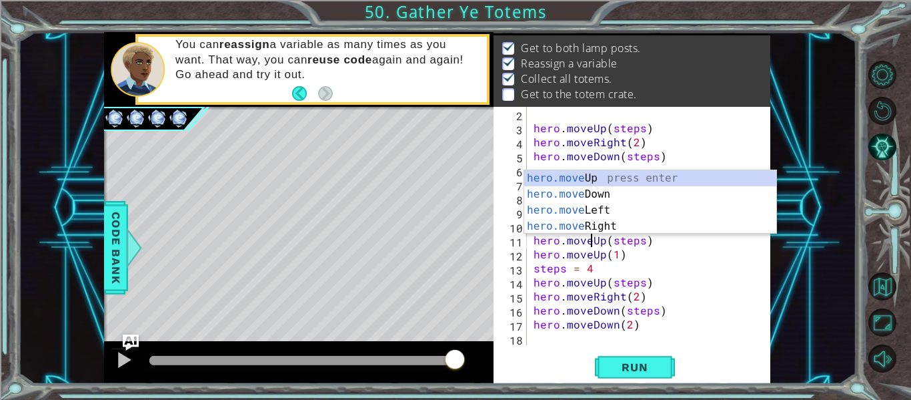
scroll to position [0, 4]
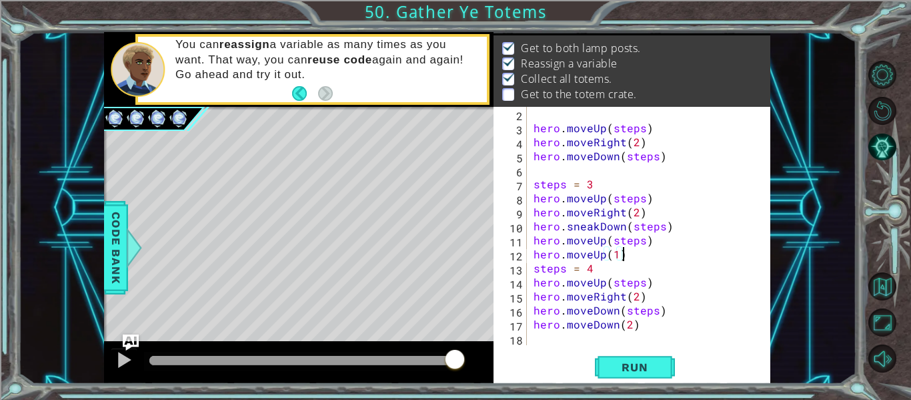
click at [652, 258] on div "hero . moveUp ( steps ) hero . moveRight ( 2 ) hero . moveDown ( steps ) steps …" at bounding box center [647, 240] width 233 height 266
click at [600, 230] on div "hero . moveUp ( steps ) hero . moveRight ( 2 ) hero . moveDown ( steps ) steps …" at bounding box center [647, 240] width 233 height 266
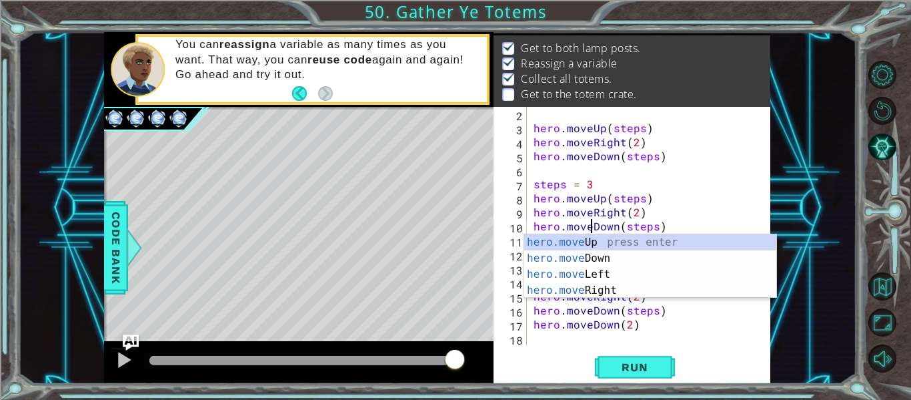
click at [656, 317] on div "hero . moveUp ( steps ) hero . moveRight ( 2 ) hero . moveDown ( steps ) steps …" at bounding box center [647, 240] width 233 height 266
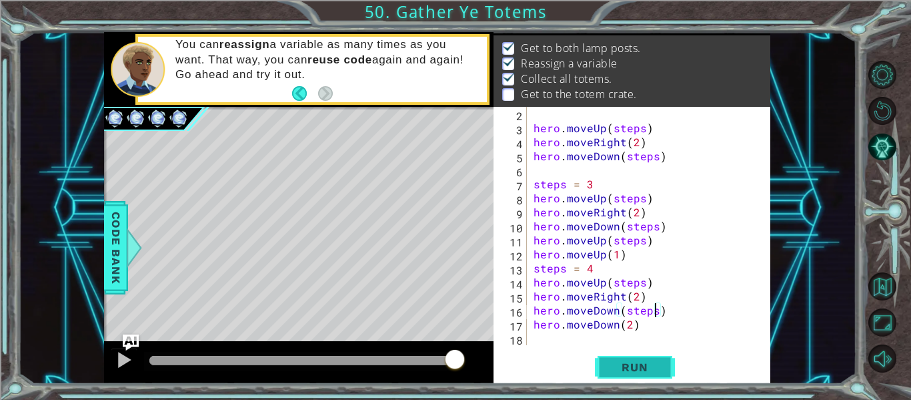
type textarea "hero.moveDown(steps)"
click at [623, 362] on span "Run" at bounding box center [634, 366] width 53 height 13
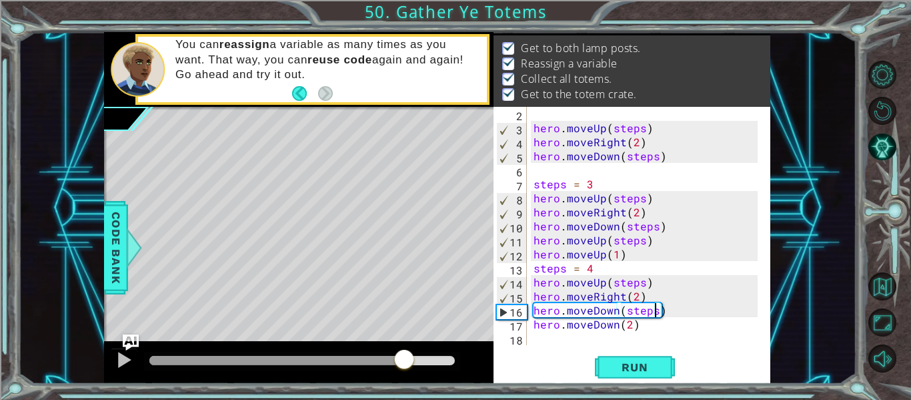
click at [404, 357] on div at bounding box center [302, 360] width 306 height 9
click at [117, 362] on div at bounding box center [123, 359] width 17 height 17
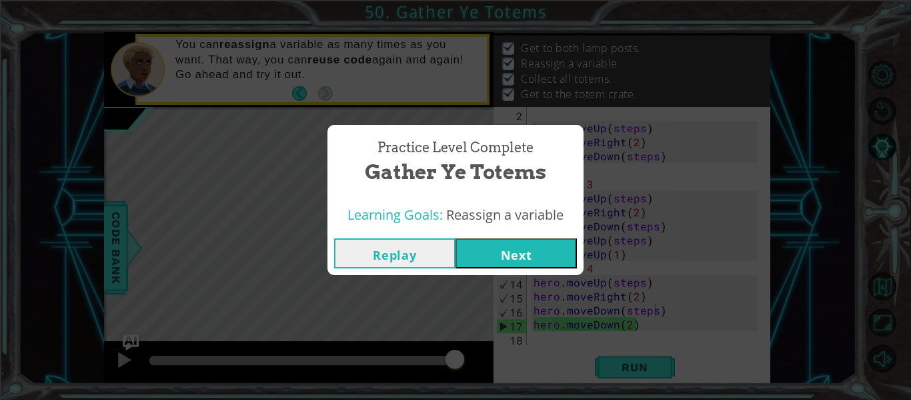
click at [525, 249] on button "Next" at bounding box center [516, 253] width 121 height 30
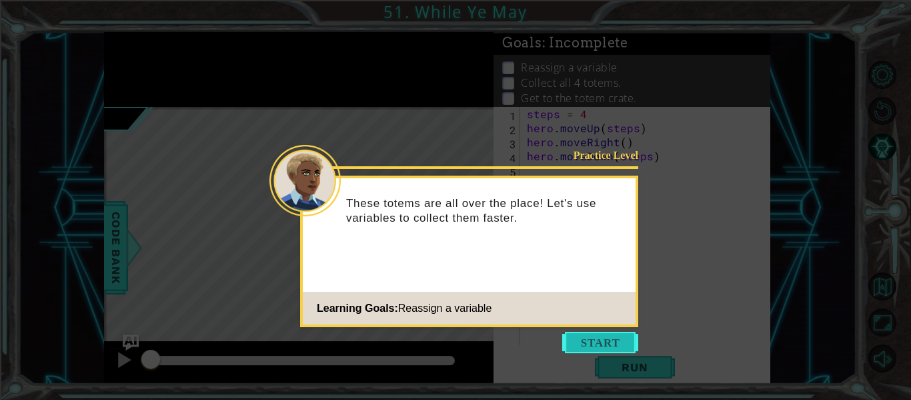
click at [614, 344] on button "Start" at bounding box center [600, 342] width 76 height 21
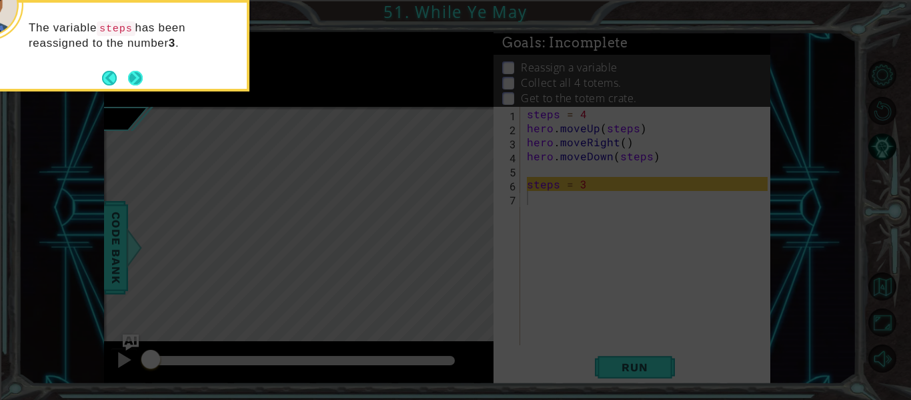
click at [128, 72] on button "Next" at bounding box center [135, 78] width 15 height 15
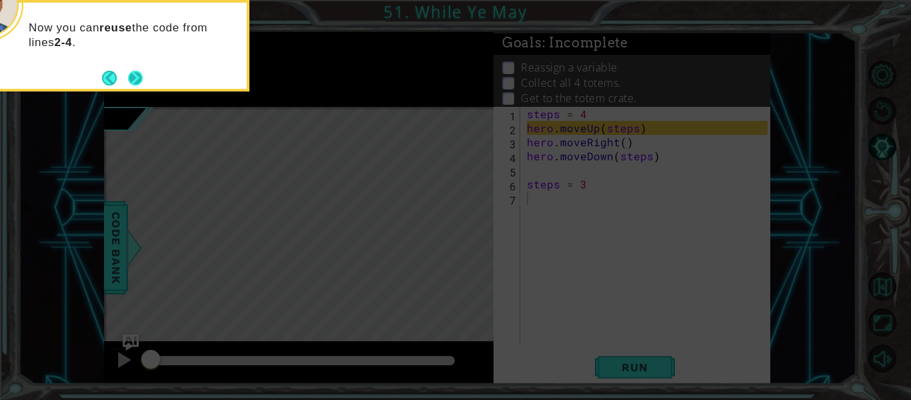
click at [131, 79] on button "Next" at bounding box center [135, 78] width 18 height 18
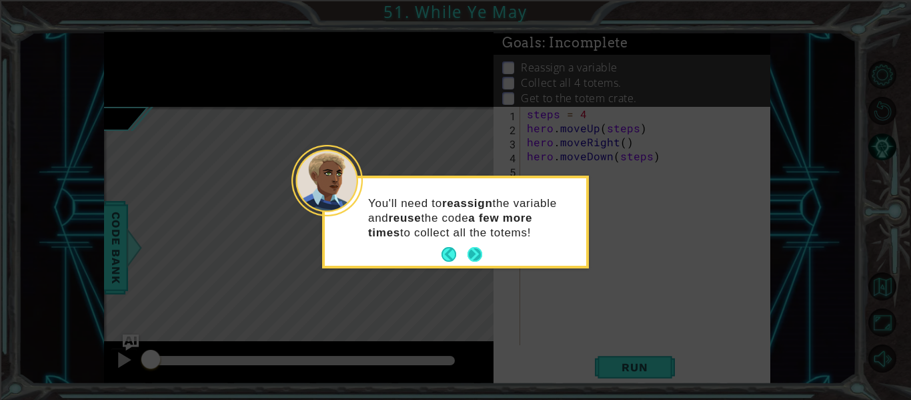
click at [474, 251] on button "Next" at bounding box center [475, 254] width 16 height 16
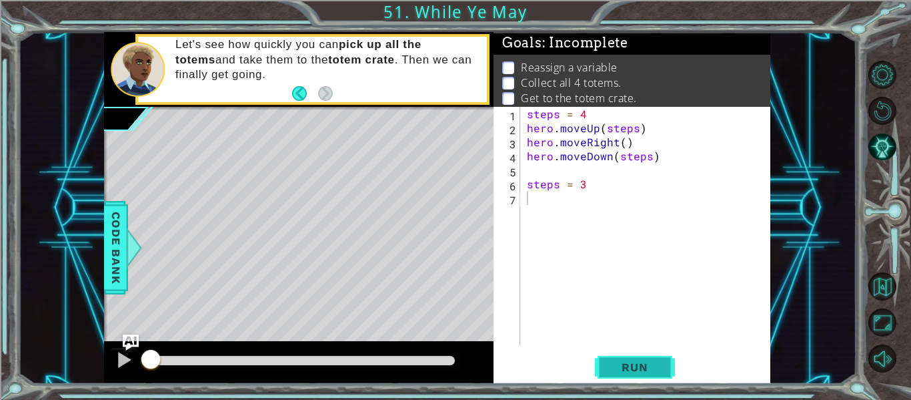
click at [636, 364] on span "Run" at bounding box center [634, 366] width 53 height 13
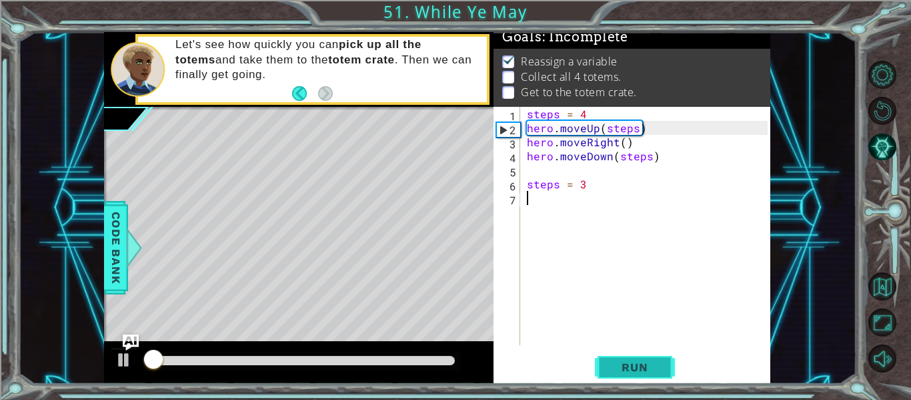
scroll to position [11, 0]
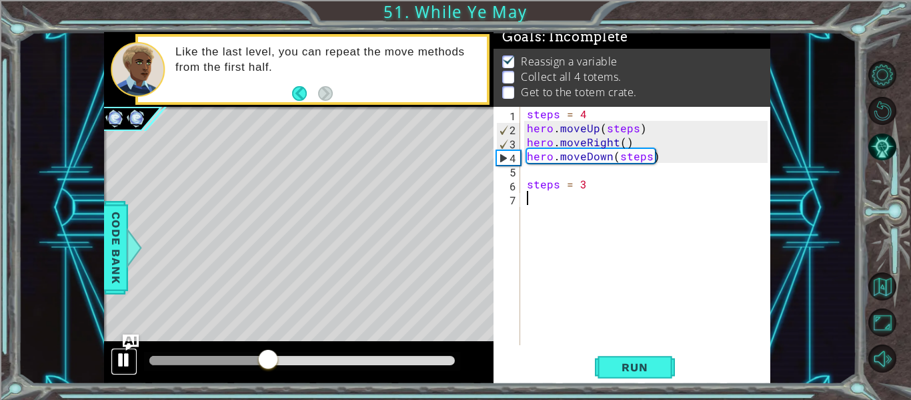
click at [123, 361] on div at bounding box center [123, 359] width 17 height 17
click at [576, 174] on div "steps = 4 hero . moveUp ( steps ) hero . moveRight ( ) hero . moveDown ( steps …" at bounding box center [649, 240] width 250 height 266
click at [563, 205] on div "steps = 4 hero . moveUp ( steps ) hero . moveRight ( ) hero . moveDown ( steps …" at bounding box center [649, 240] width 250 height 266
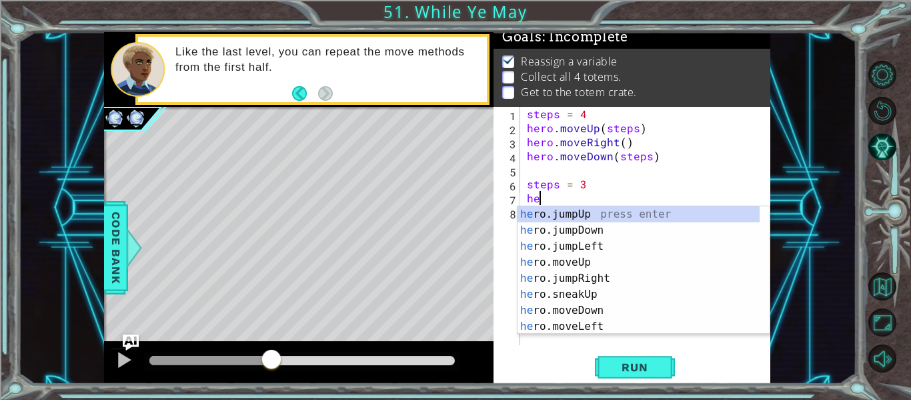
scroll to position [0, 1]
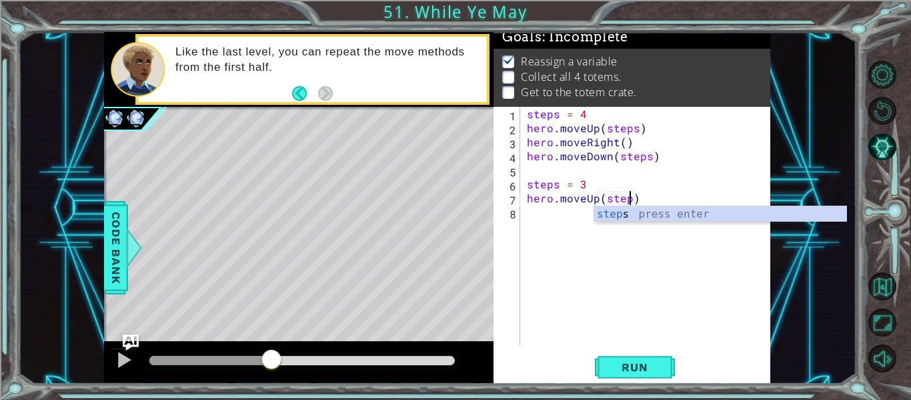
type textarea "hero.moveUp(steps)"
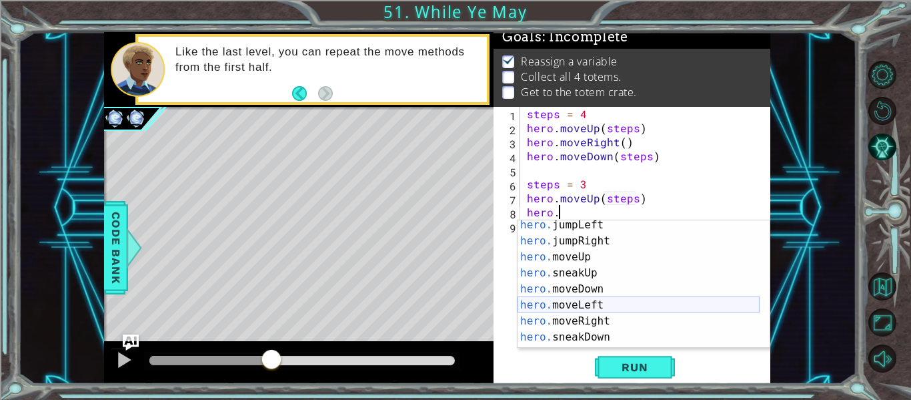
scroll to position [40, 0]
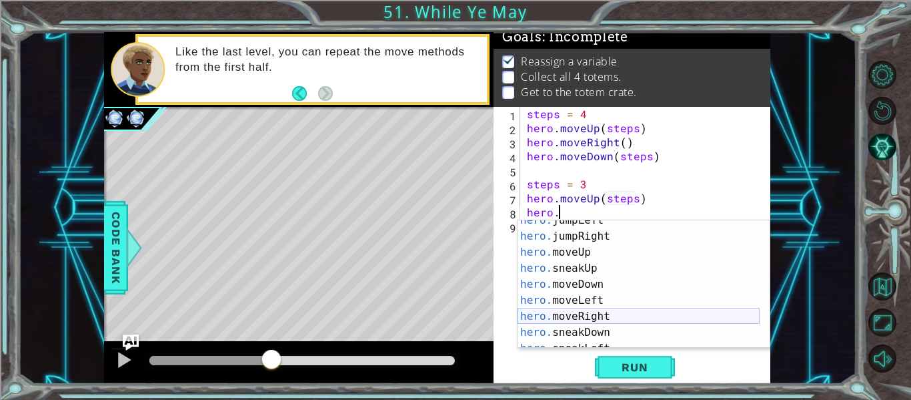
click at [606, 312] on div "hero. jumpLeft press enter hero. jumpRight press enter hero. moveUp press enter…" at bounding box center [639, 292] width 242 height 160
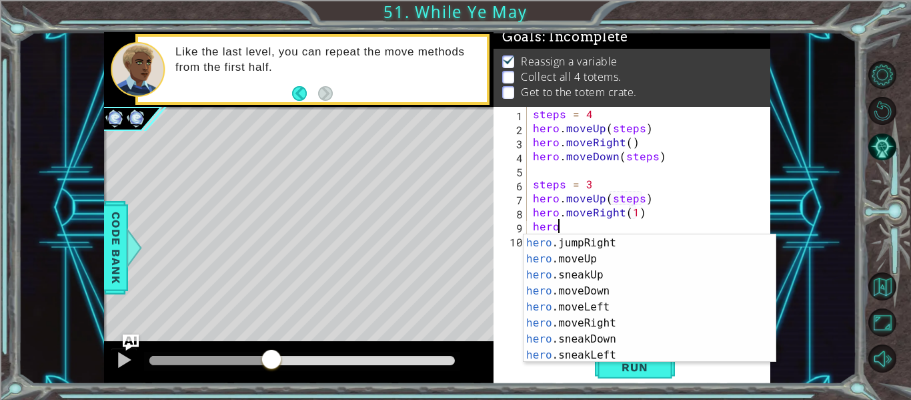
scroll to position [63, 0]
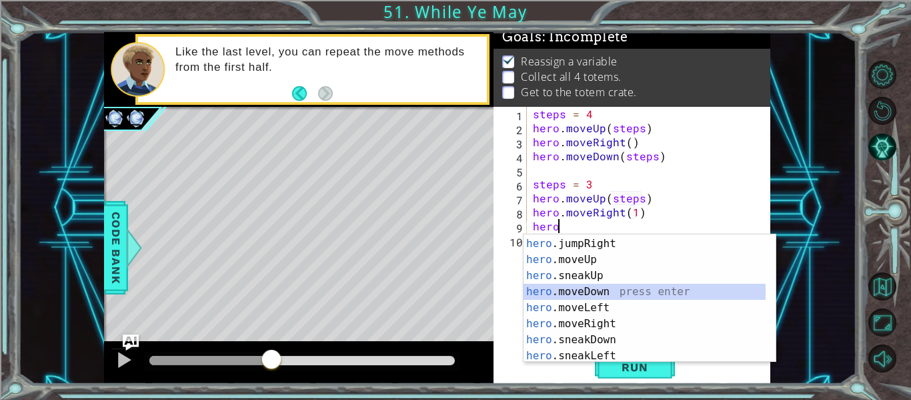
click at [614, 294] on div "hero .jumpLeft press enter hero .jumpRight press enter hero .moveUp press enter…" at bounding box center [645, 299] width 242 height 160
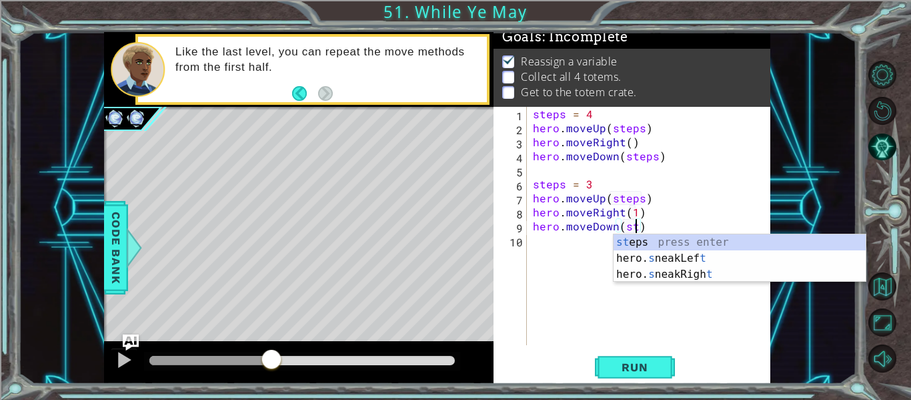
scroll to position [0, 7]
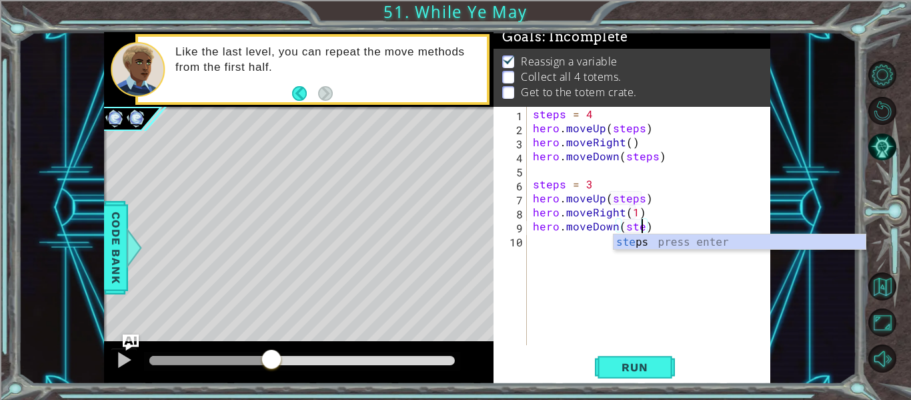
type textarea "hero.moveDown(steps)"
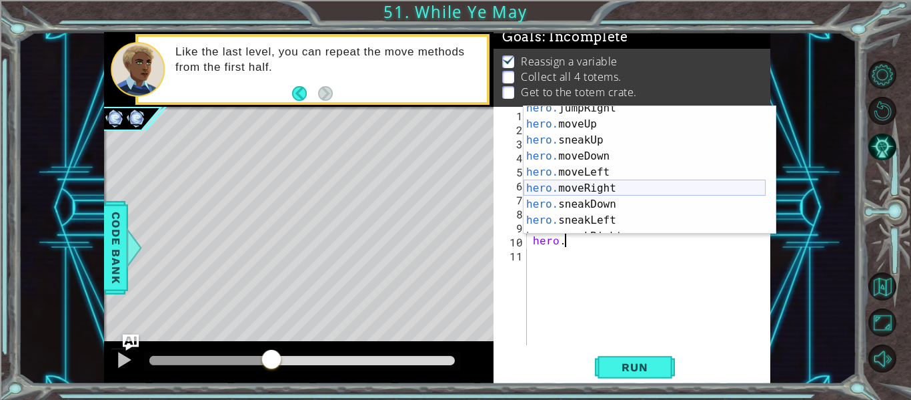
scroll to position [55, 0]
click at [615, 187] on div "hero. jumpRight press enter hero. moveUp press enter hero. sneakUp press enter …" at bounding box center [645, 180] width 242 height 160
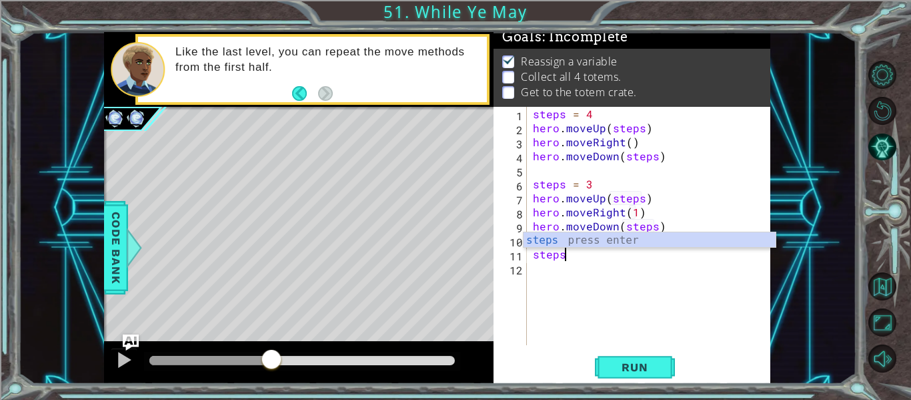
scroll to position [0, 2]
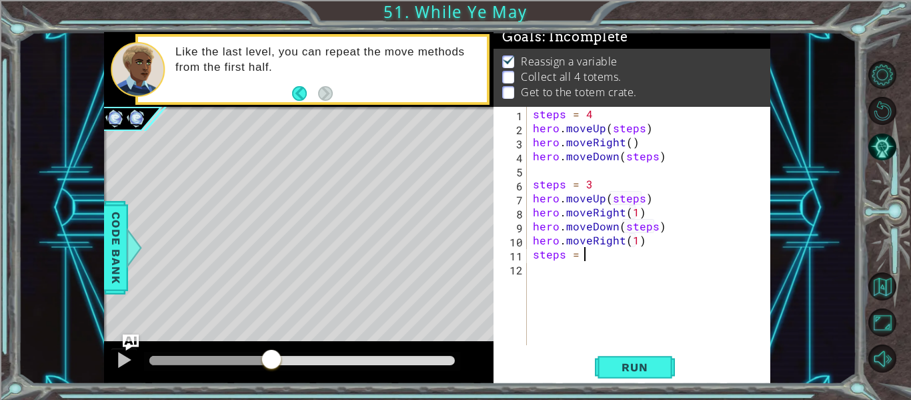
type textarea "steps = 2"
click at [656, 371] on span "Run" at bounding box center [634, 366] width 53 height 13
